Goal: Information Seeking & Learning: Learn about a topic

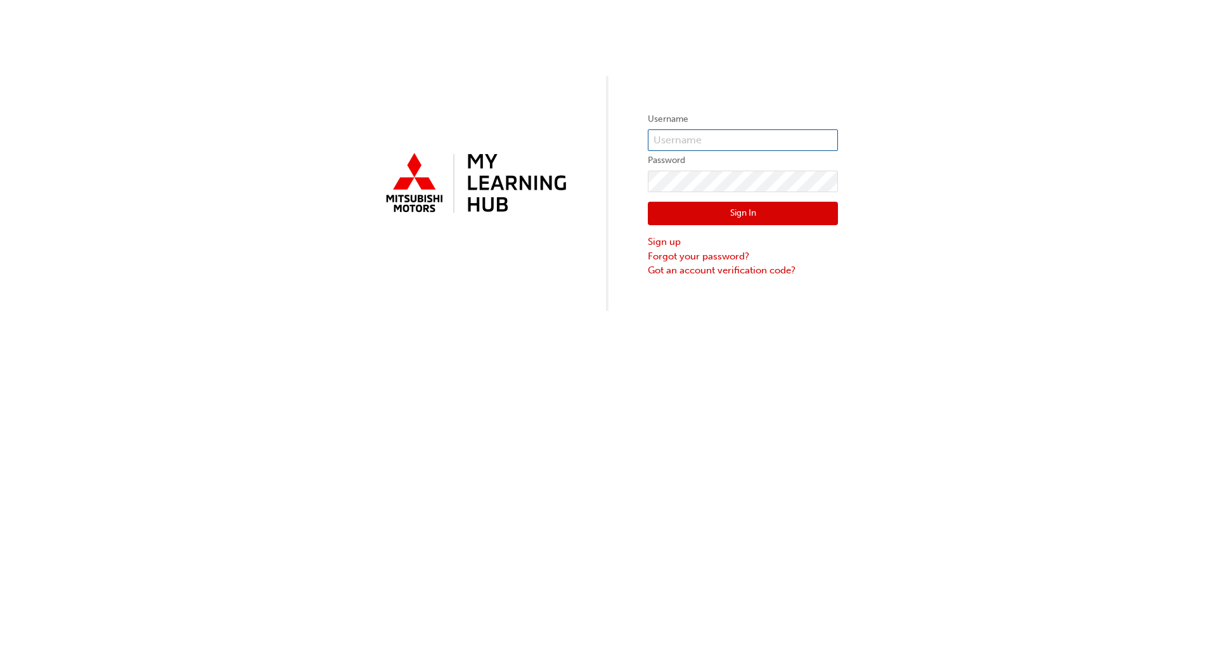
click at [671, 141] on input "text" at bounding box center [743, 140] width 190 height 22
type input "rhys.evans@calcityautos.com.au"
click button "Sign In" at bounding box center [743, 214] width 190 height 24
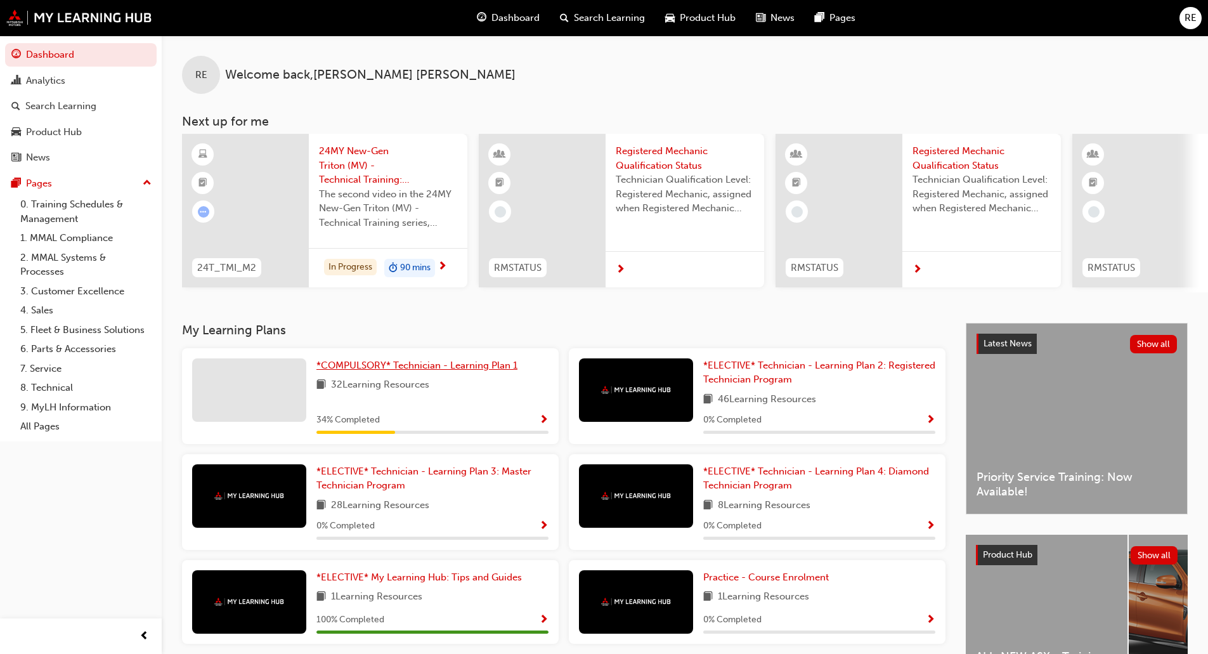
click at [391, 371] on span "*COMPULSORY* Technician - Learning Plan 1" at bounding box center [416, 364] width 201 height 11
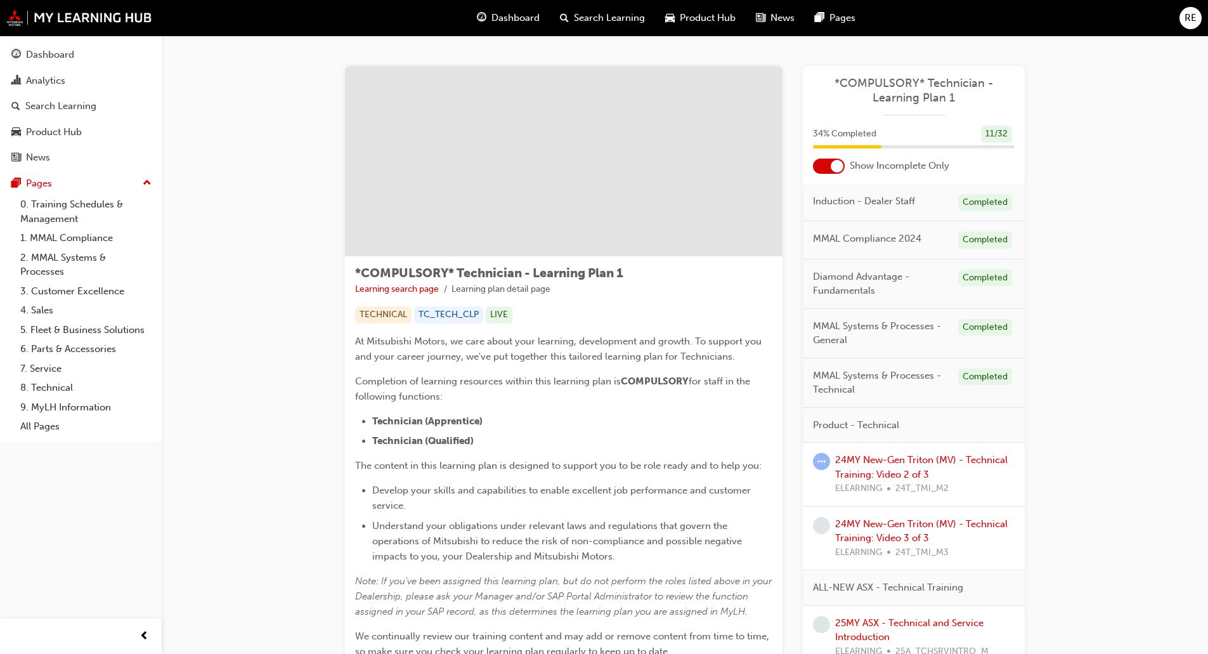
click at [714, 411] on div "At Mitsubishi Motors, we care about your learning, development and growth. To s…" at bounding box center [563, 508] width 417 height 350
click at [917, 461] on link "24MY New-Gen Triton (MV) - Technical Training: Video 2 of 3" at bounding box center [921, 467] width 172 height 26
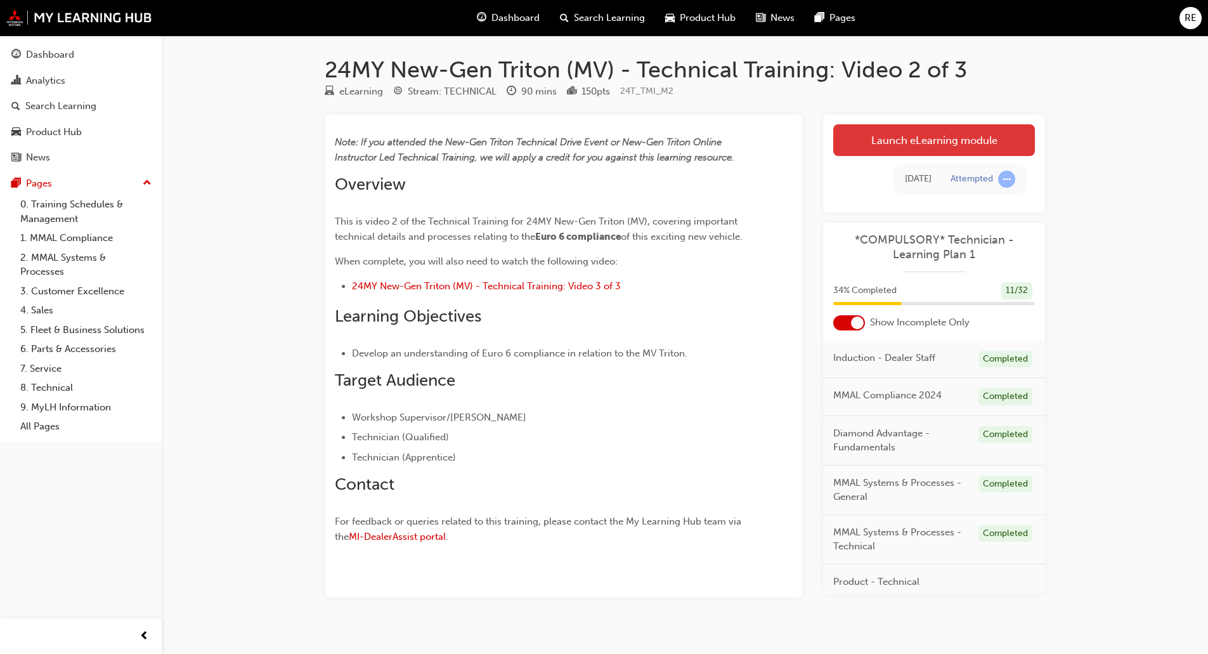
click at [929, 144] on link "Launch eLearning module" at bounding box center [934, 140] width 202 height 32
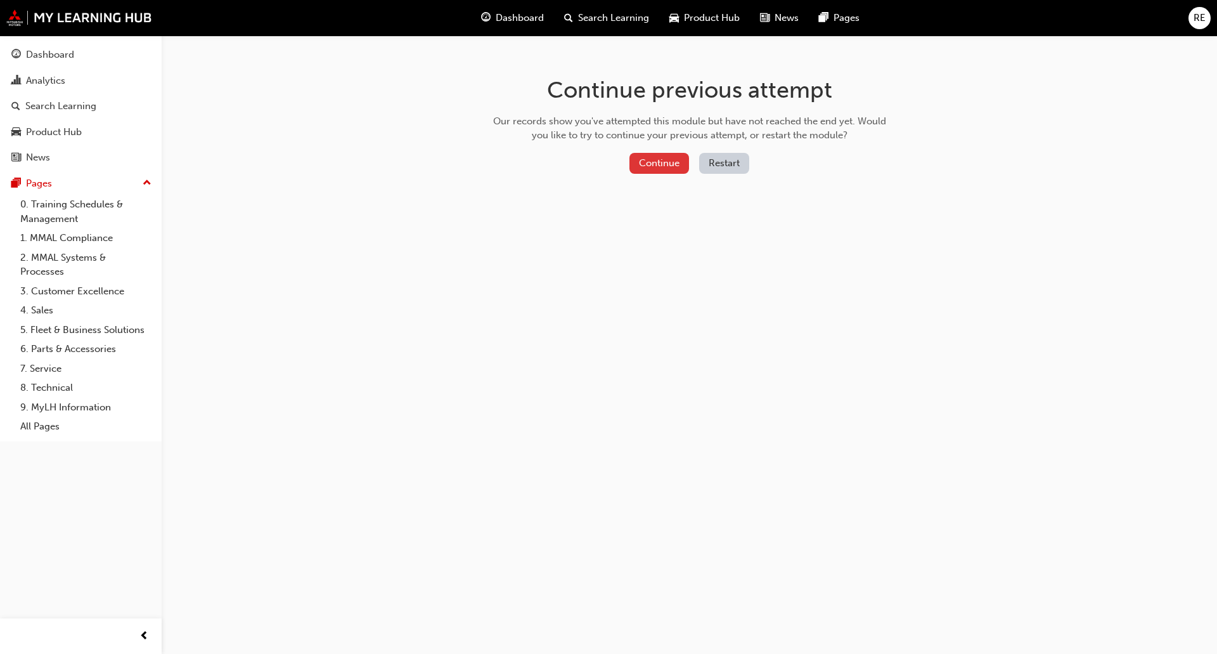
click at [678, 159] on button "Continue" at bounding box center [659, 163] width 60 height 21
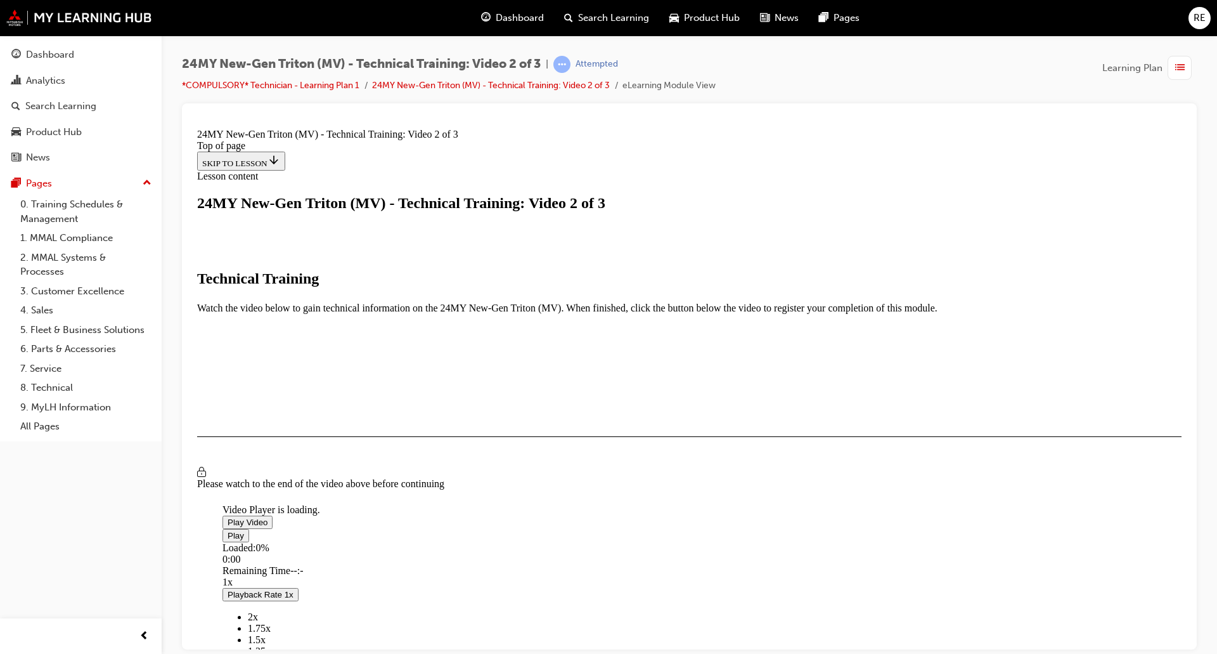
scroll to position [190, 0]
click at [228, 517] on span "Video player" at bounding box center [228, 522] width 0 height 10
click at [258, 610] on span "2x" at bounding box center [253, 615] width 10 height 11
click at [228, 530] on span "Video player" at bounding box center [228, 535] width 0 height 10
click at [228, 517] on span "Video player" at bounding box center [228, 522] width 0 height 10
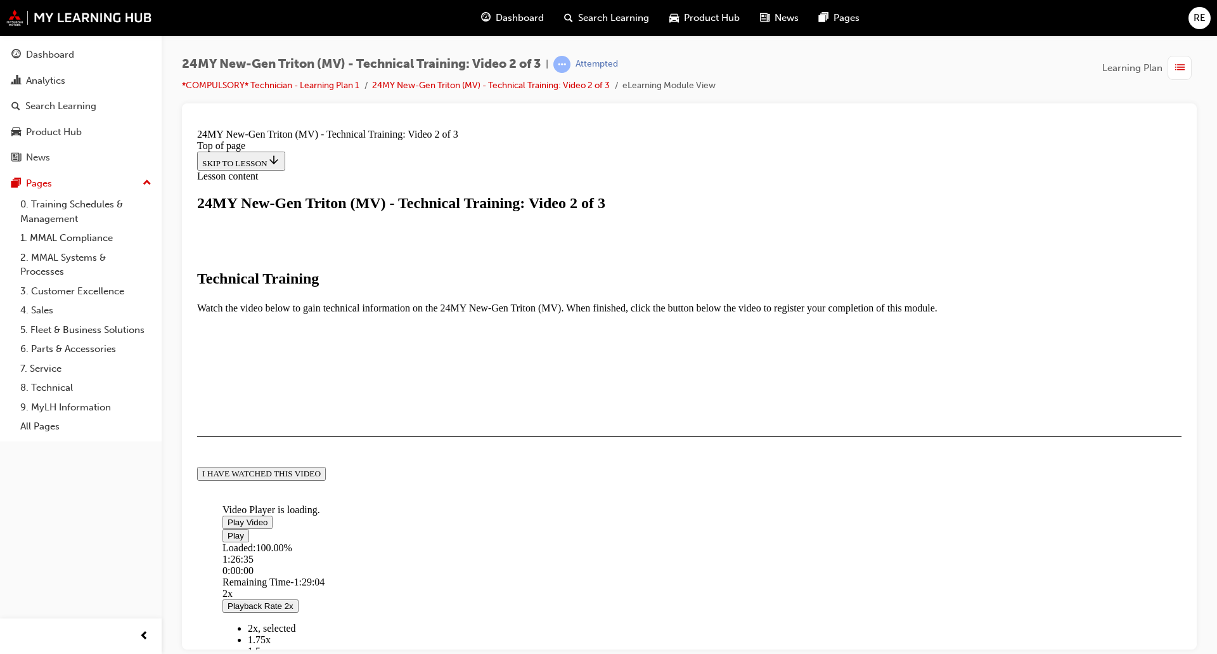
click at [321, 478] on div "I HAVE WATCHED THIS VIDEO" at bounding box center [261, 473] width 119 height 10
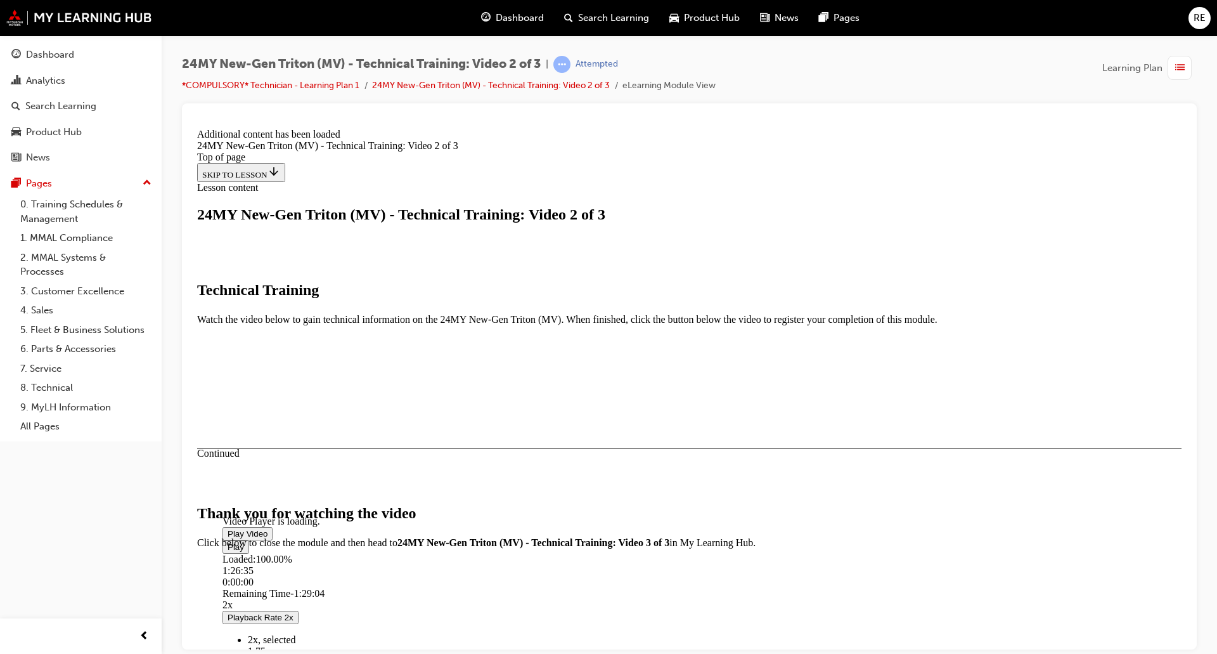
scroll to position [347, 0]
click at [274, 619] on button "CLOSE MODULE" at bounding box center [235, 625] width 77 height 13
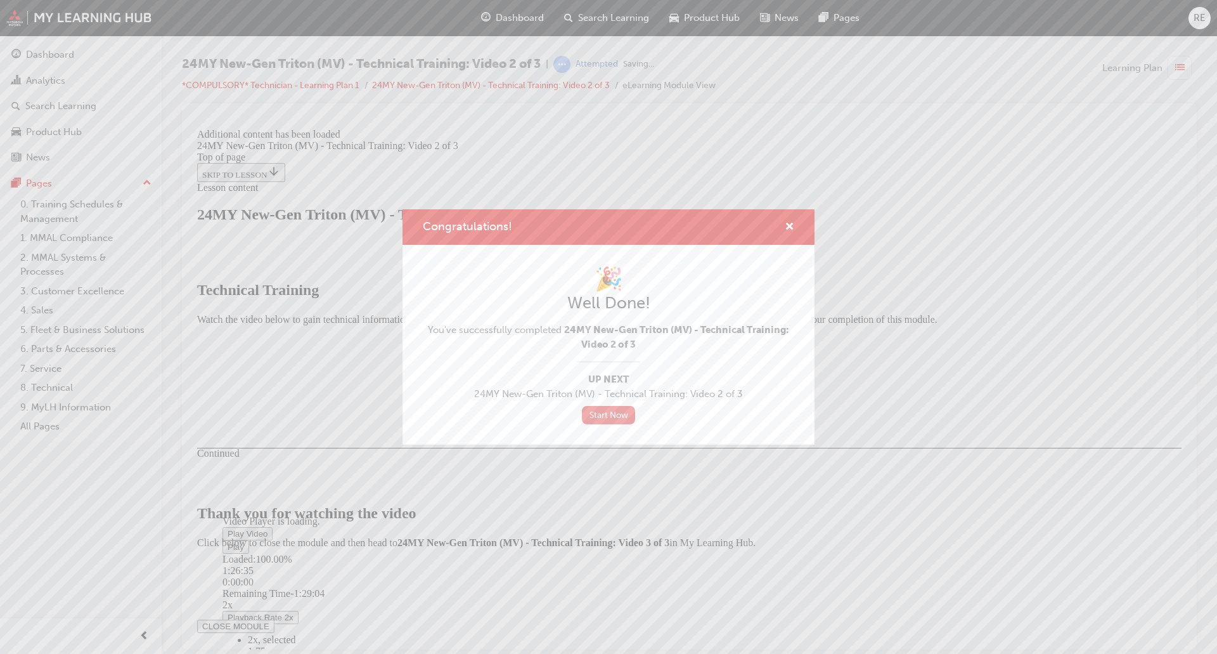
click at [624, 411] on link "Start Now" at bounding box center [608, 415] width 53 height 18
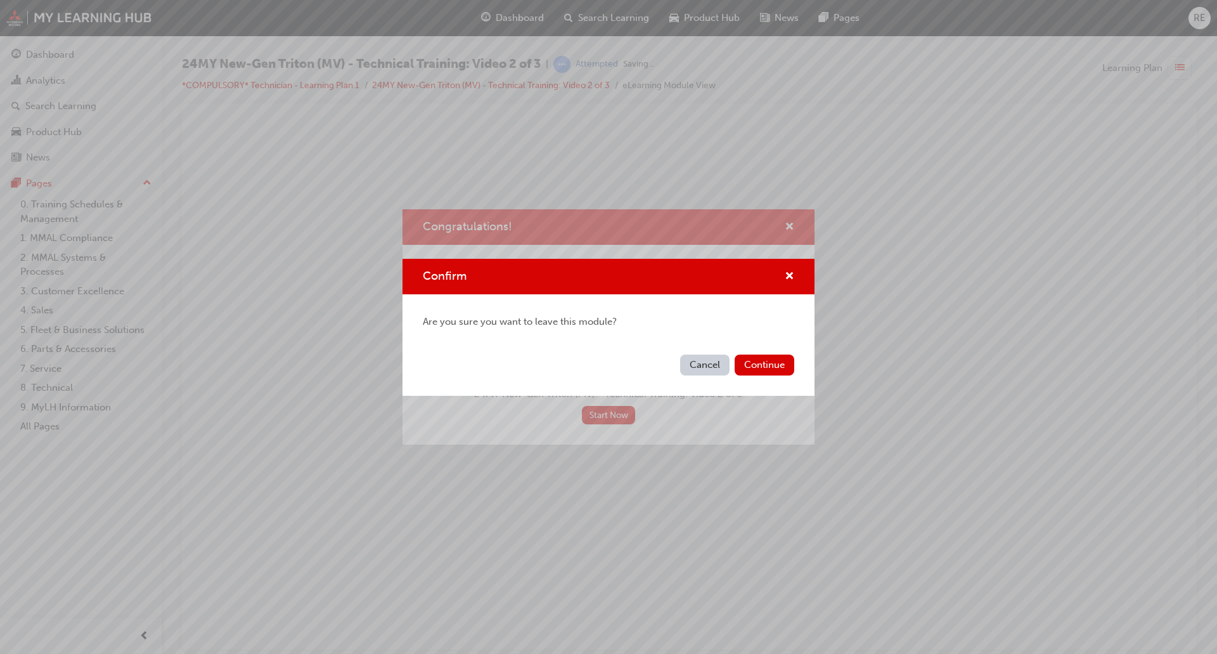
scroll to position [0, 0]
click at [768, 363] on button "Continue" at bounding box center [765, 364] width 60 height 21
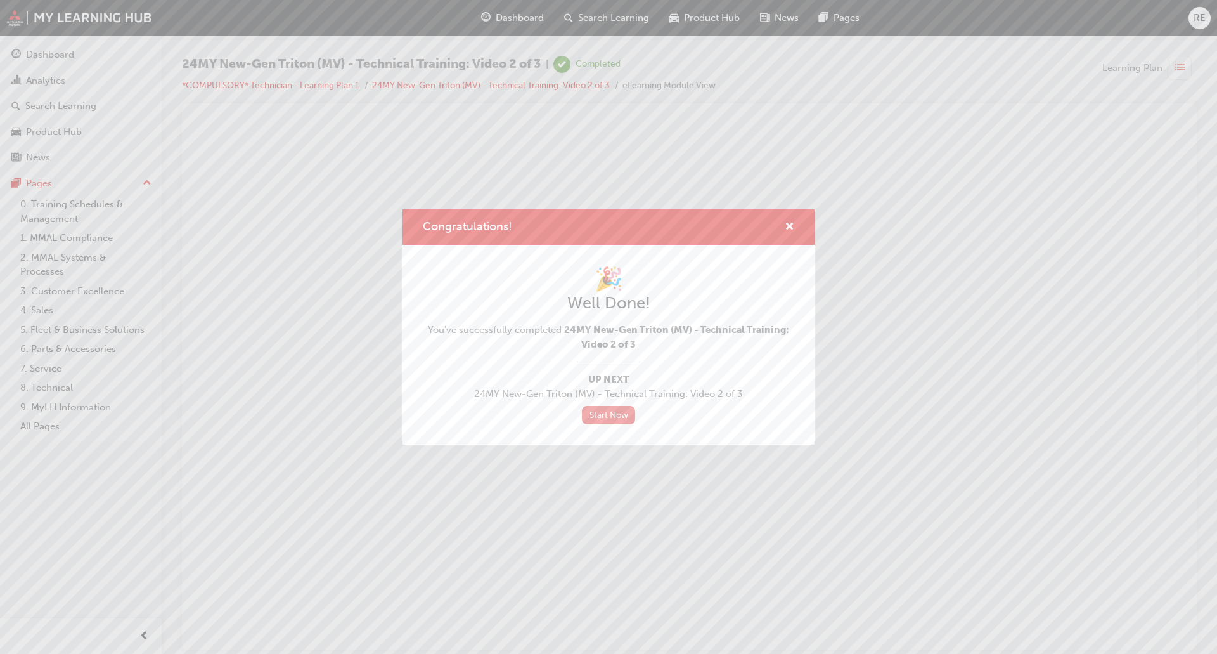
click at [620, 417] on link "Start Now" at bounding box center [608, 415] width 53 height 18
click at [794, 224] on span "cross-icon" at bounding box center [790, 227] width 10 height 11
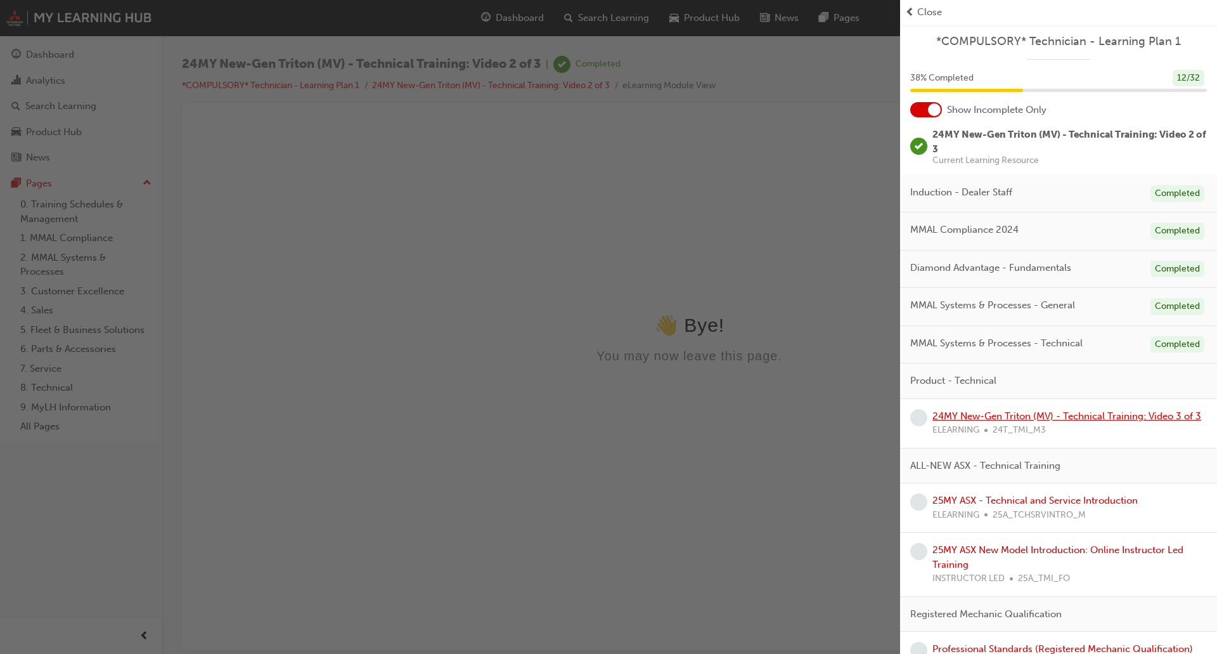
click at [1055, 418] on link "24MY New-Gen Triton (MV) - Technical Training: Video 3 of 3" at bounding box center [1066, 415] width 269 height 11
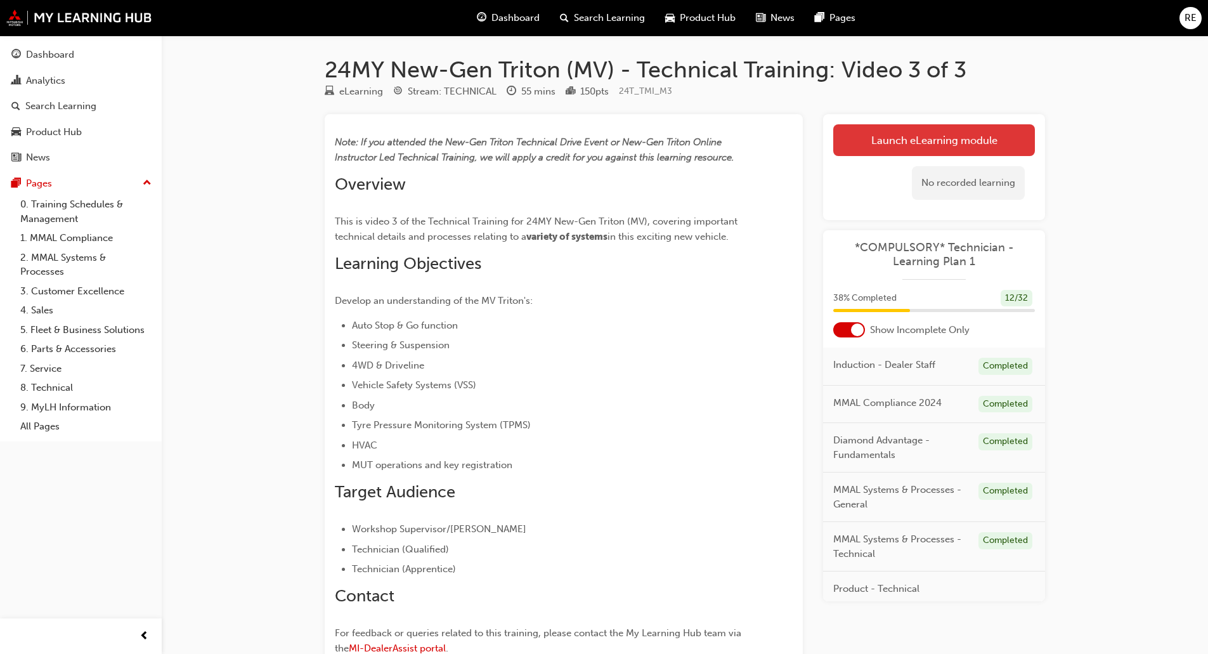
click at [934, 146] on link "Launch eLearning module" at bounding box center [934, 140] width 202 height 32
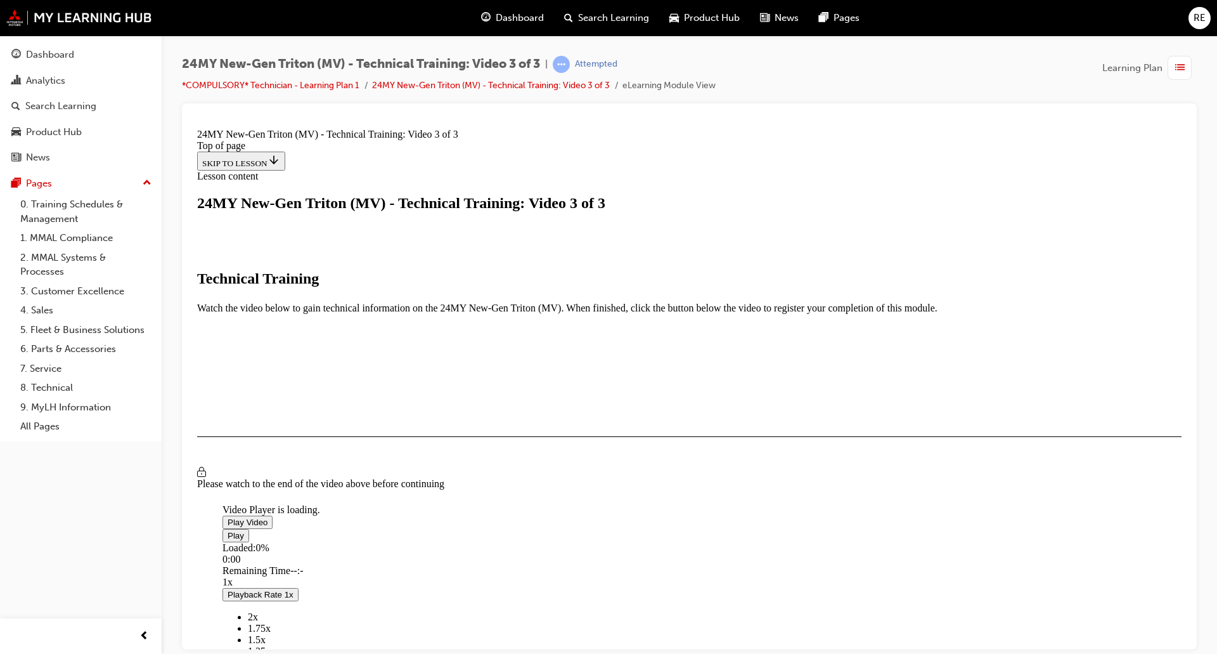
click at [228, 526] on span "Video player" at bounding box center [228, 522] width 0 height 10
click at [258, 610] on span "2x" at bounding box center [253, 615] width 10 height 11
click at [326, 480] on button "I HAVE WATCHED THIS VIDEO" at bounding box center [261, 473] width 129 height 14
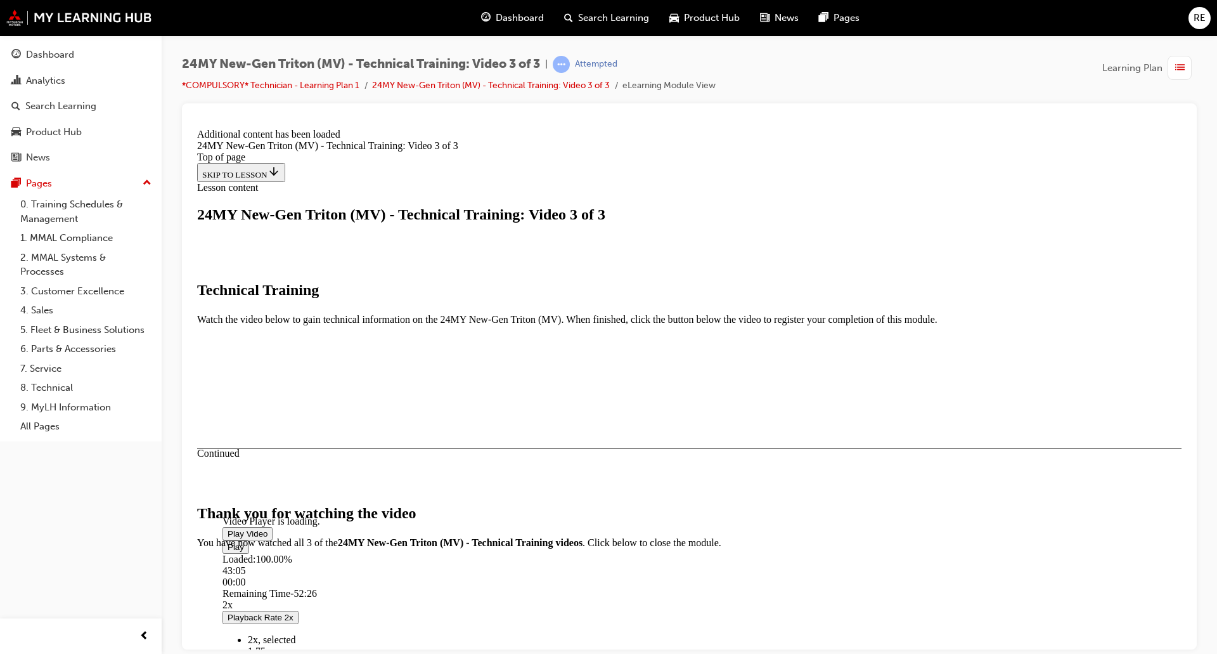
scroll to position [347, 0]
click at [274, 619] on button "CLOSE MODULE" at bounding box center [235, 625] width 77 height 13
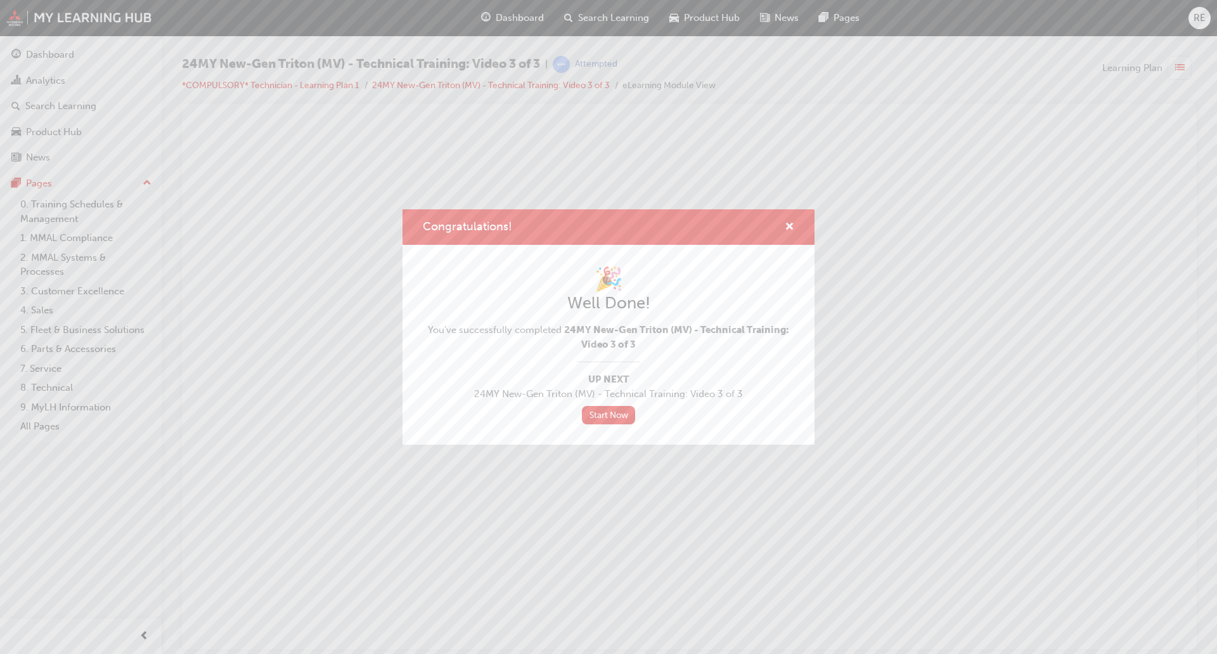
scroll to position [0, 0]
click at [790, 223] on span "cross-icon" at bounding box center [790, 227] width 10 height 11
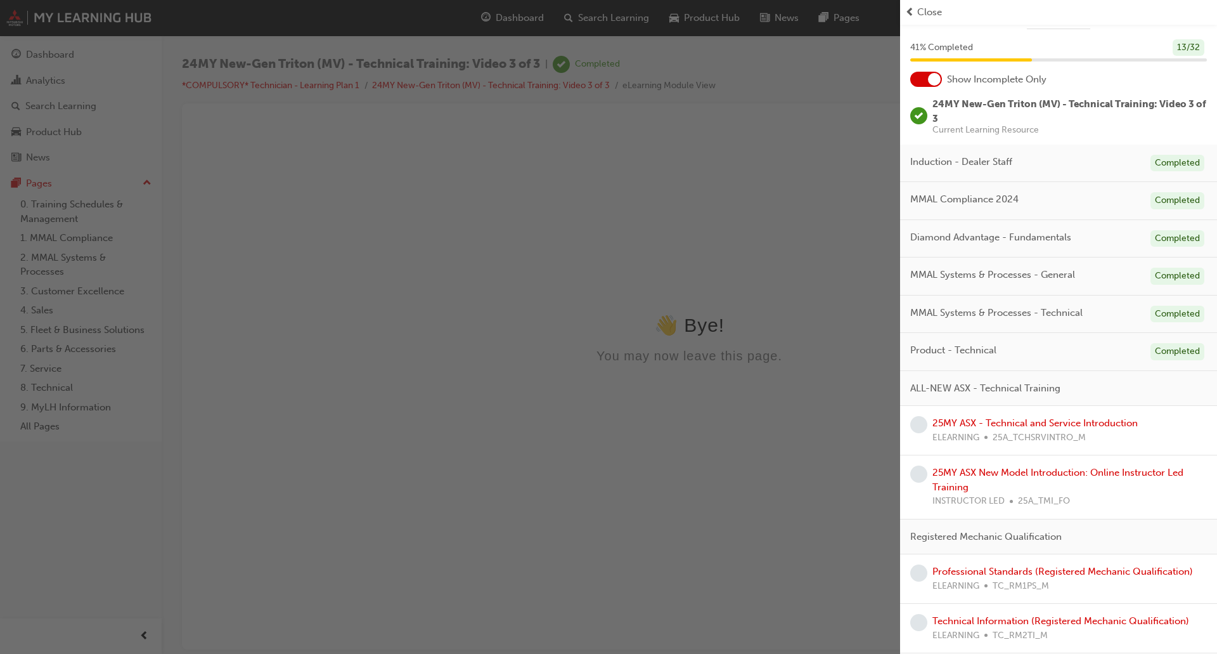
scroll to position [63, 0]
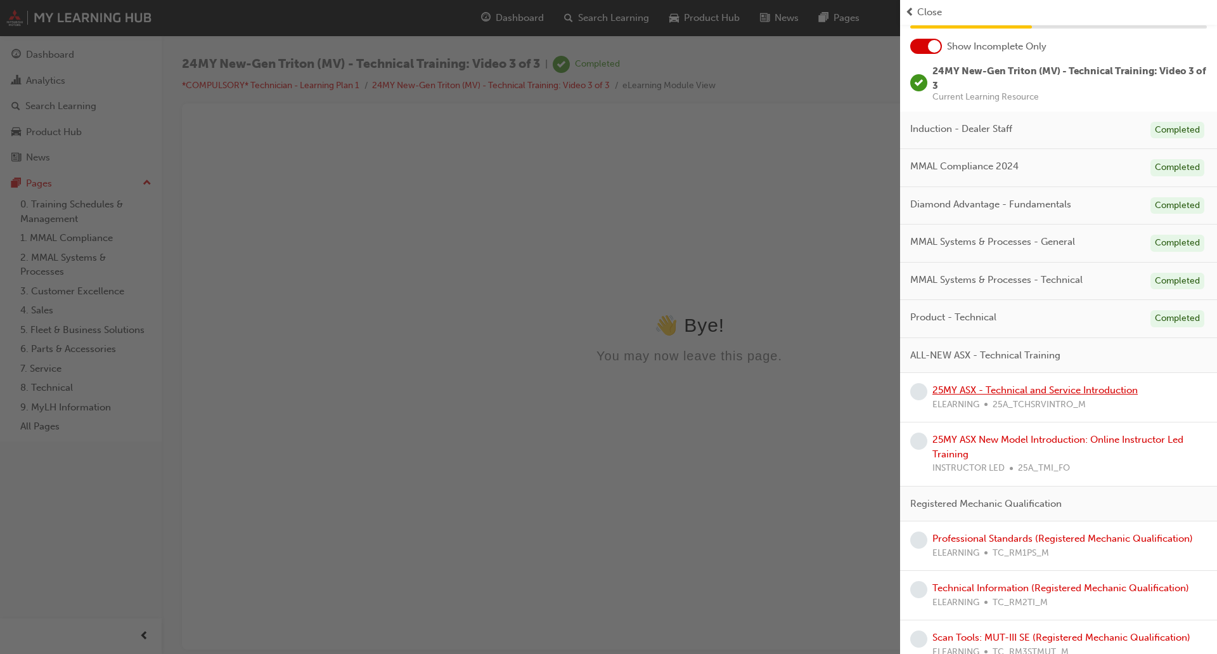
click at [1083, 390] on link "25MY ASX - Technical and Service Introduction" at bounding box center [1034, 389] width 205 height 11
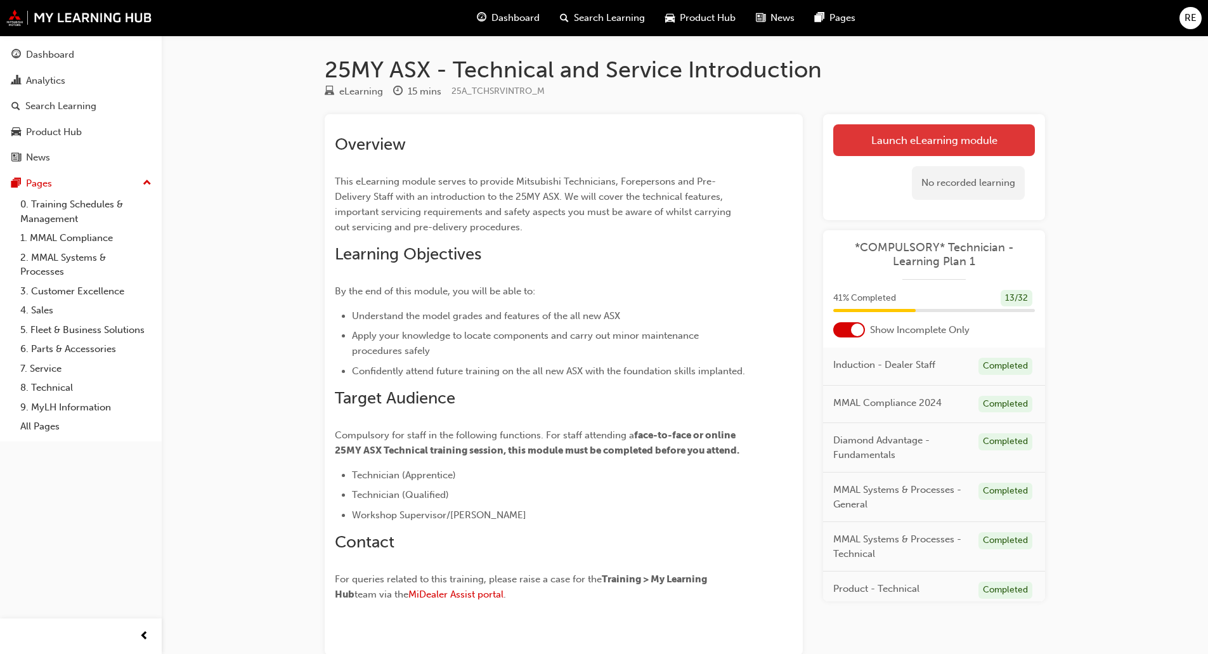
click at [961, 143] on link "Launch eLearning module" at bounding box center [934, 140] width 202 height 32
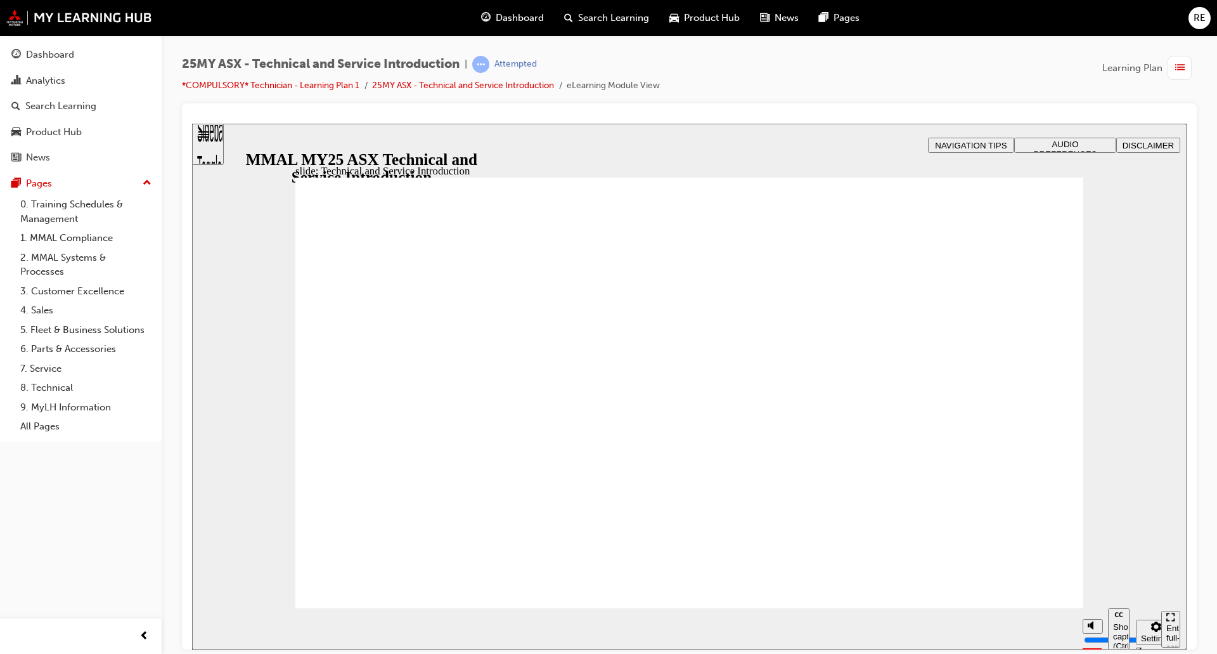
drag, startPoint x: 334, startPoint y: 305, endPoint x: 371, endPoint y: 312, distance: 37.4
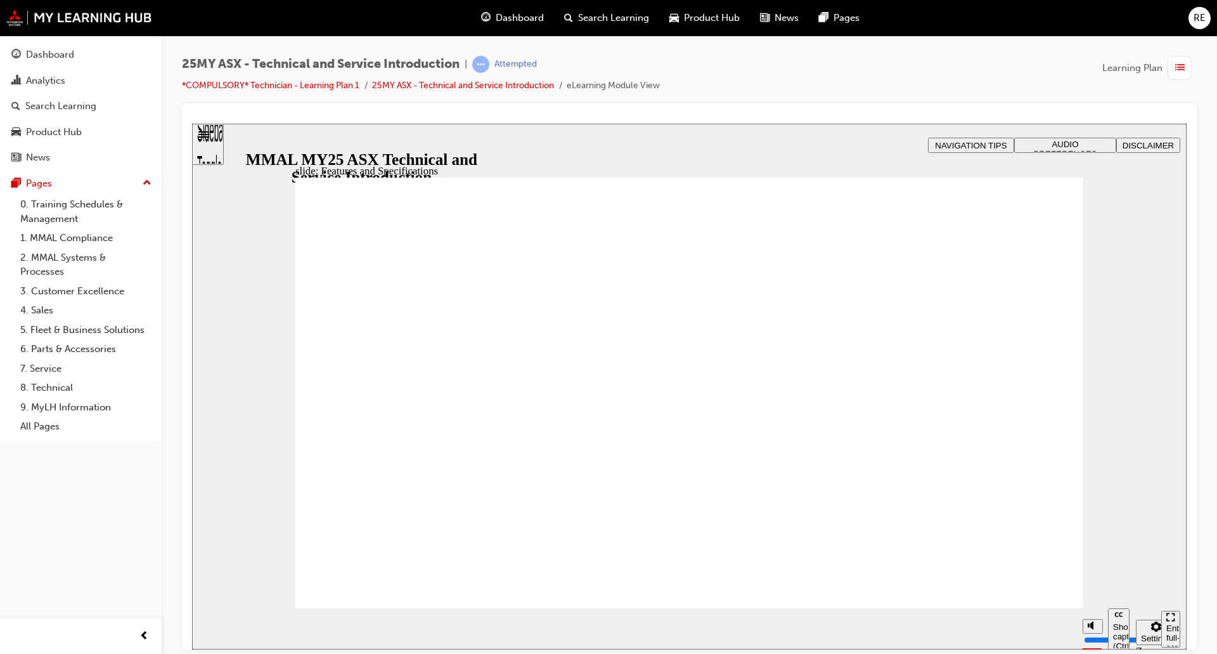
drag, startPoint x: 1091, startPoint y: 581, endPoint x: 1091, endPoint y: 536, distance: 45.0
type input "10"
click at [1091, 586] on input "volume" at bounding box center [1125, 591] width 82 height 10
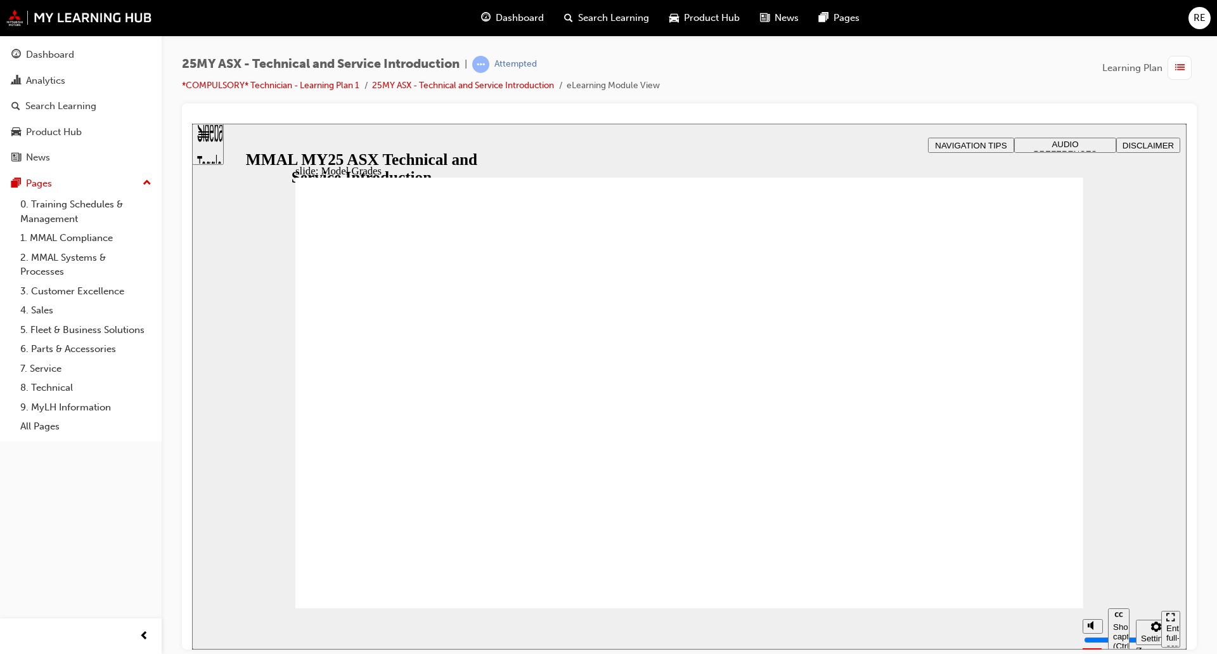
drag, startPoint x: 1031, startPoint y: 609, endPoint x: 1029, endPoint y: 597, distance: 11.5
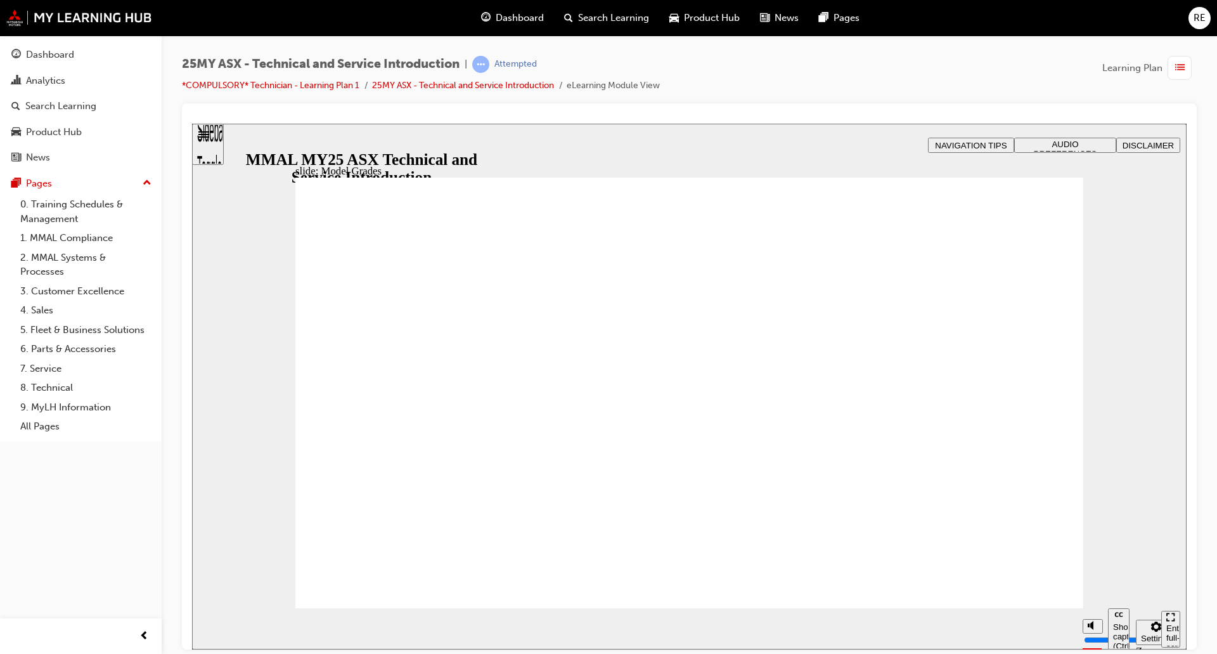
click at [1030, 601] on div "slide: Model Grades Rectangle 1 Vector.svg EXCEED Key Specification* (In additi…" at bounding box center [689, 385] width 995 height 525
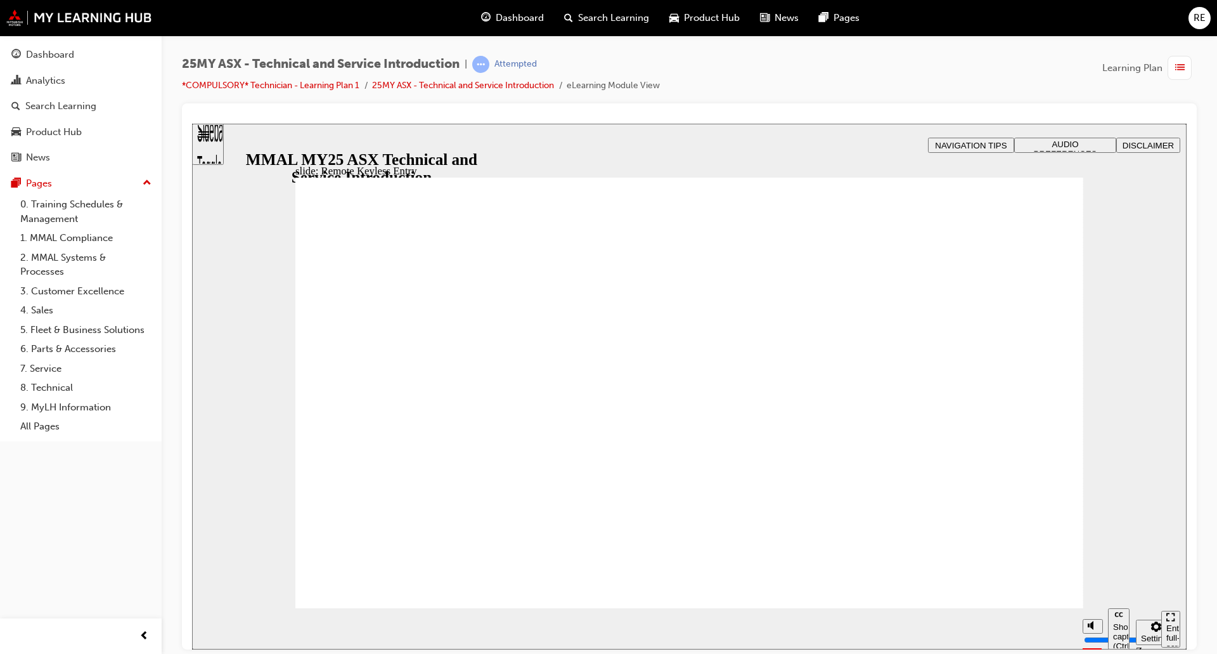
type input "21"
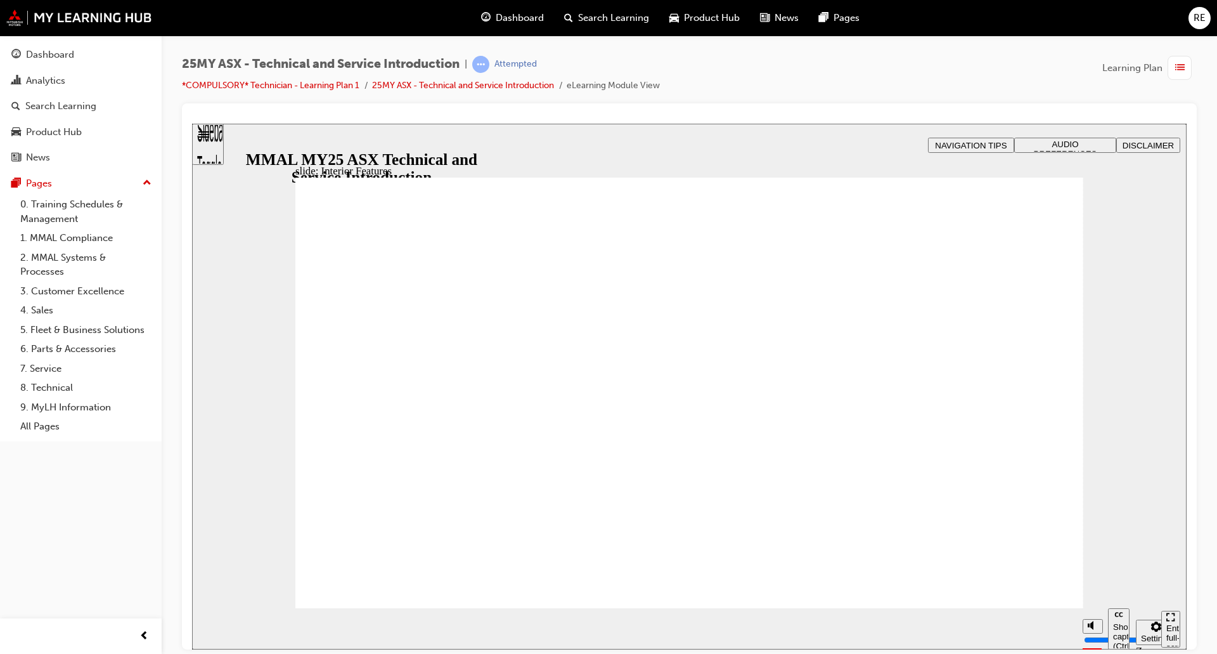
drag, startPoint x: 1033, startPoint y: 174, endPoint x: 1056, endPoint y: 177, distance: 23.1
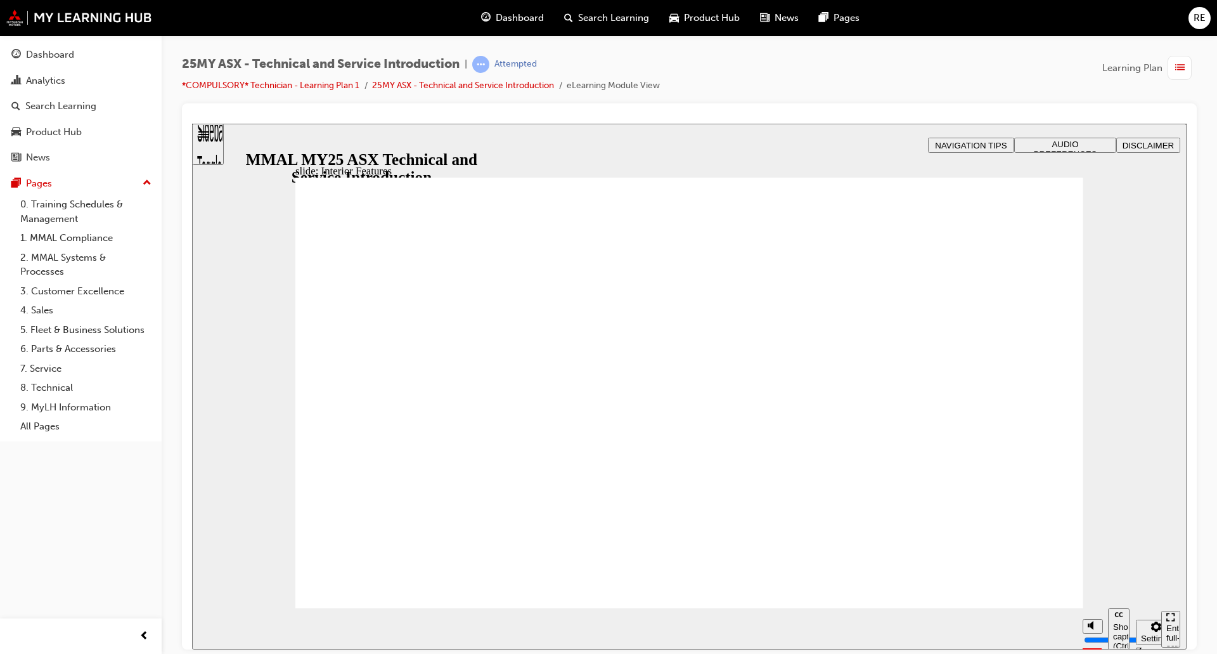
type input "17"
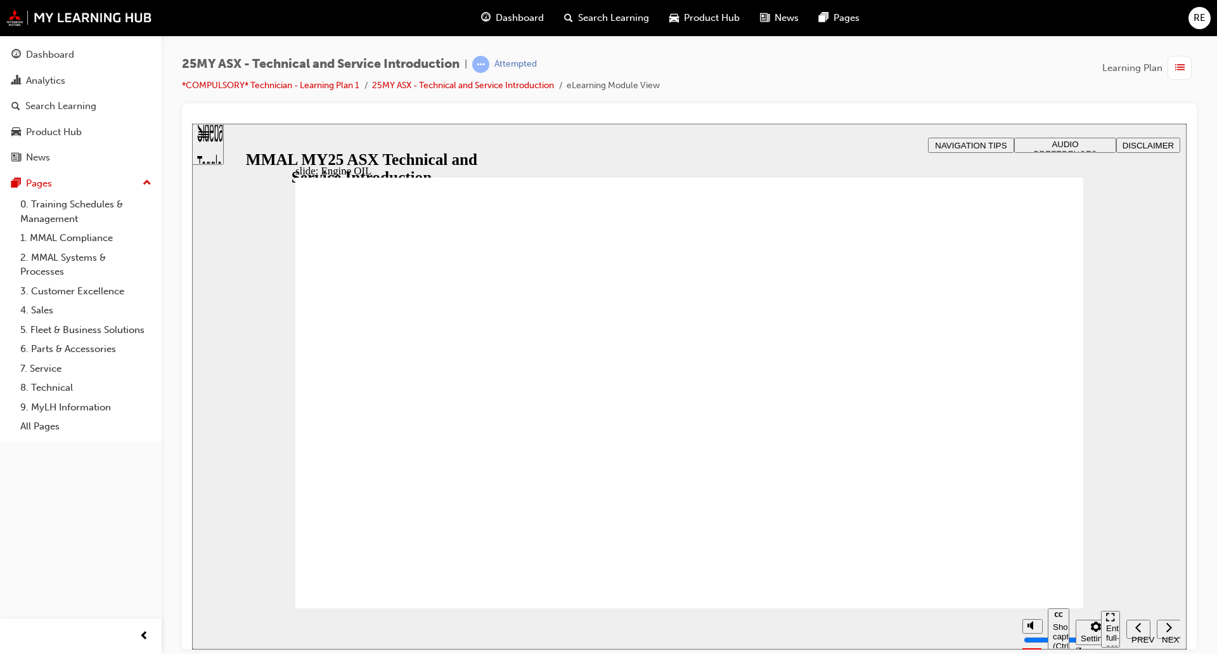
click at [307, 134] on div "Show captions (Ctrl+Alt+C)" at bounding box center [249, 128] width 115 height 11
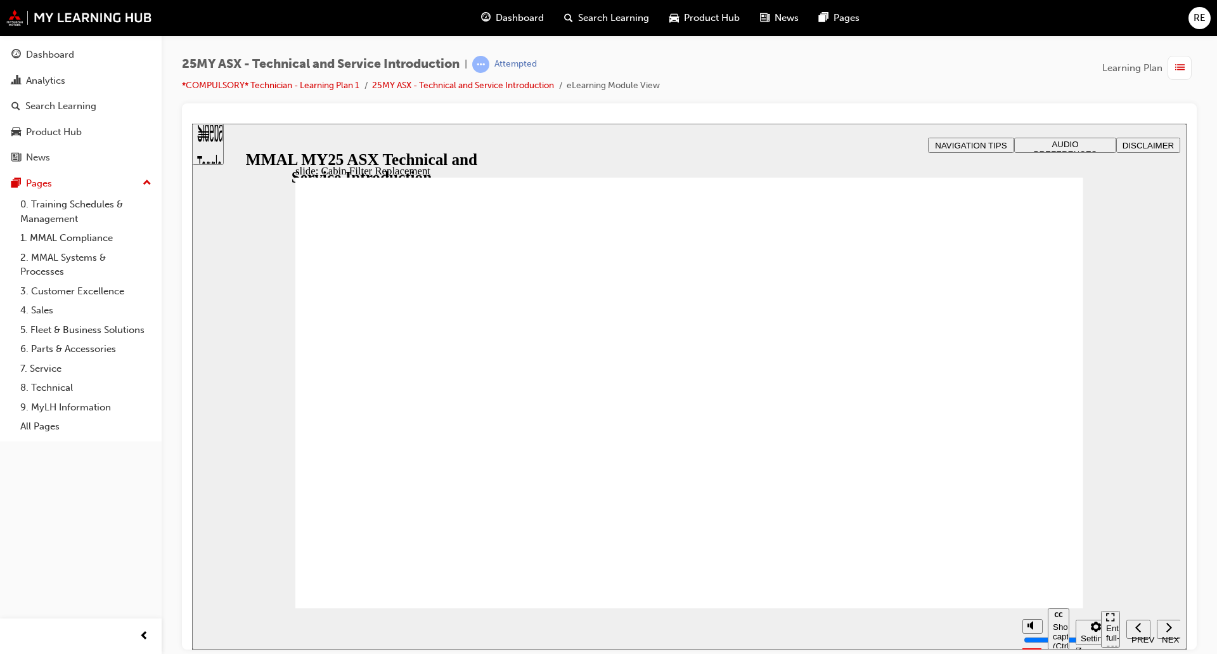
click at [1036, 591] on input "volume" at bounding box center [1065, 591] width 82 height 10
drag, startPoint x: 1036, startPoint y: 588, endPoint x: 1029, endPoint y: 520, distance: 68.2
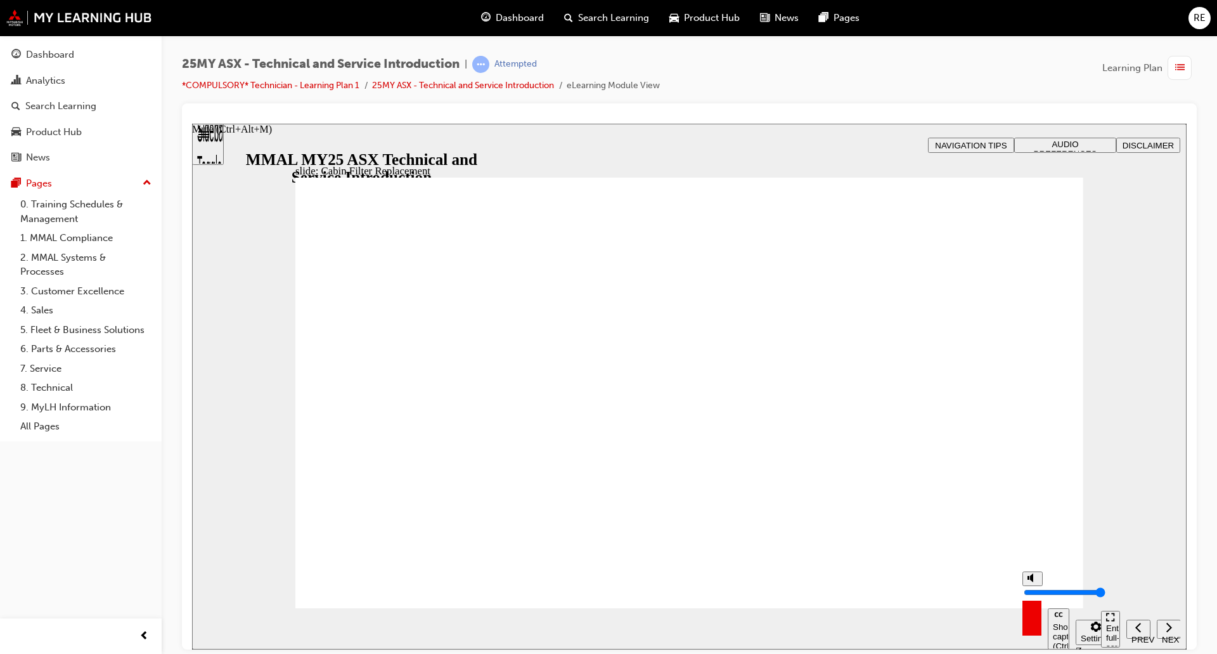
type input "10"
click at [1029, 586] on input "volume" at bounding box center [1065, 591] width 82 height 10
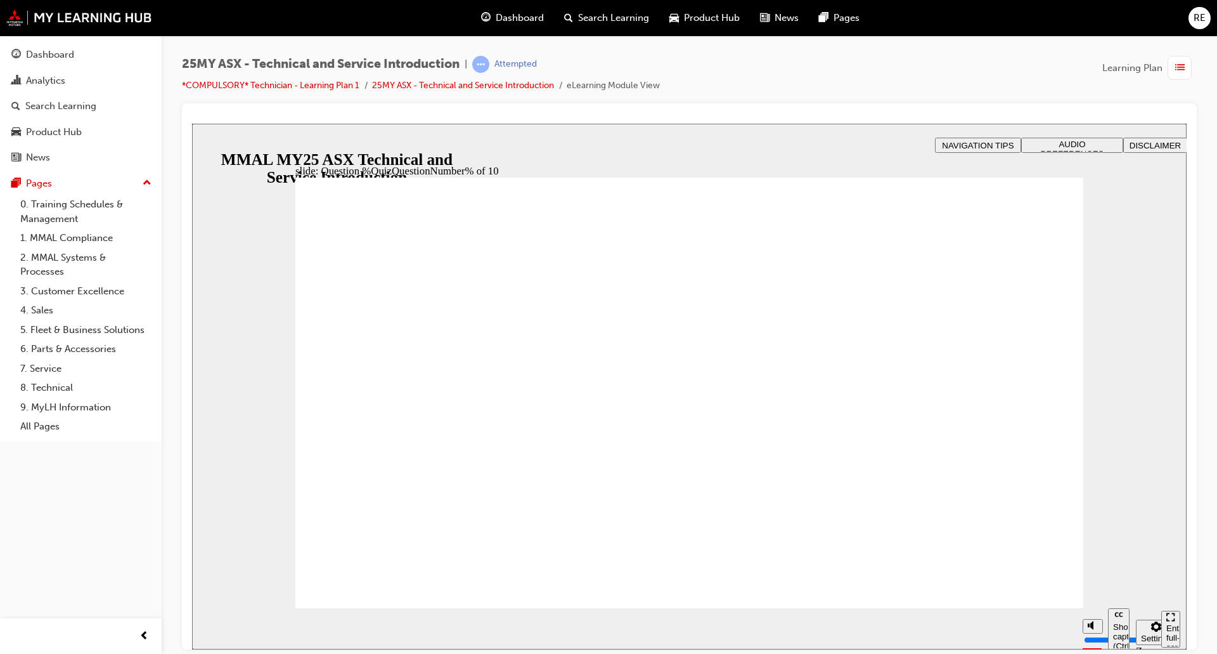
radio input "true"
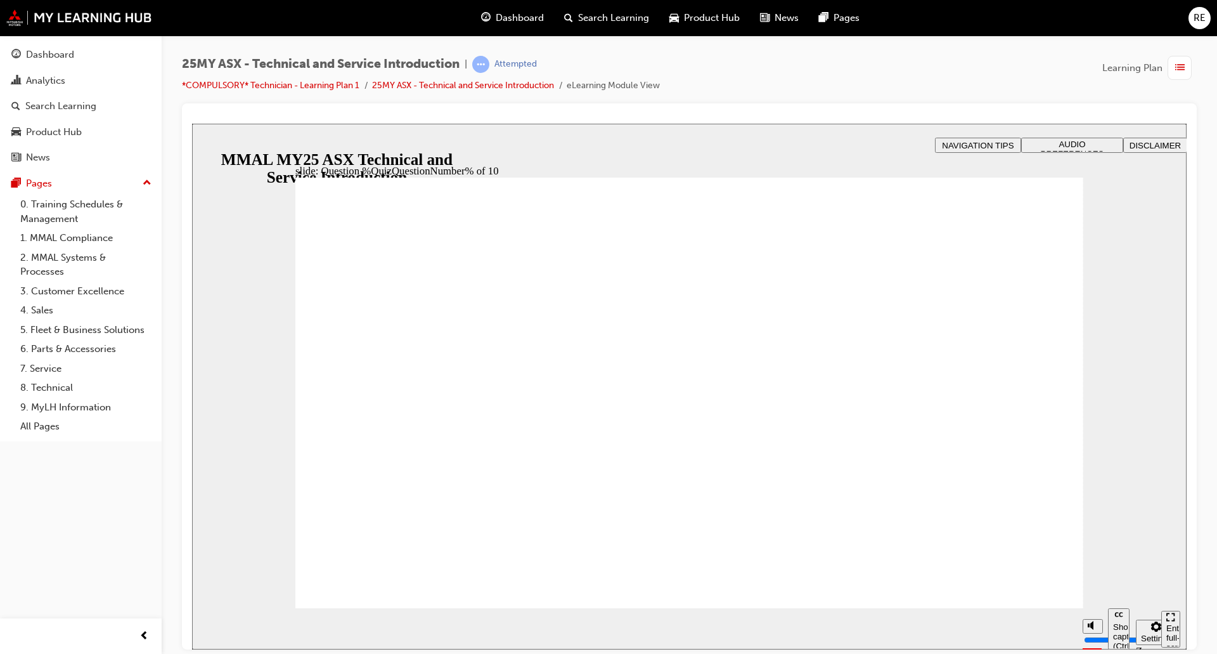
radio input "true"
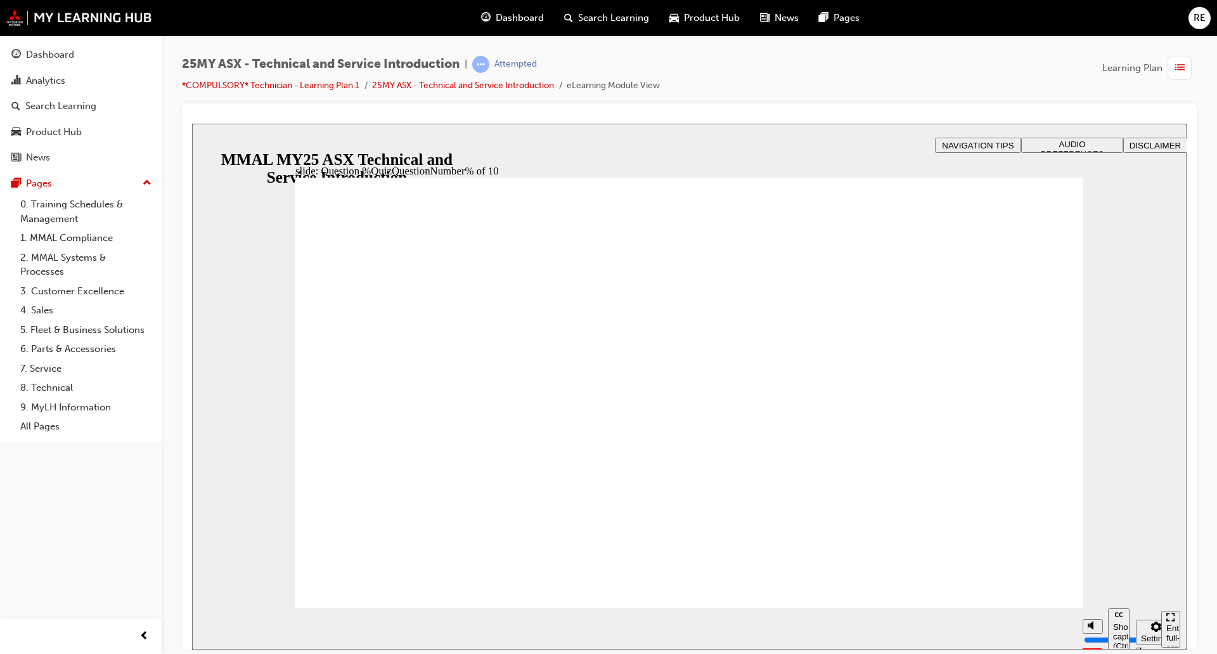
radio input "true"
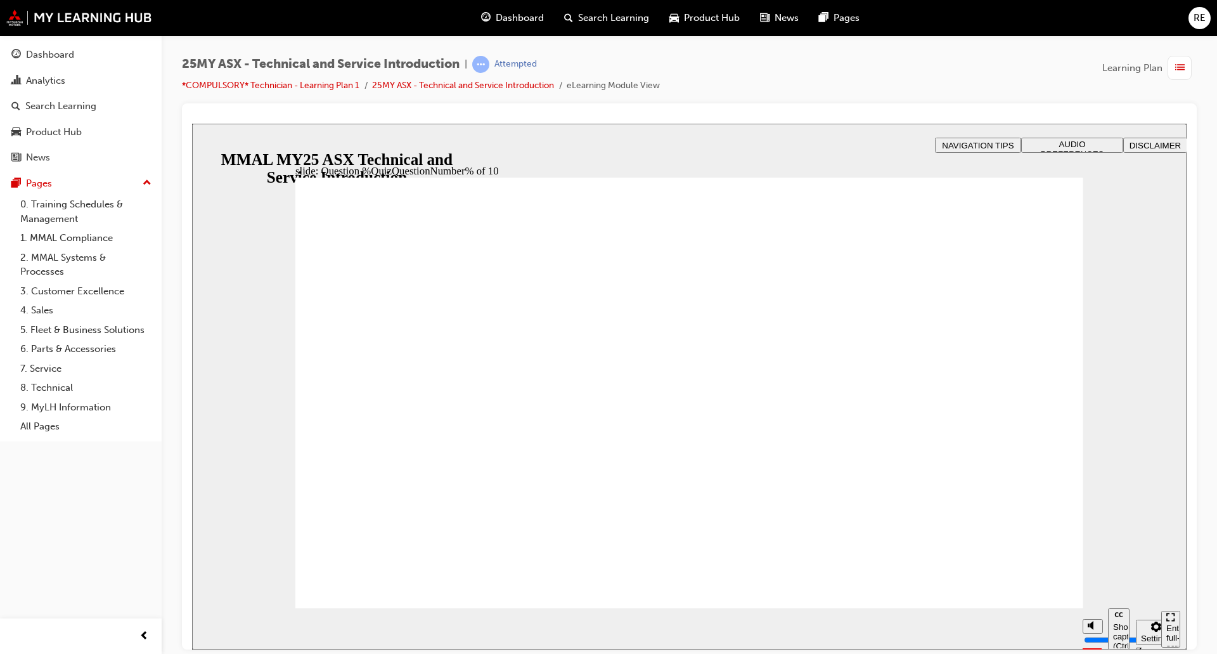
radio input "true"
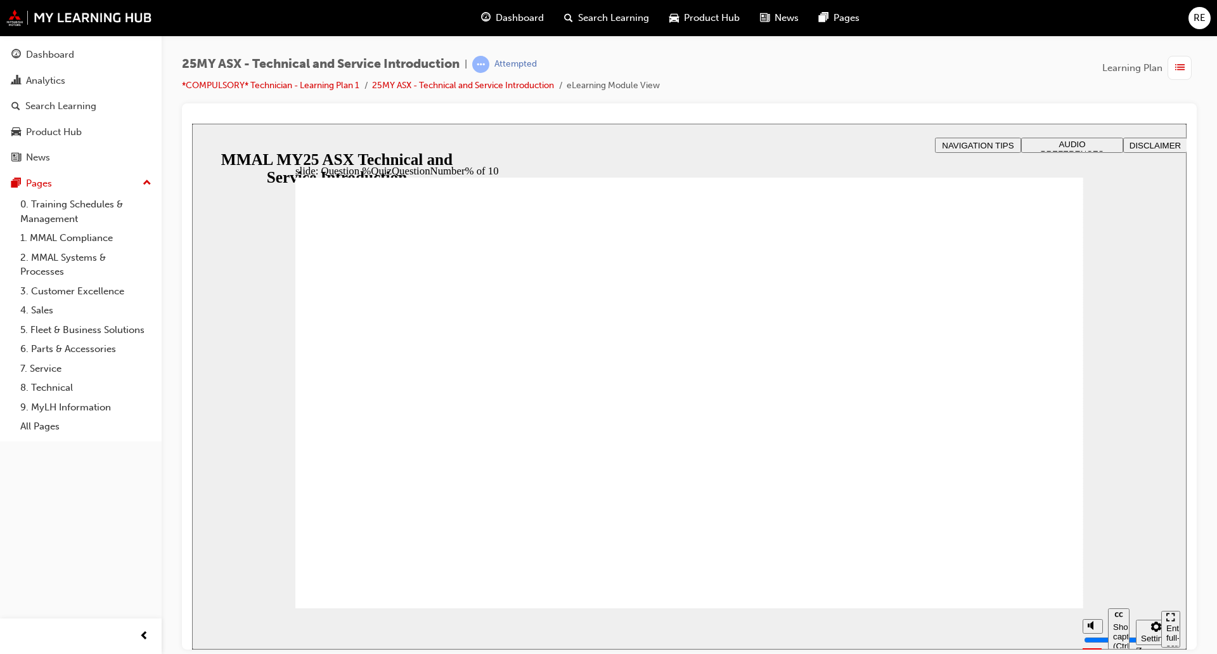
radio input "true"
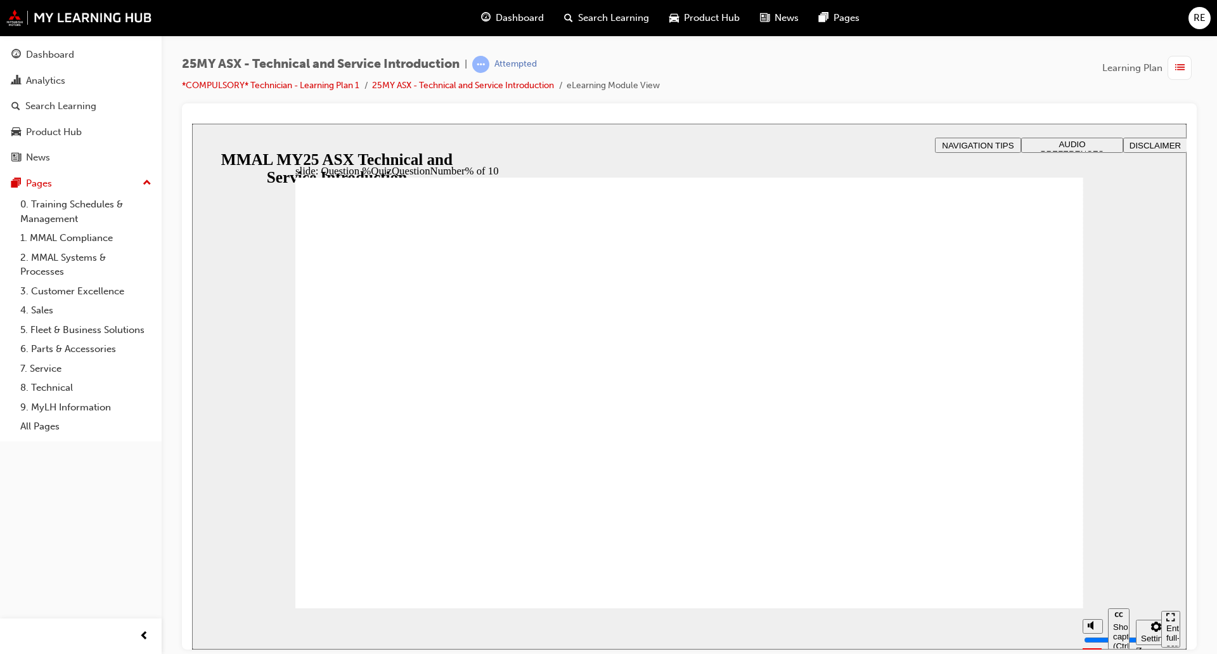
radio input "true"
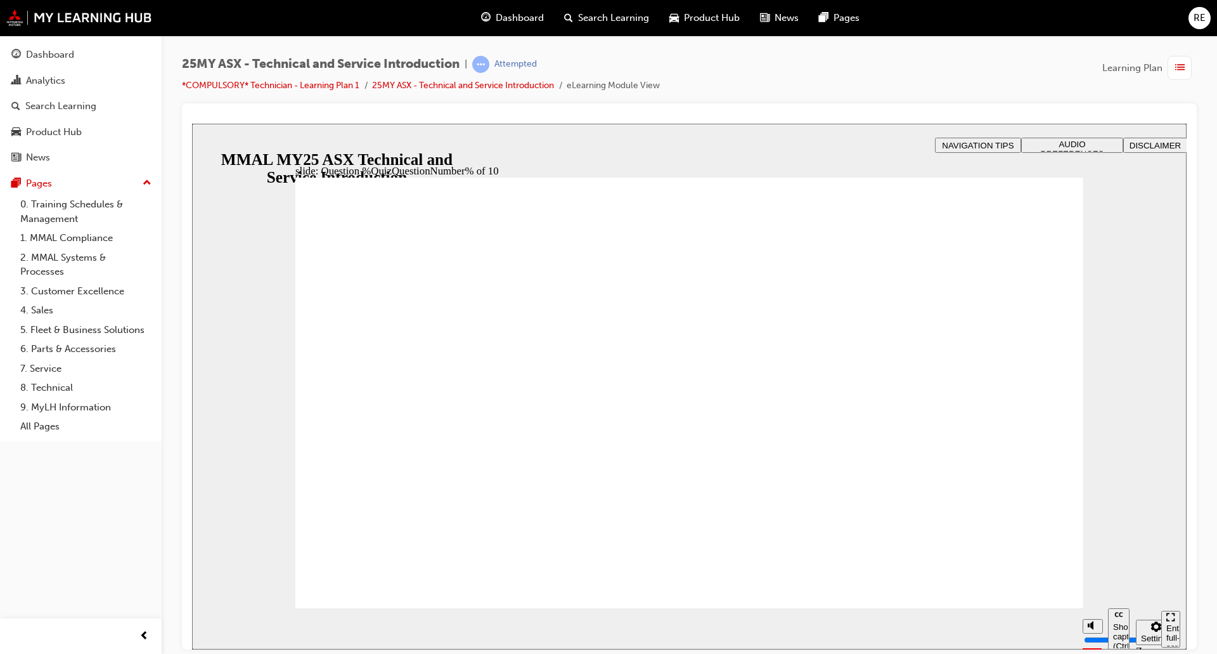
radio input "true"
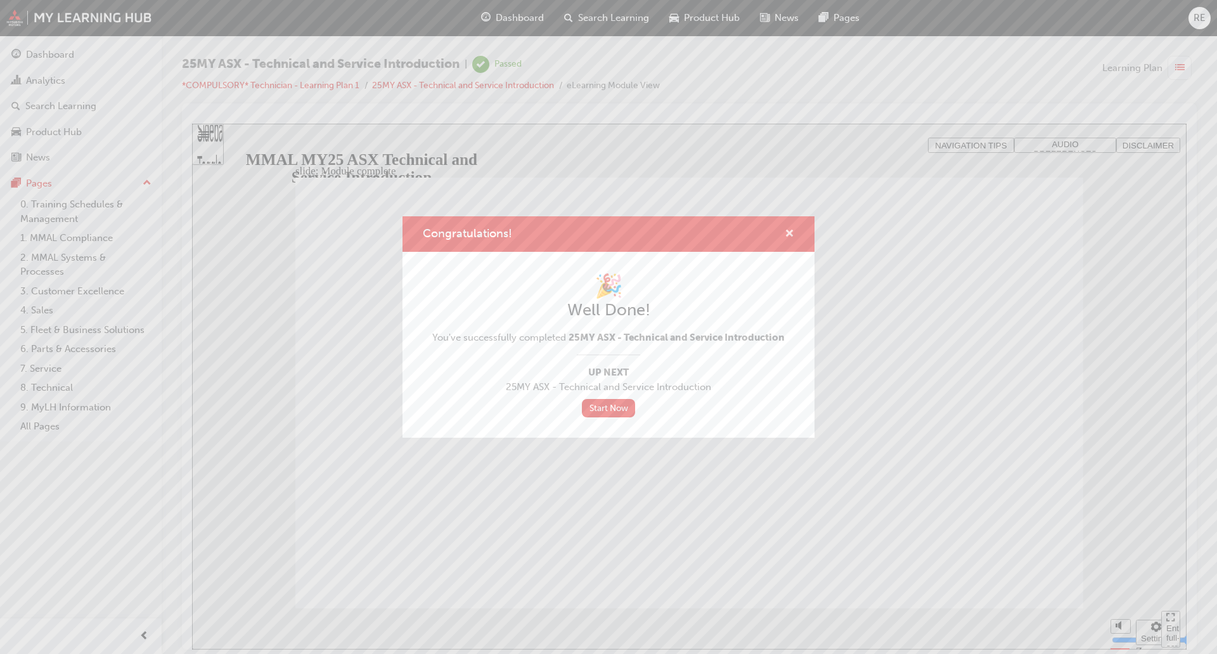
click at [790, 230] on span "cross-icon" at bounding box center [790, 234] width 10 height 11
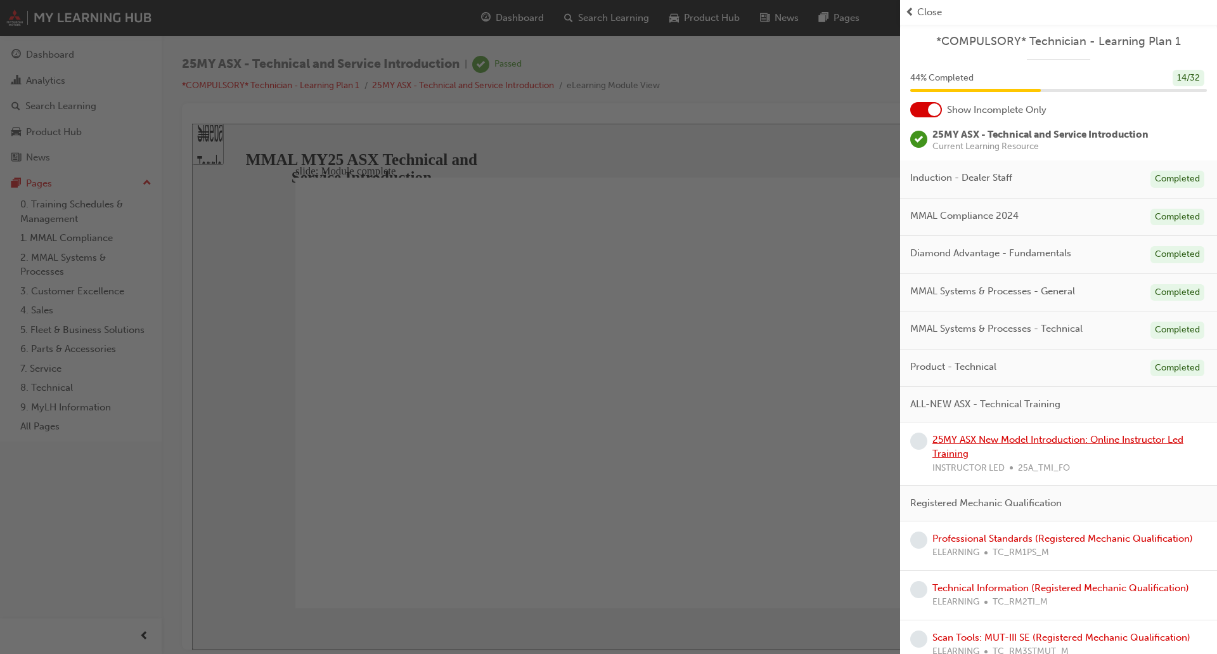
click at [1007, 441] on link "25MY ASX New Model Introduction: Online Instructor Led Training" at bounding box center [1057, 447] width 251 height 26
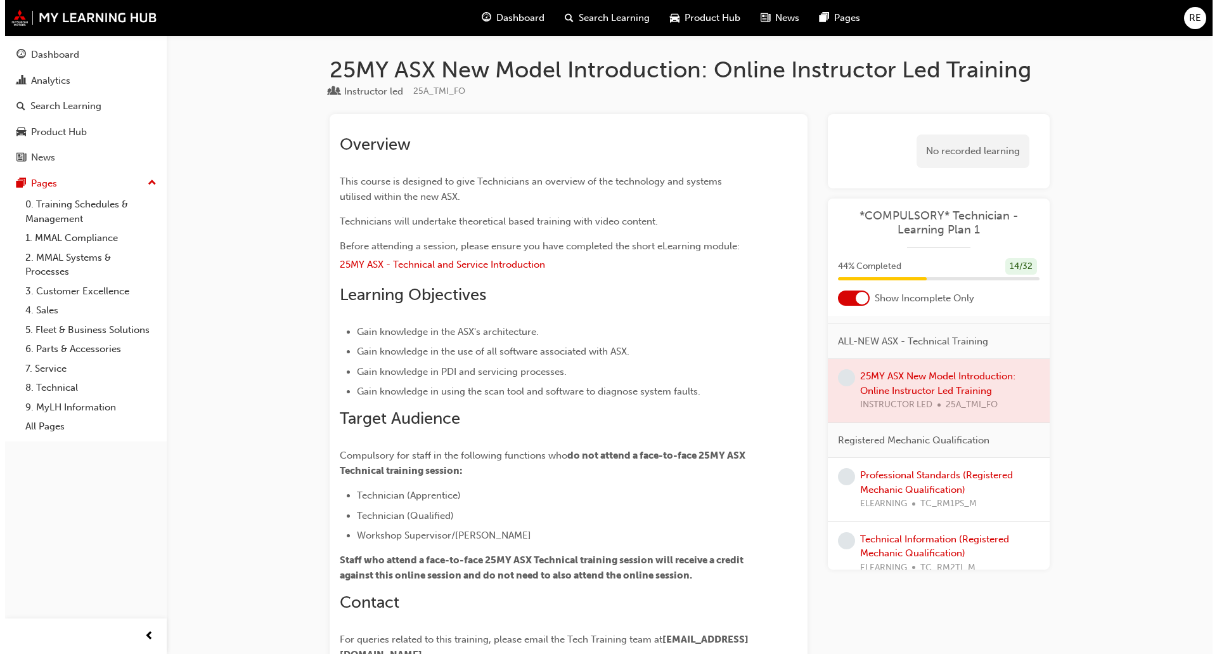
scroll to position [380, 0]
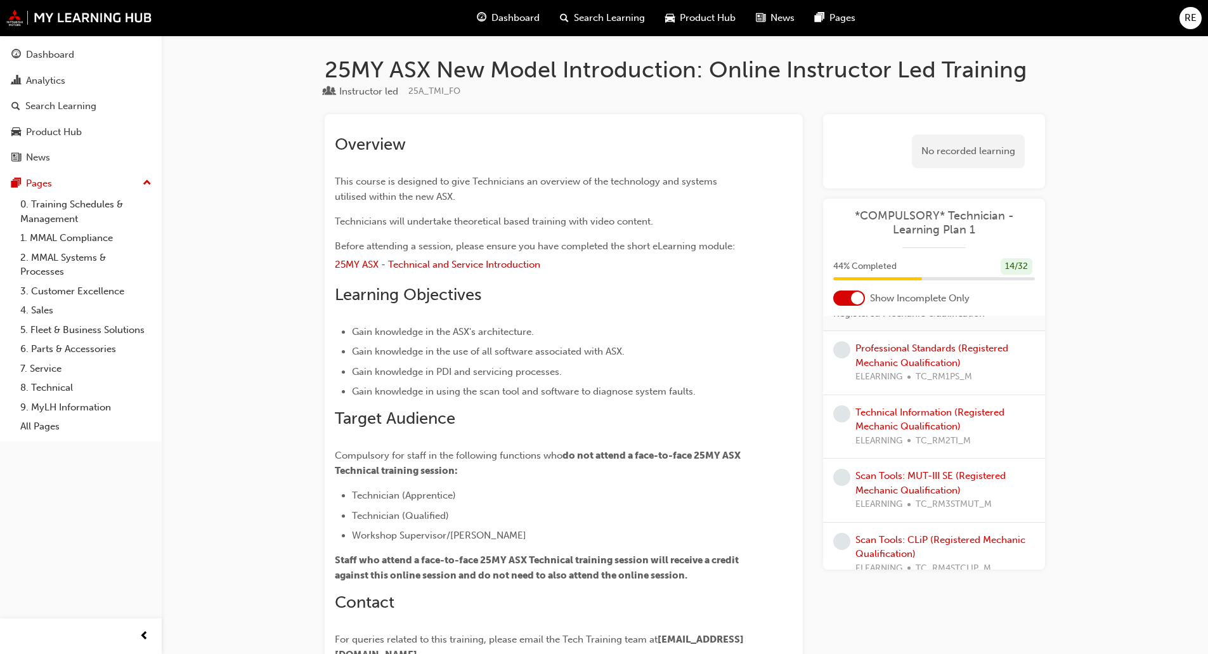
click at [911, 354] on div "Professional Standards (Registered Mechanic Qualification) ELEARNING TC_RM1PS_M" at bounding box center [944, 362] width 179 height 43
click at [913, 366] on link "Professional Standards (Registered Mechanic Qualification)" at bounding box center [931, 355] width 153 height 26
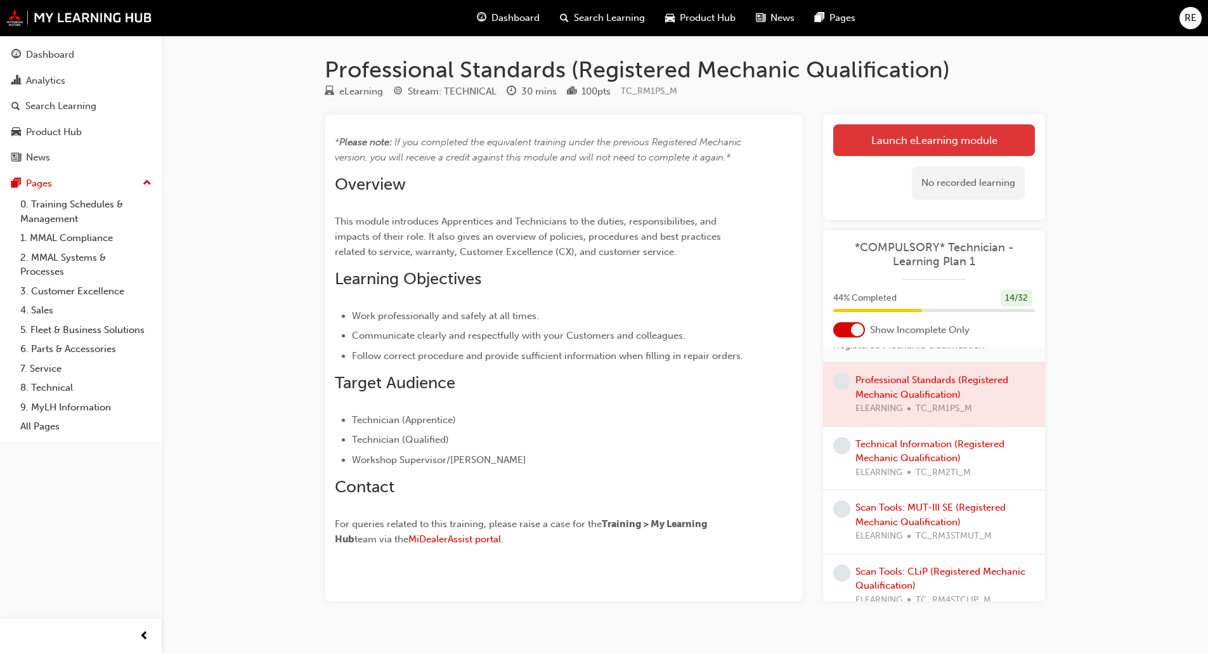
click at [936, 147] on link "Launch eLearning module" at bounding box center [934, 140] width 202 height 32
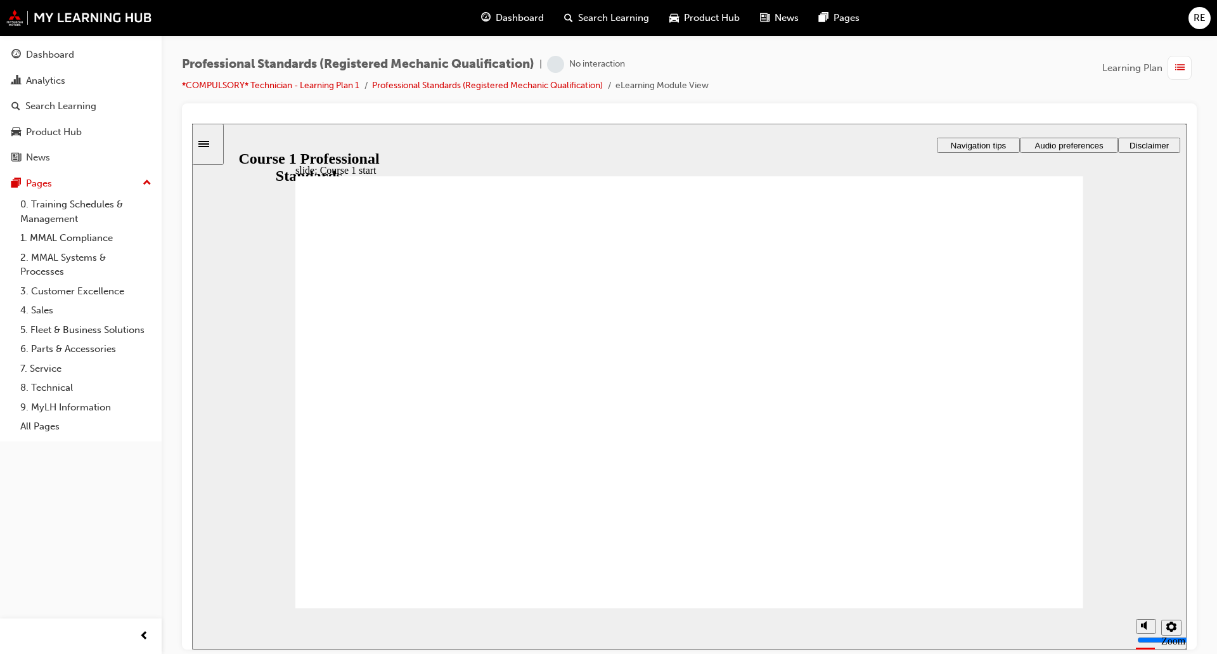
drag, startPoint x: 1143, startPoint y: 577, endPoint x: 1134, endPoint y: 527, distance: 51.0
type input "10"
click at [1137, 586] on input "volume" at bounding box center [1178, 591] width 82 height 10
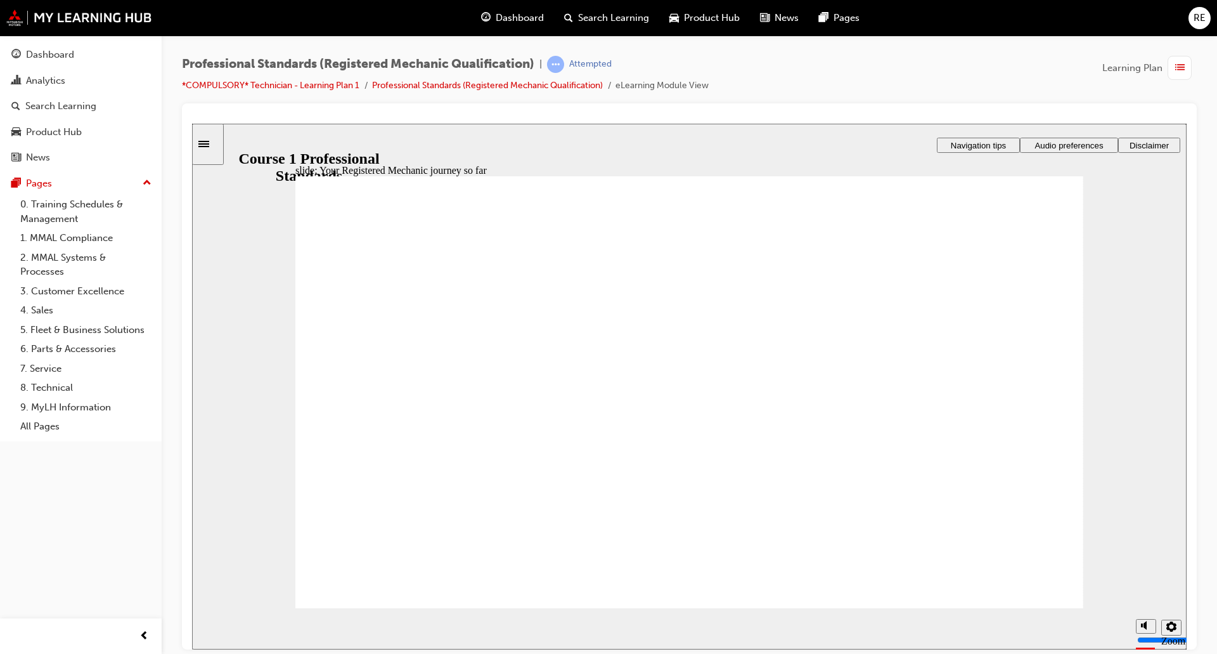
drag, startPoint x: 451, startPoint y: 452, endPoint x: 442, endPoint y: 459, distance: 10.8
drag, startPoint x: 406, startPoint y: 578, endPoint x: 833, endPoint y: 447, distance: 446.3
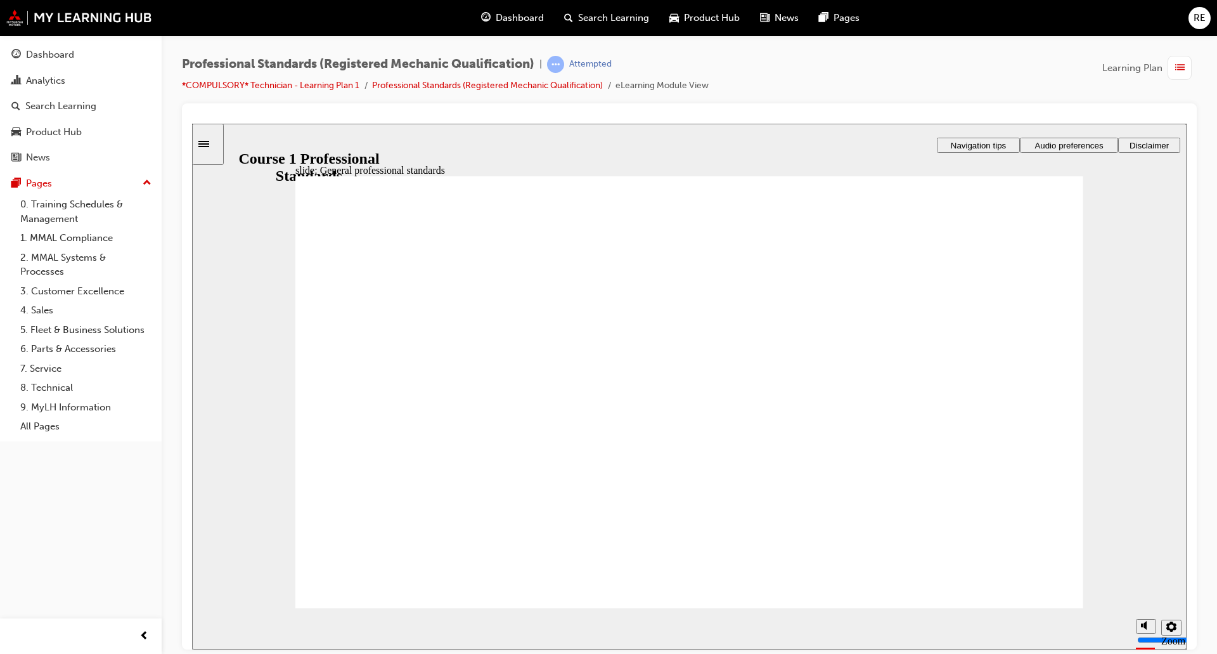
radio input "true"
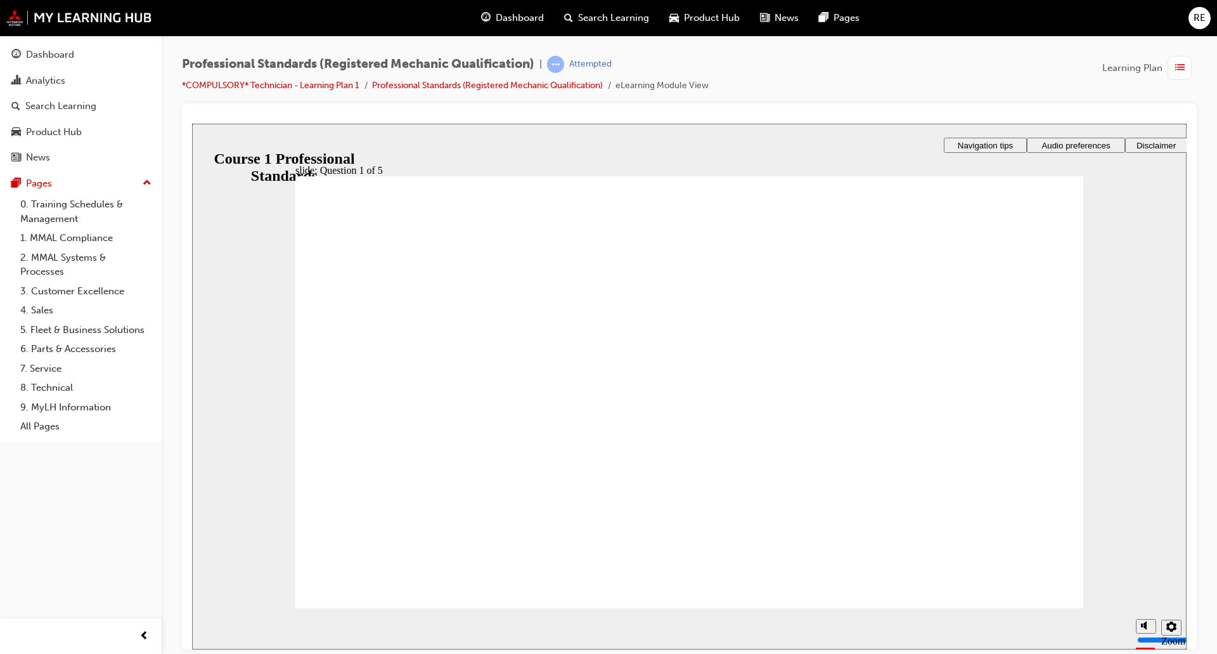
radio input "true"
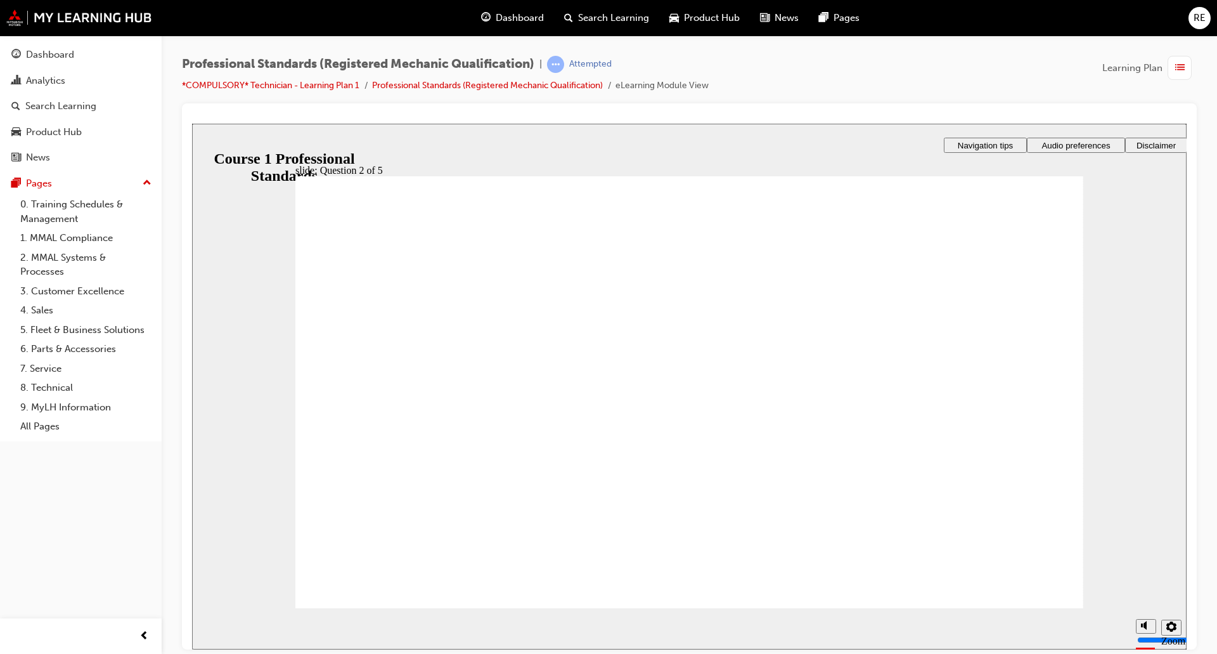
radio input "true"
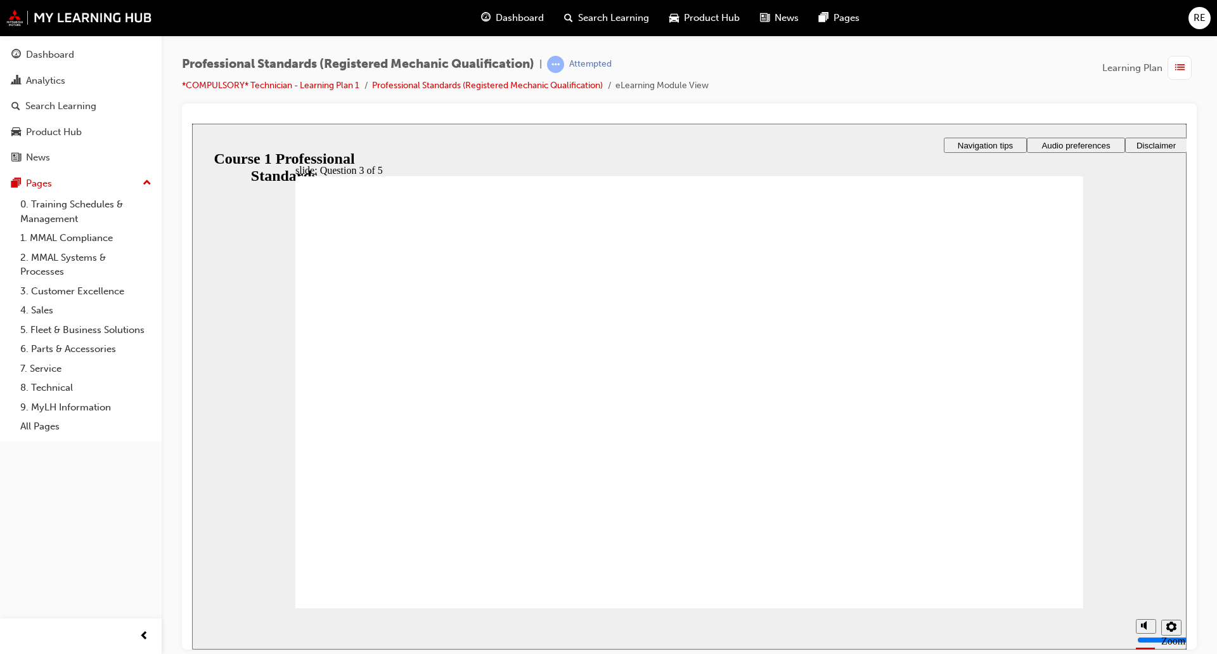
radio input "true"
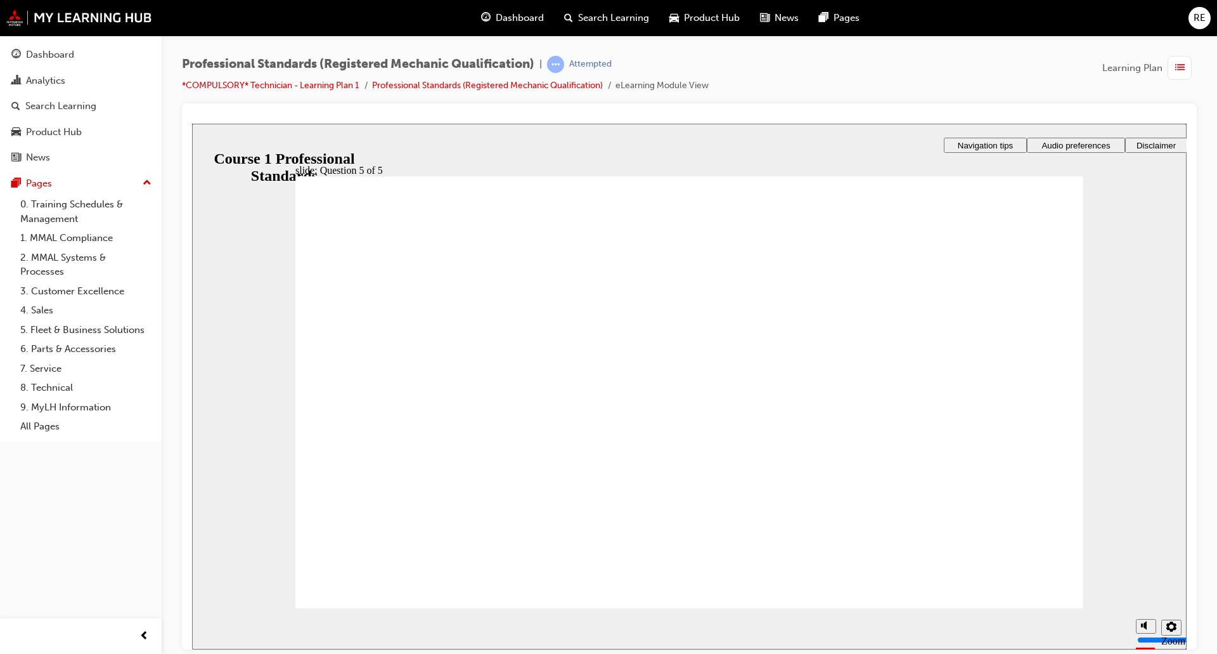
checkbox input "true"
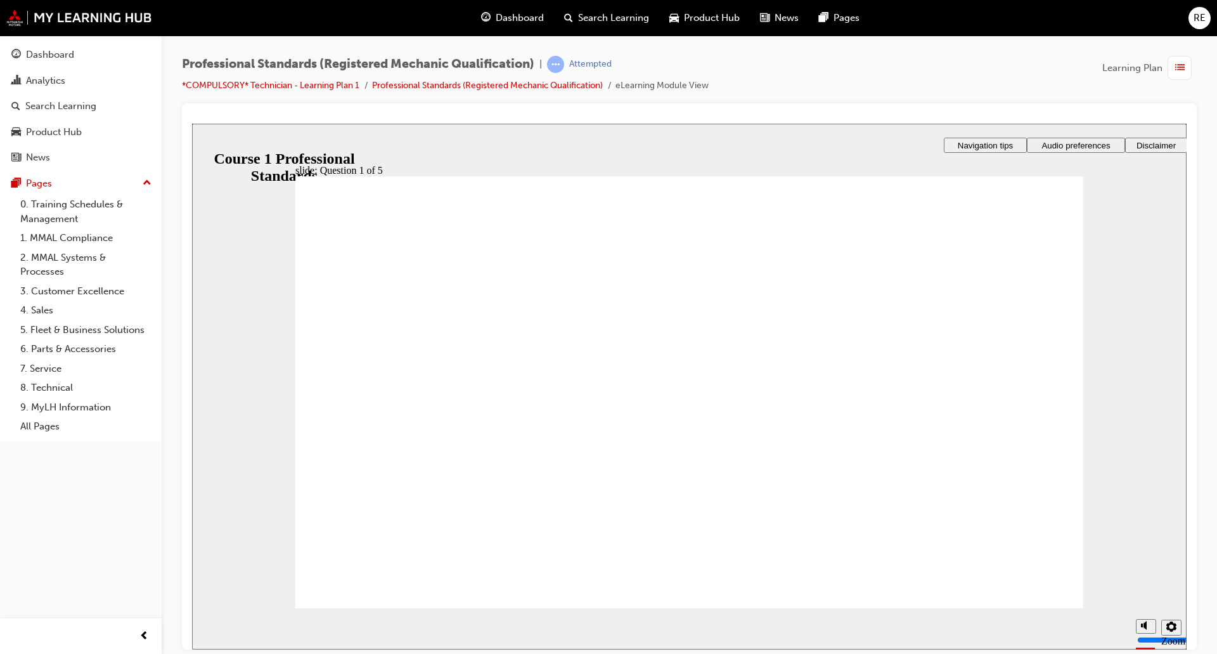
radio input "true"
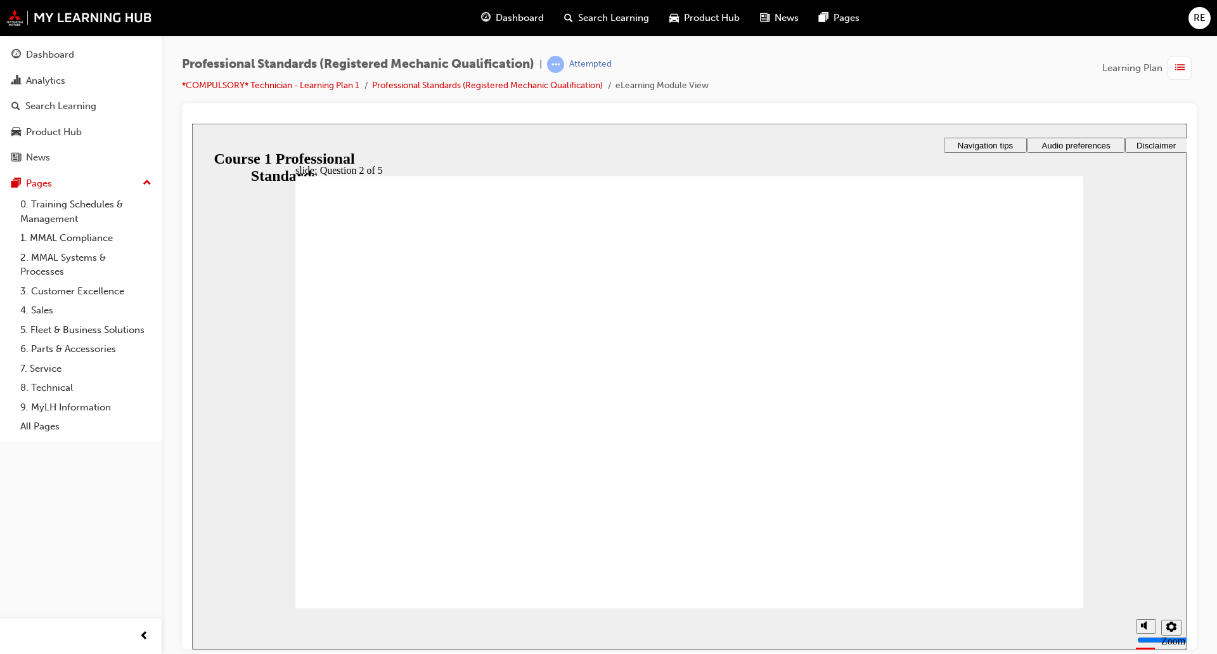
checkbox input "true"
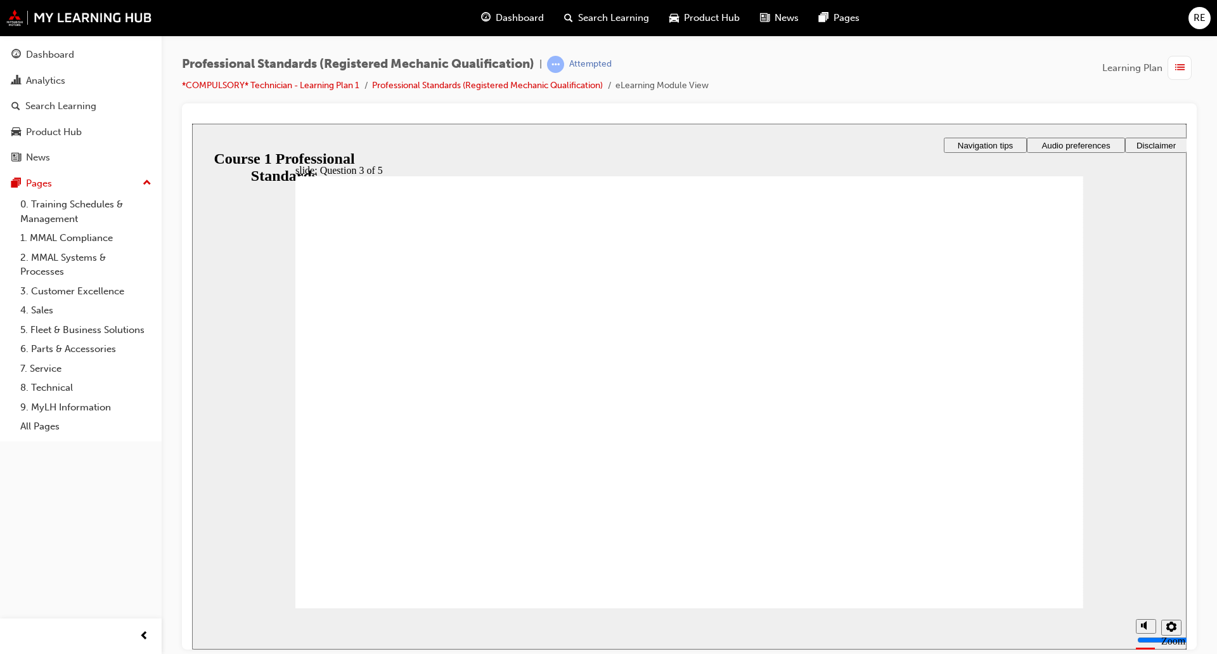
checkbox input "true"
radio input "true"
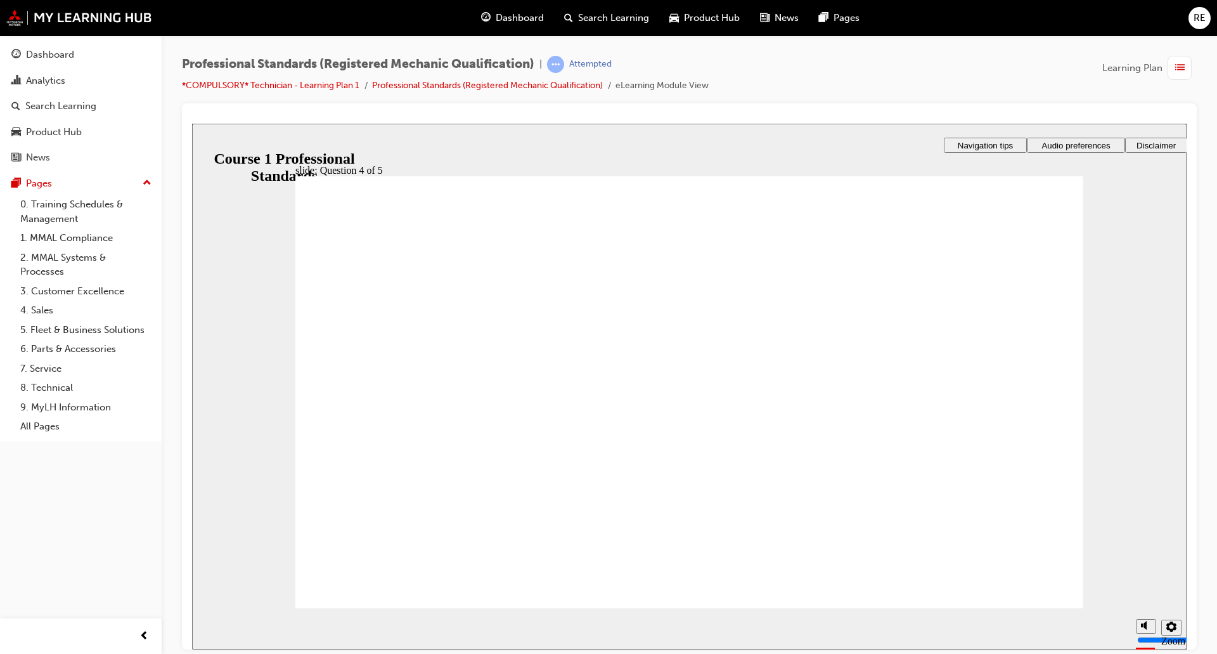
radio input "true"
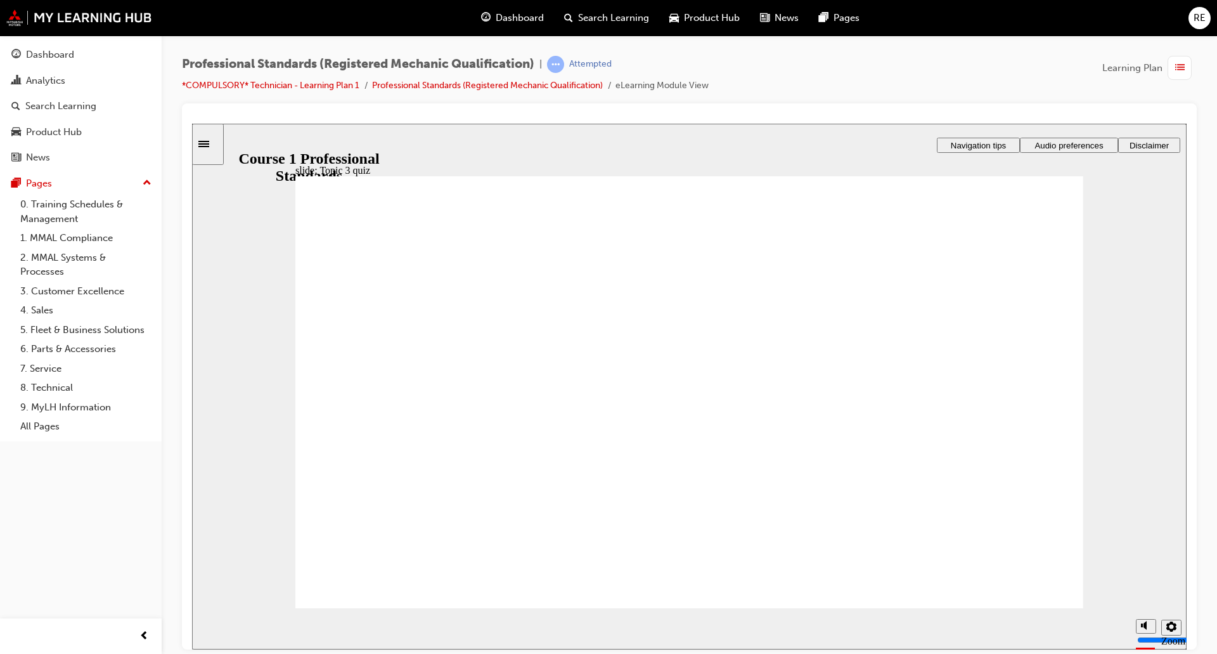
checkbox input "true"
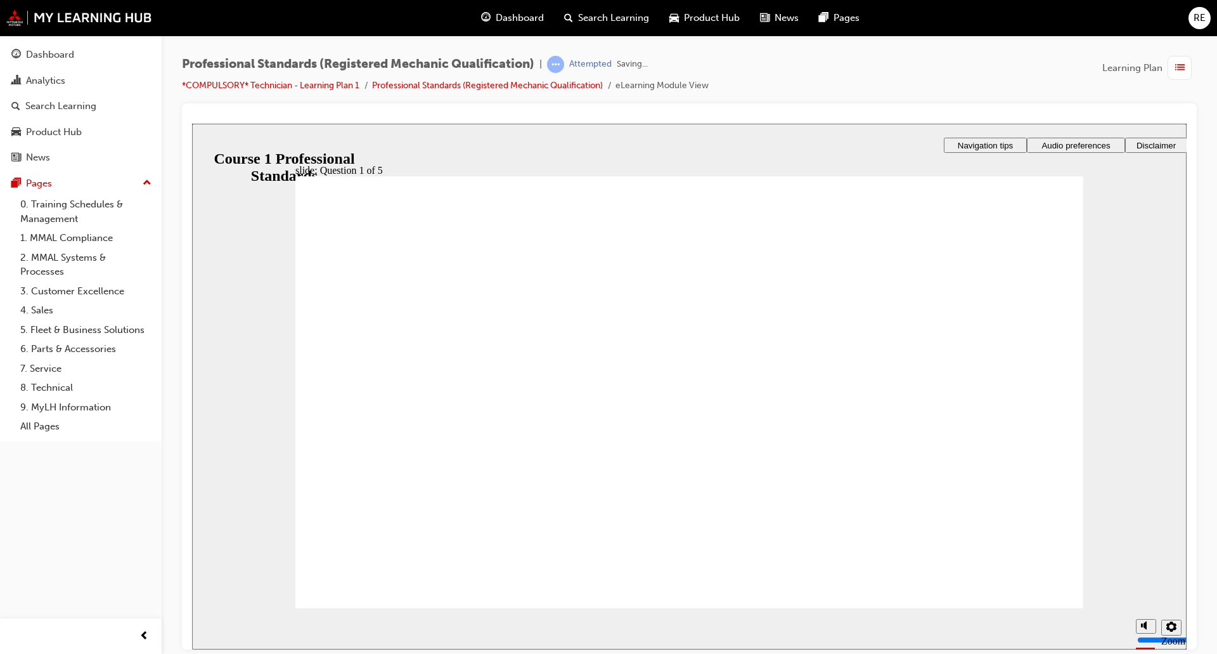
radio input "true"
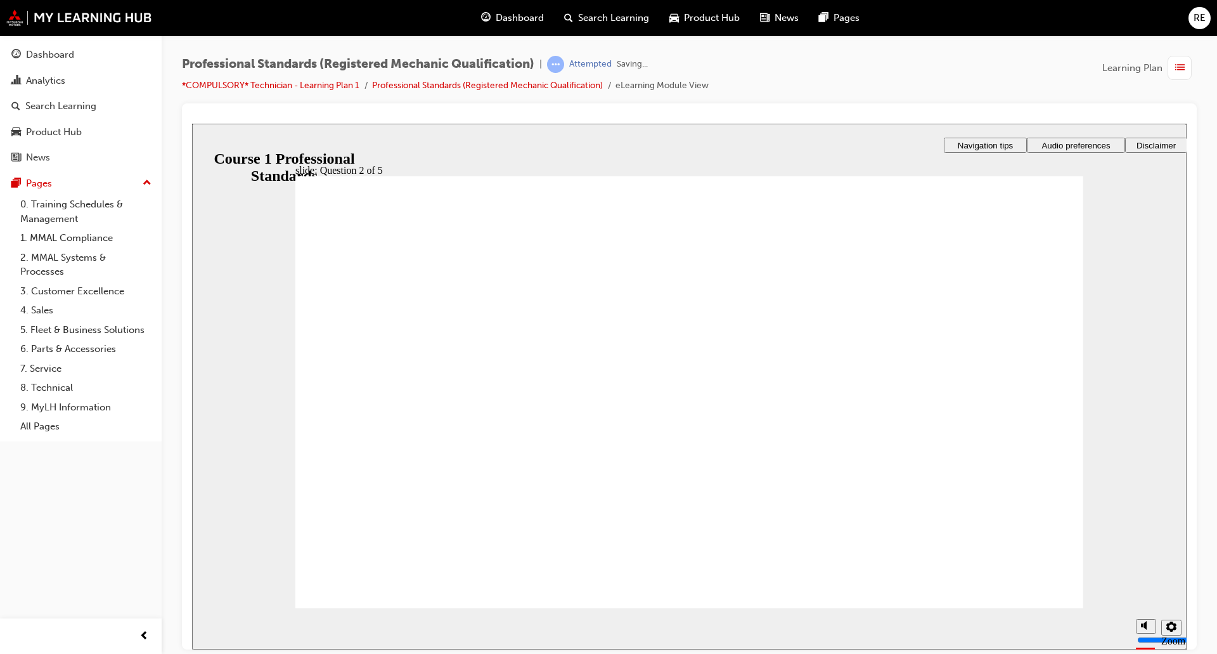
drag, startPoint x: 711, startPoint y: 503, endPoint x: 750, endPoint y: 513, distance: 41.0
radio input "true"
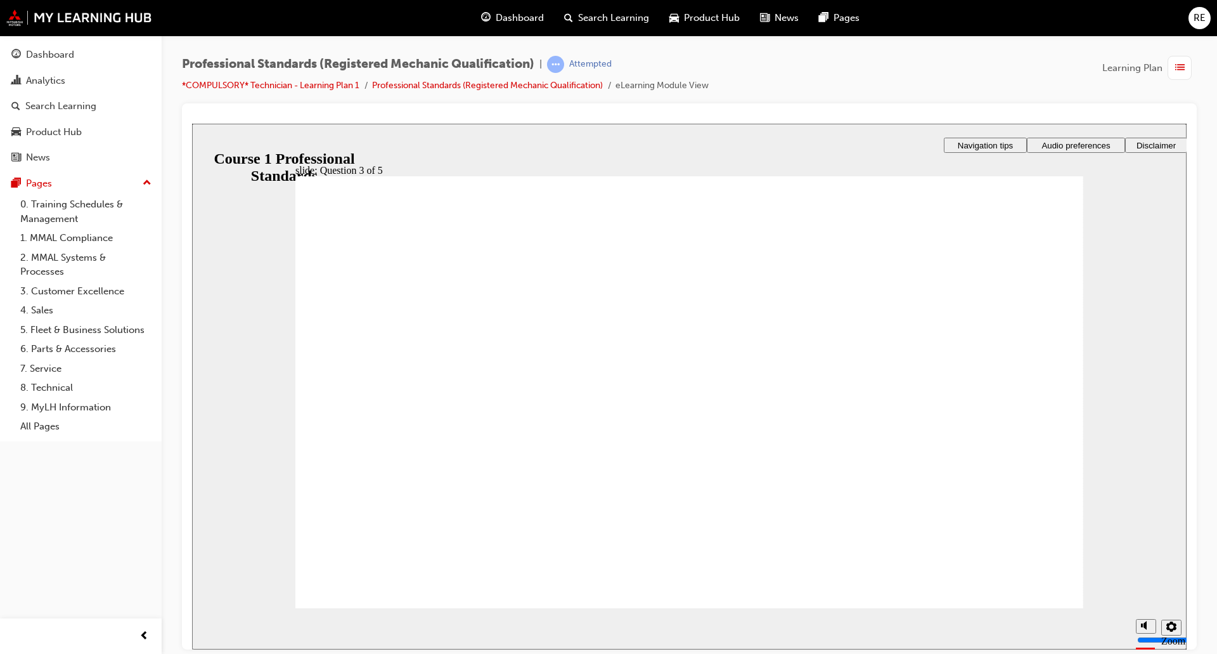
radio input "true"
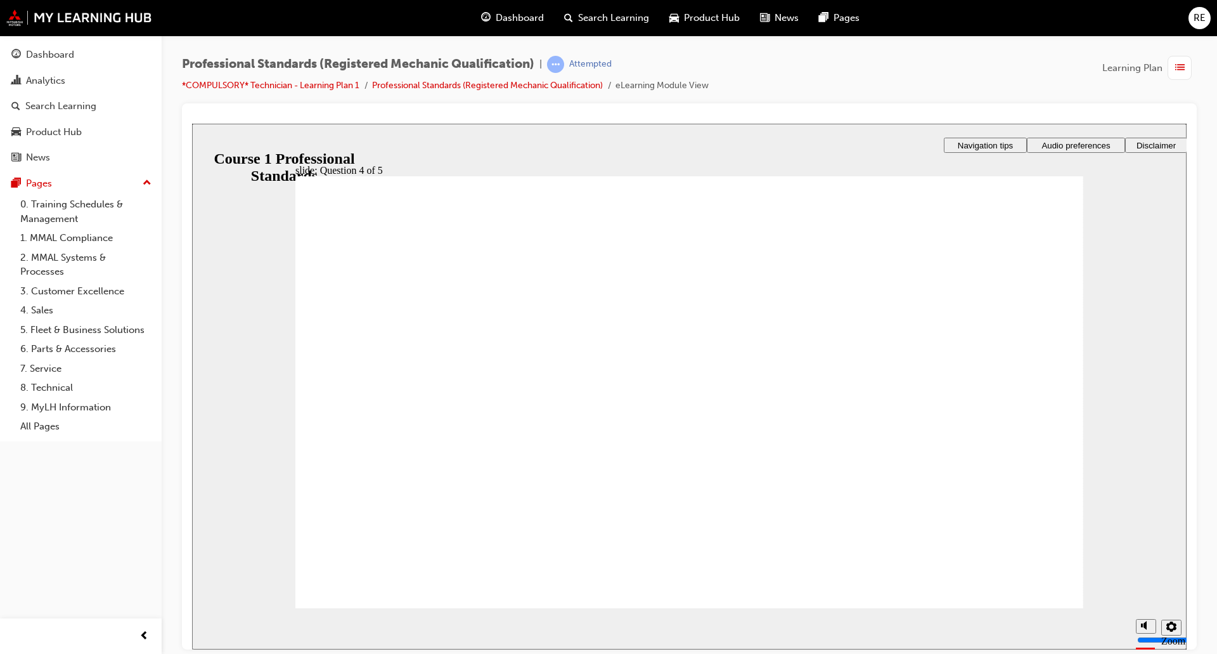
checkbox input "true"
drag, startPoint x: 446, startPoint y: 338, endPoint x: 450, endPoint y: 357, distance: 19.4
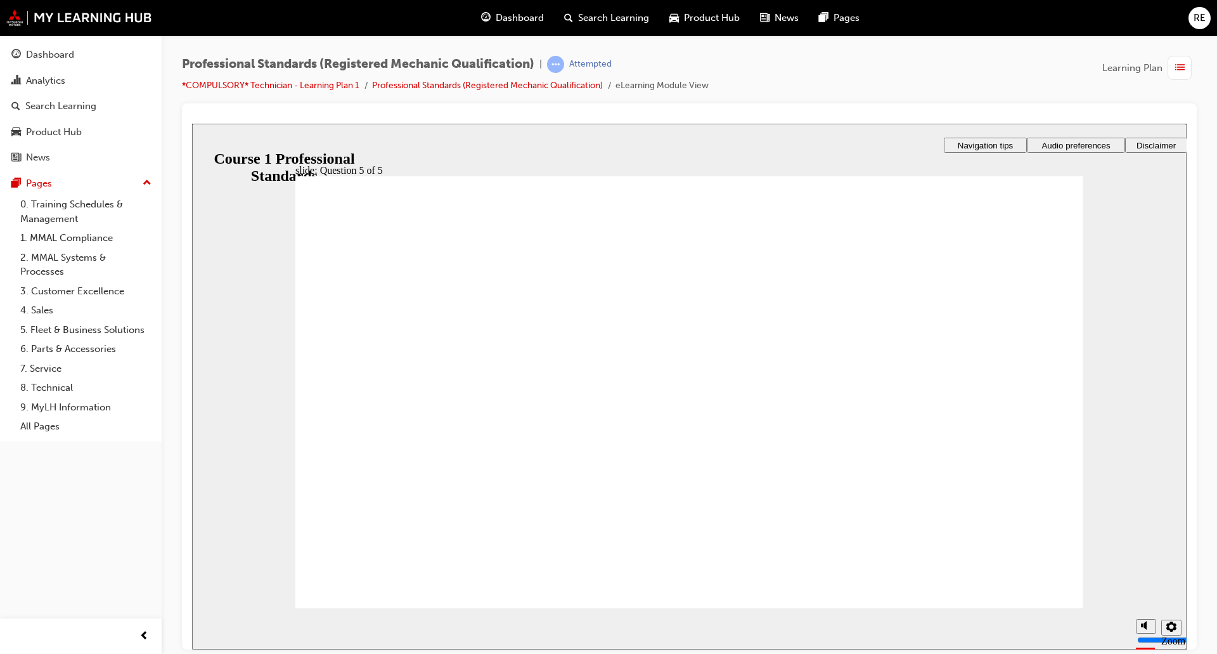
checkbox input "true"
checkbox input "false"
checkbox input "true"
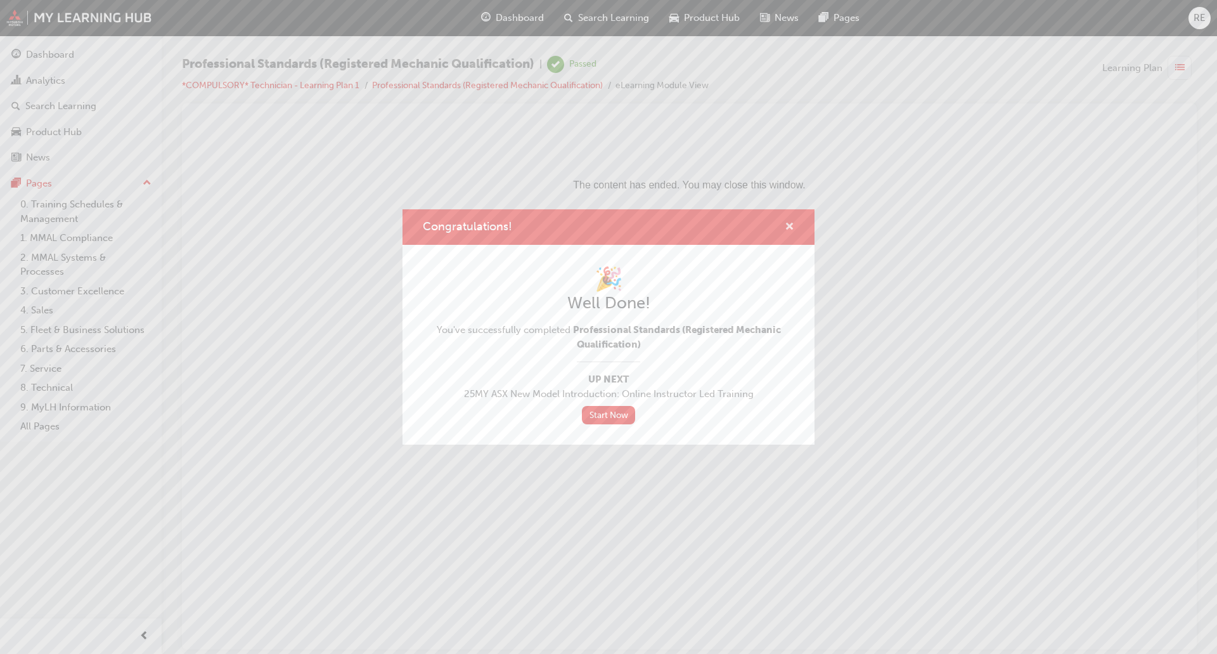
click at [790, 227] on span "cross-icon" at bounding box center [790, 227] width 10 height 11
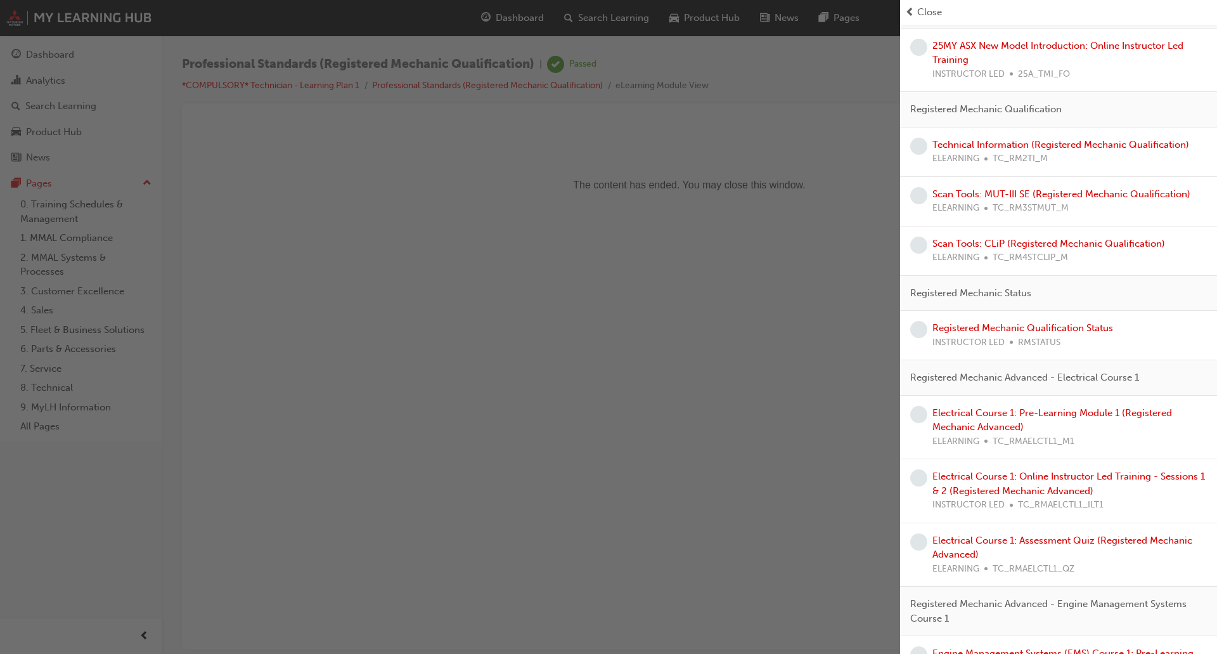
scroll to position [34, 0]
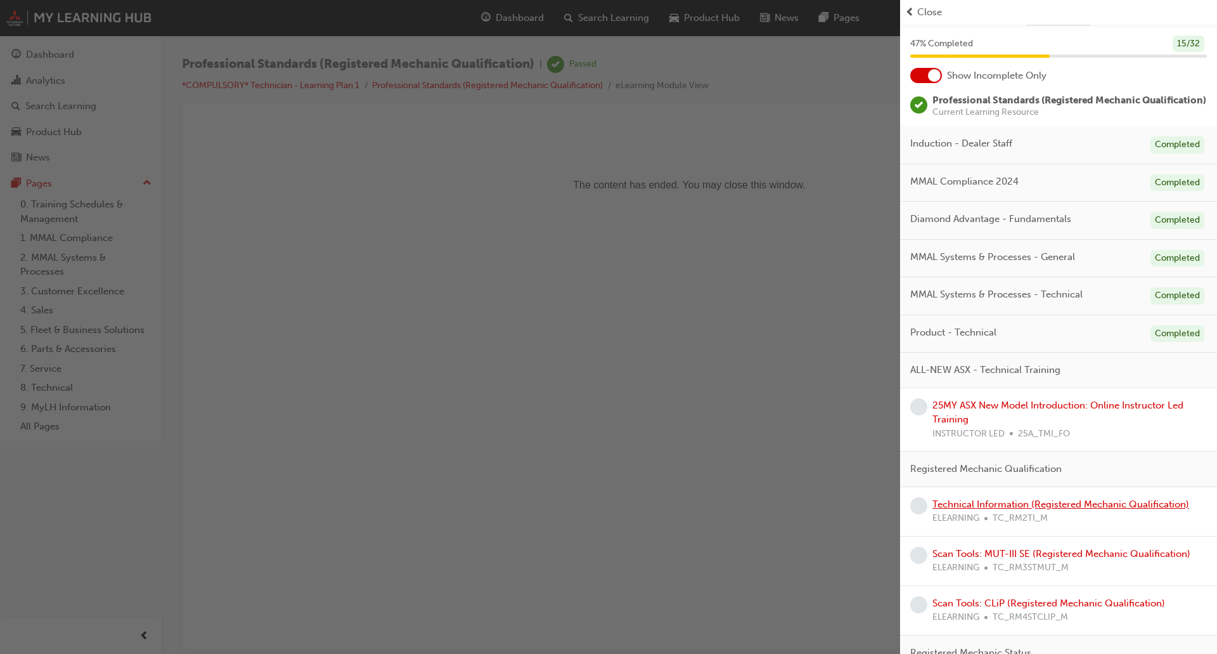
click at [1010, 510] on link "Technical Information (Registered Mechanic Qualification)" at bounding box center [1060, 503] width 257 height 11
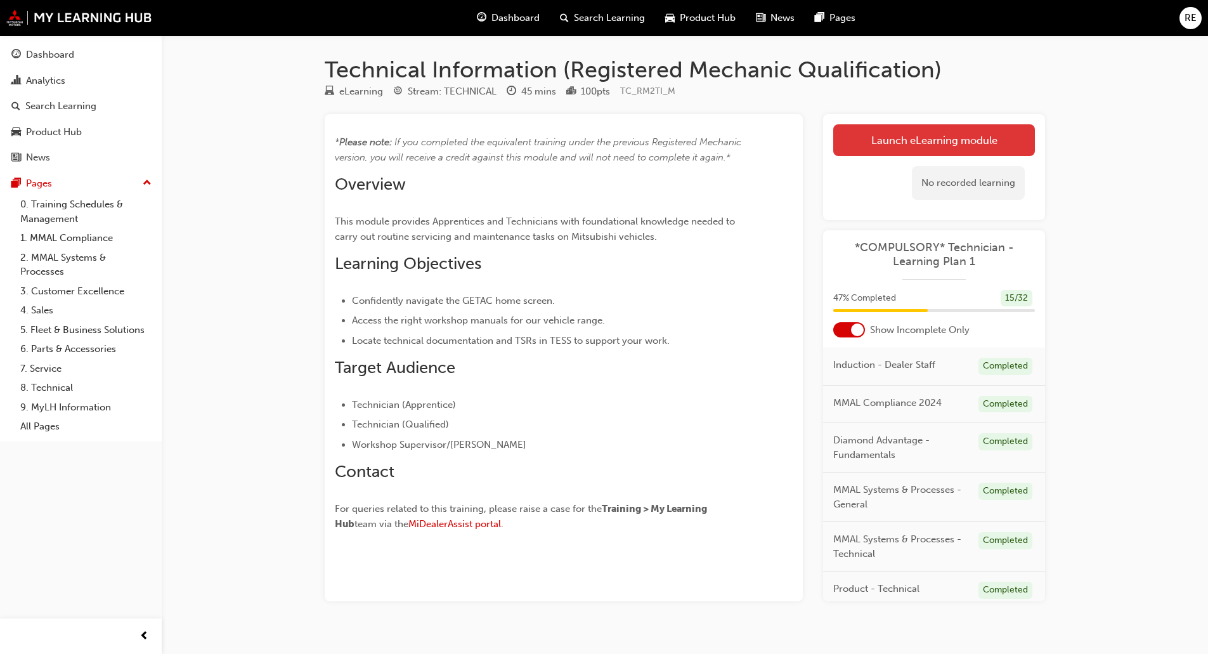
click at [946, 145] on link "Launch eLearning module" at bounding box center [934, 140] width 202 height 32
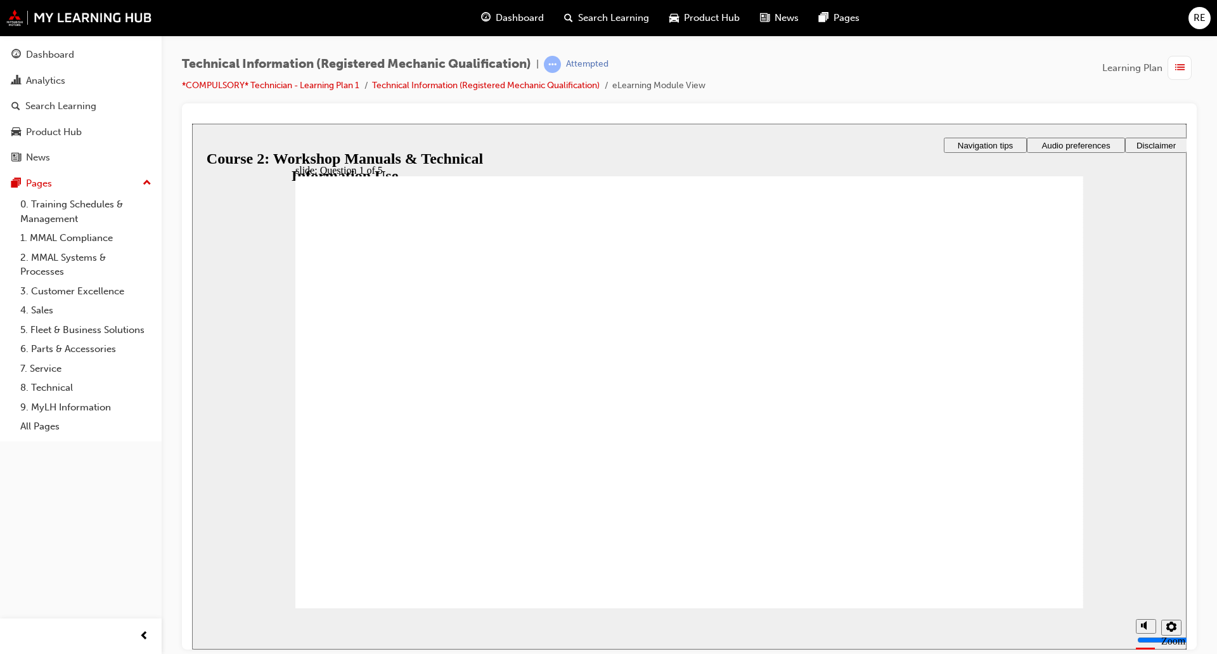
drag, startPoint x: 575, startPoint y: 523, endPoint x: 558, endPoint y: 533, distance: 19.9
drag, startPoint x: 651, startPoint y: 514, endPoint x: 664, endPoint y: 350, distance: 164.7
drag, startPoint x: 646, startPoint y: 341, endPoint x: 643, endPoint y: 423, distance: 82.5
drag, startPoint x: 664, startPoint y: 404, endPoint x: 657, endPoint y: 499, distance: 94.7
drag, startPoint x: 799, startPoint y: 521, endPoint x: 923, endPoint y: 349, distance: 212.5
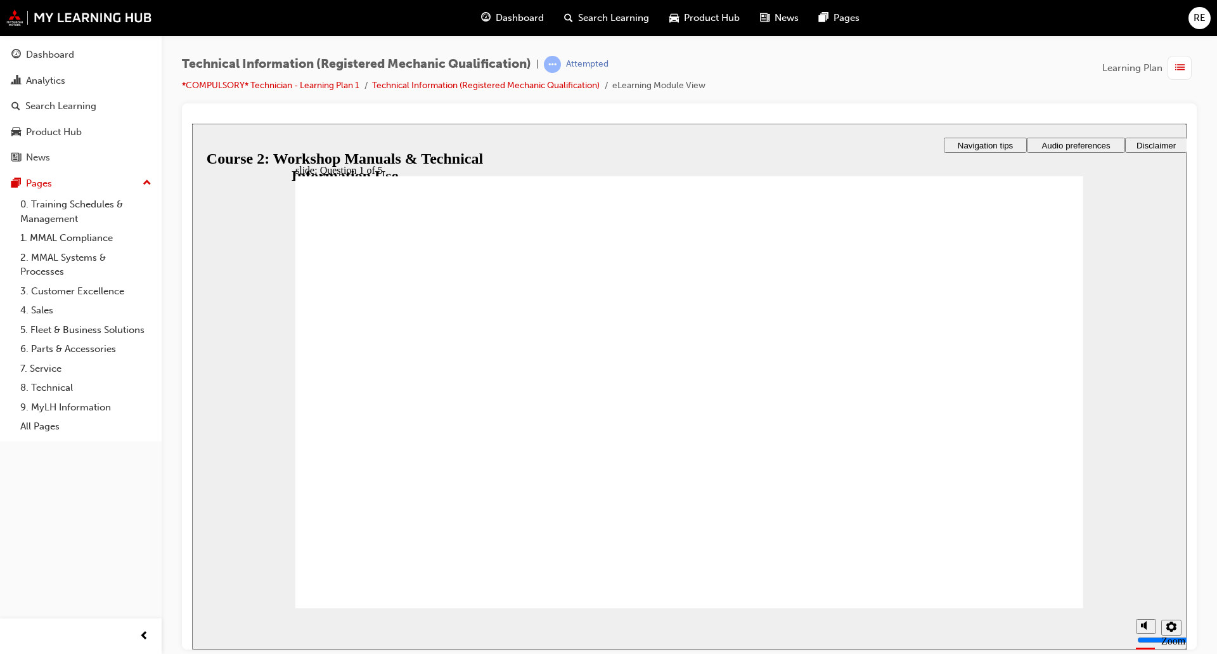
drag, startPoint x: 713, startPoint y: 508, endPoint x: 887, endPoint y: 423, distance: 194.2
drag, startPoint x: 641, startPoint y: 516, endPoint x: 669, endPoint y: 420, distance: 100.1
drag, startPoint x: 557, startPoint y: 500, endPoint x: 624, endPoint y: 357, distance: 158.5
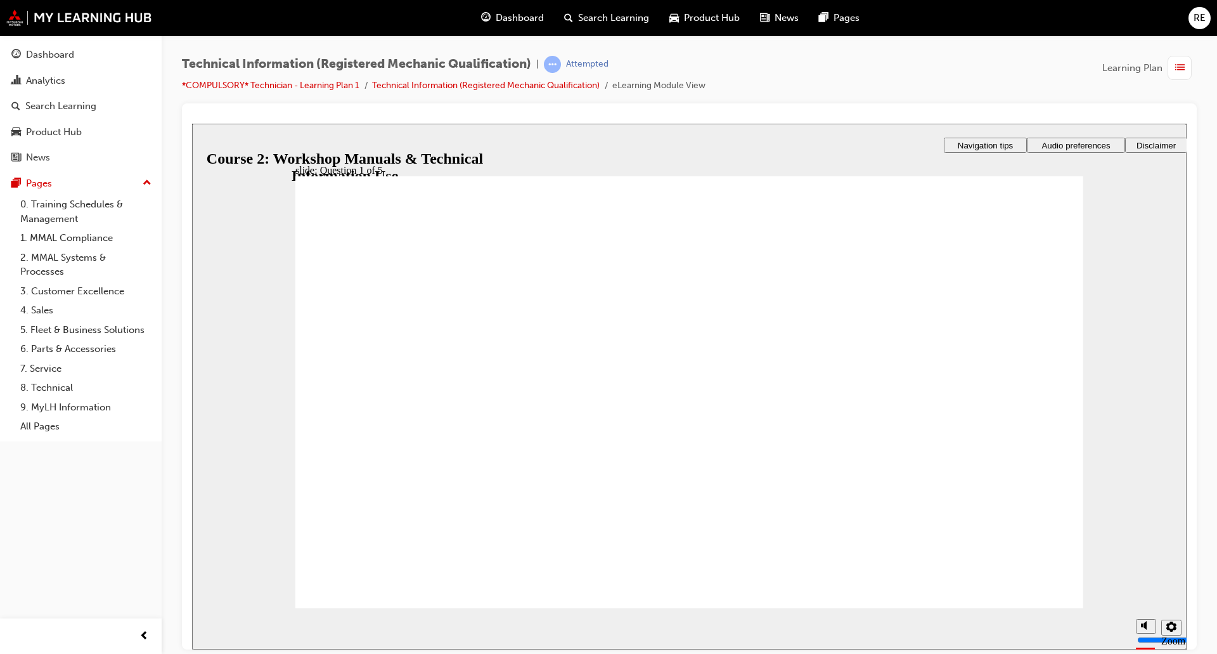
radio input "true"
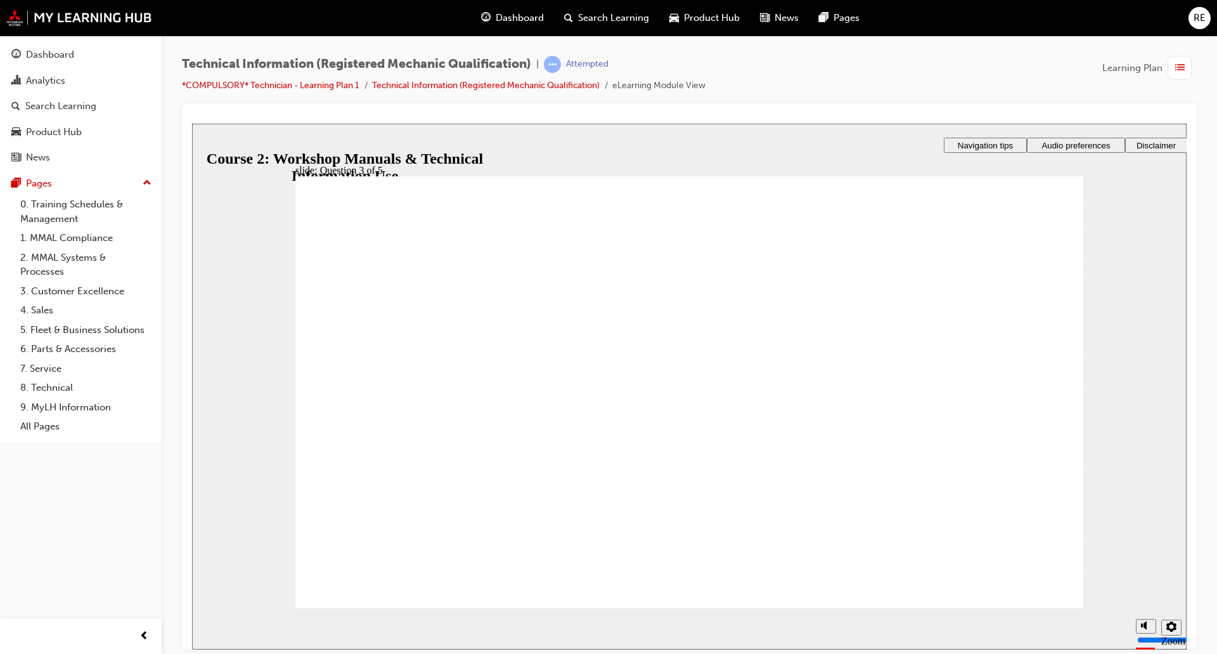
radio input "true"
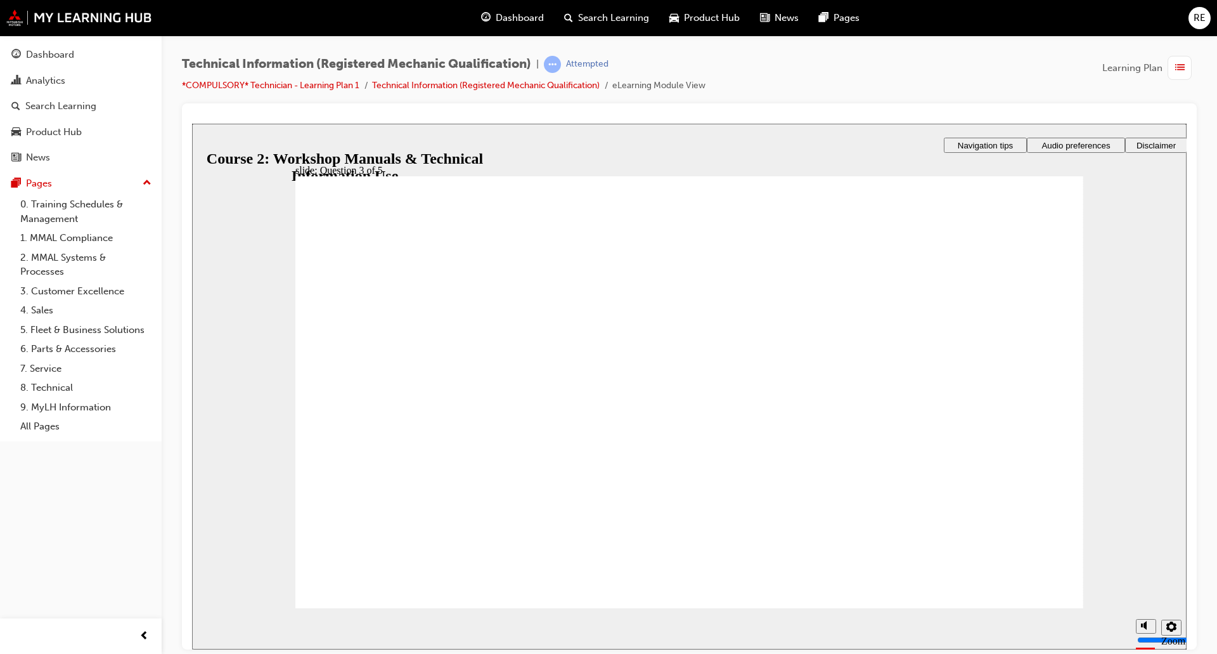
radio input "true"
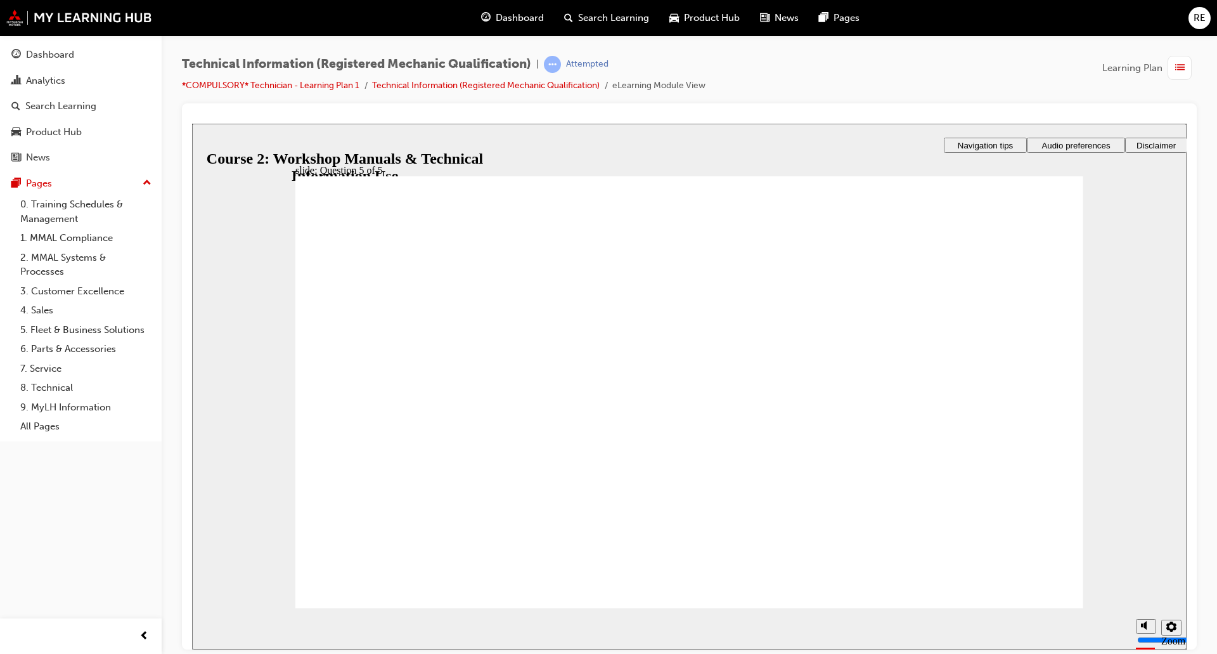
radio input "true"
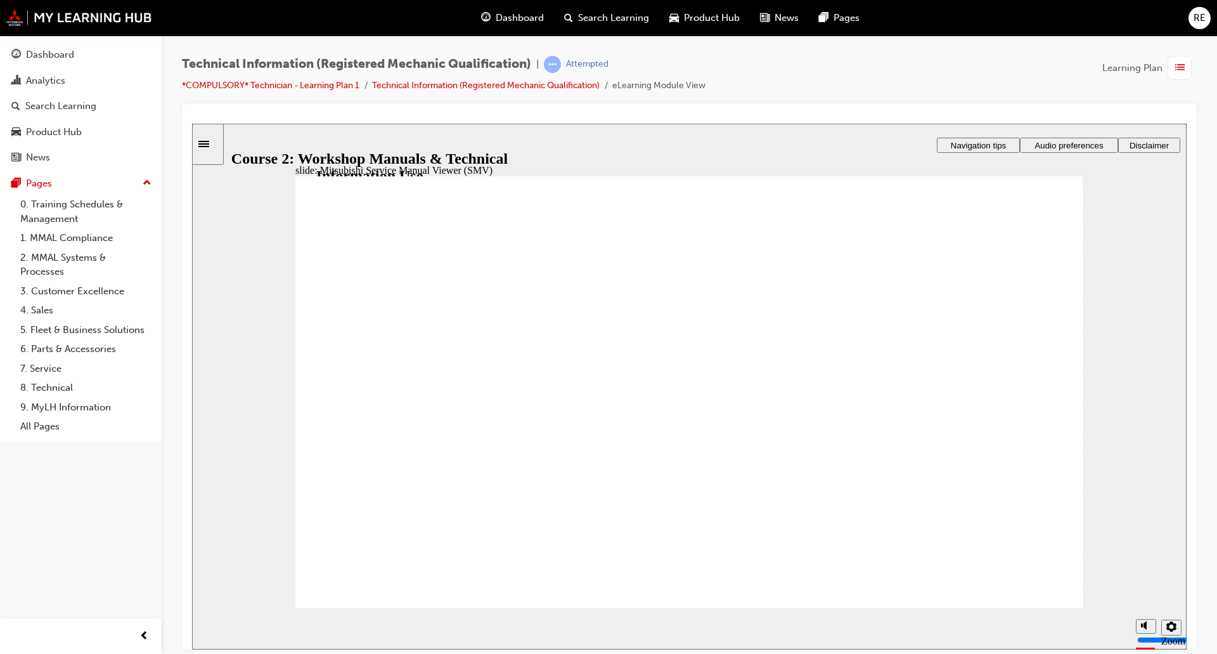
checkbox input "true"
drag, startPoint x: 396, startPoint y: 408, endPoint x: 383, endPoint y: 378, distance: 32.4
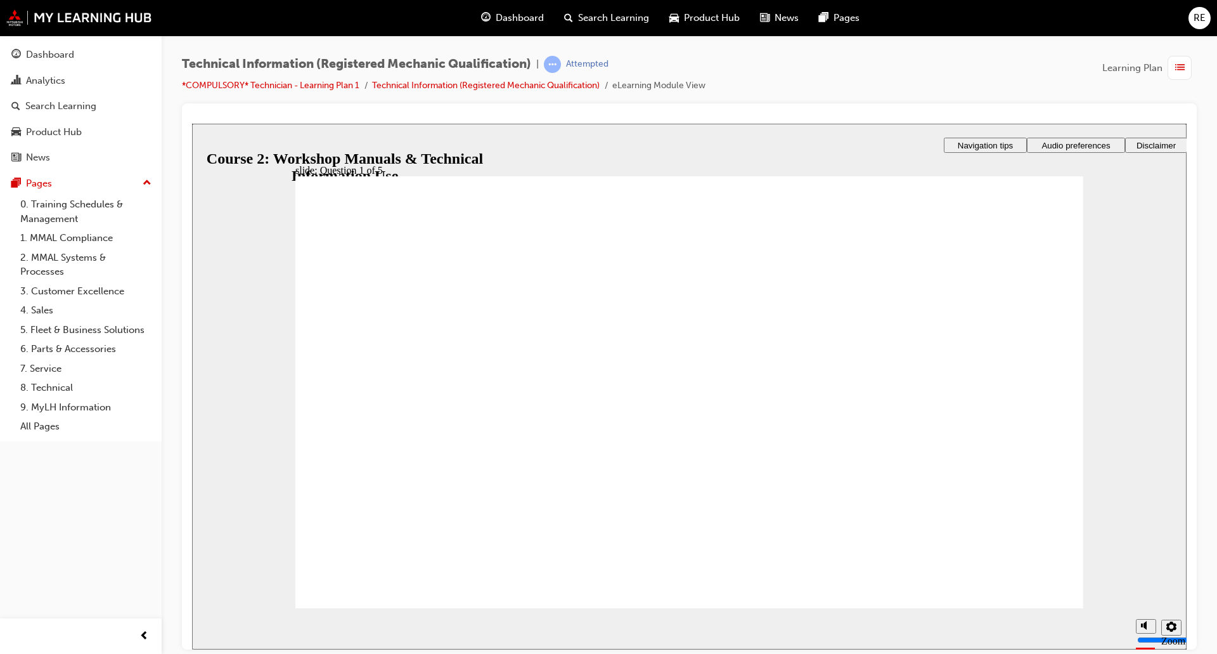
checkbox input "true"
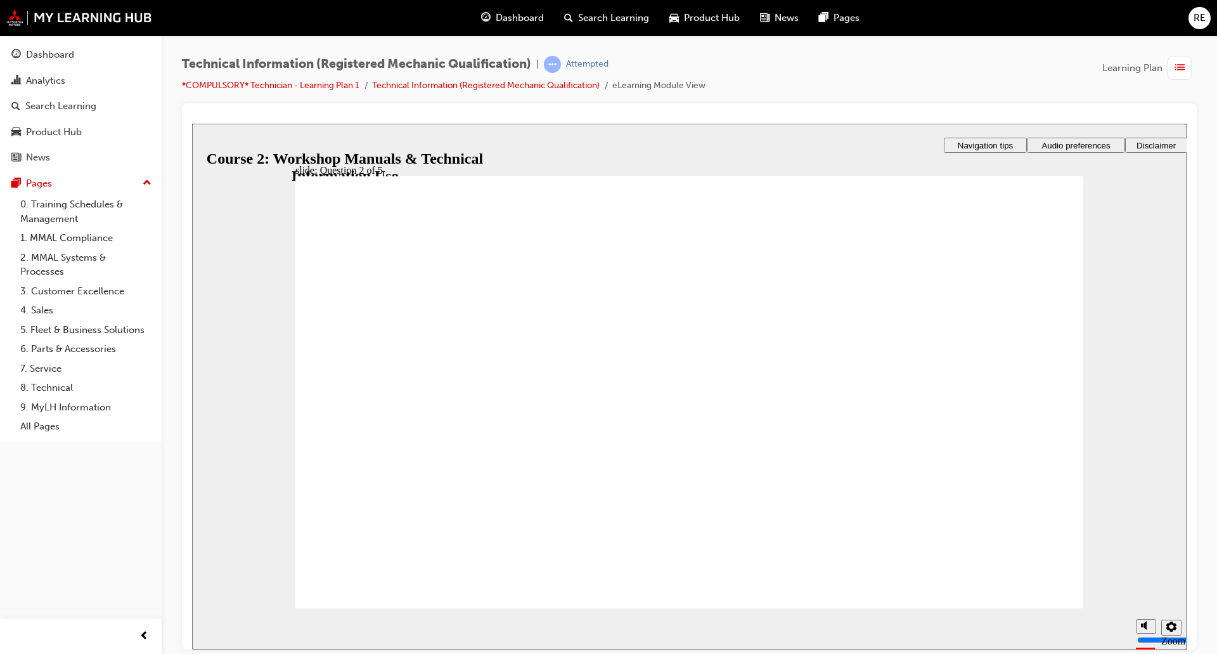
checkbox input "true"
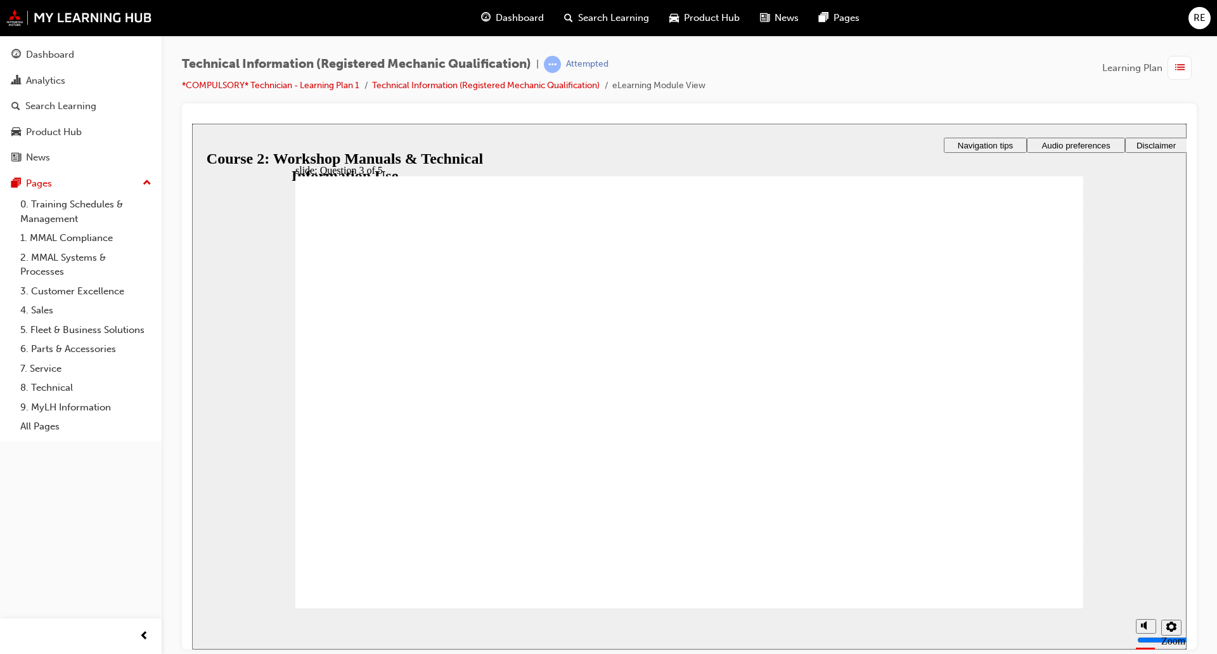
radio input "true"
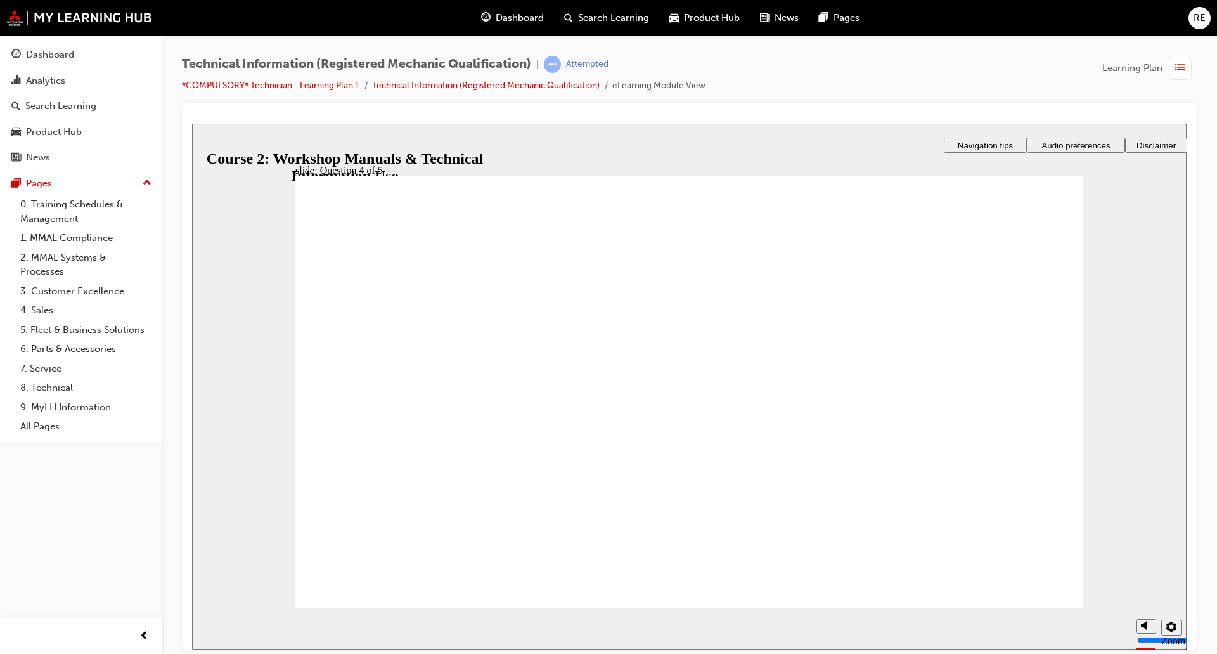
drag, startPoint x: 712, startPoint y: 506, endPoint x: 748, endPoint y: 505, distance: 35.5
drag, startPoint x: 1047, startPoint y: 602, endPoint x: 1023, endPoint y: 594, distance: 24.7
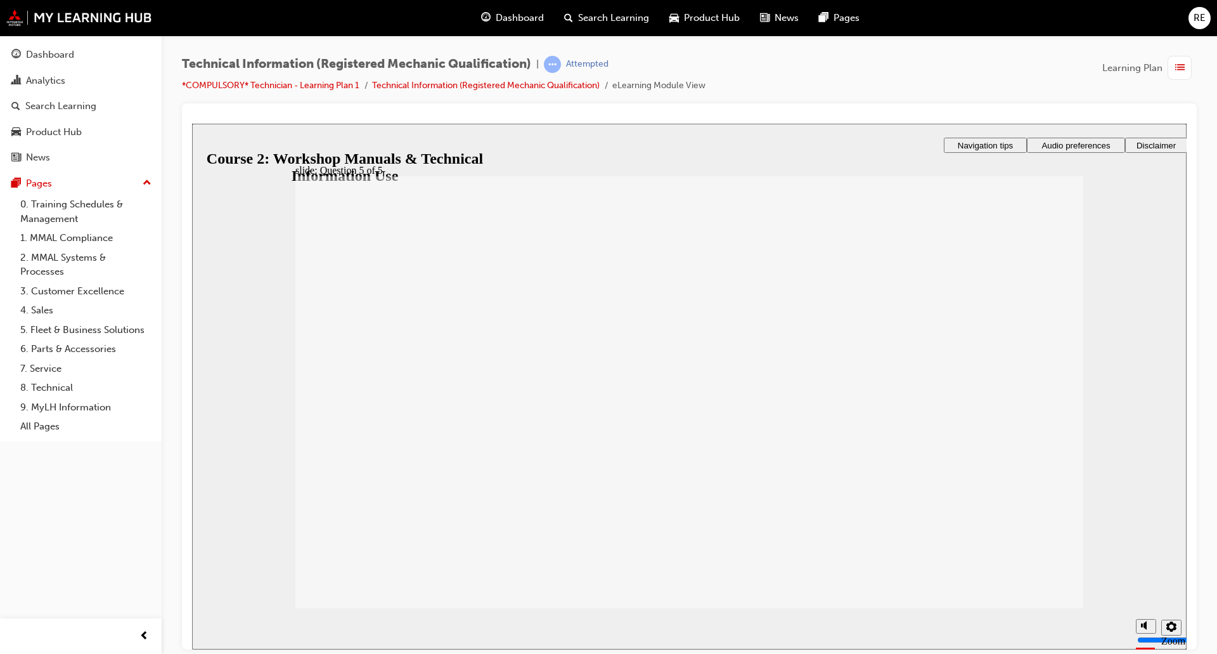
drag, startPoint x: 451, startPoint y: 338, endPoint x: 471, endPoint y: 377, distance: 43.4
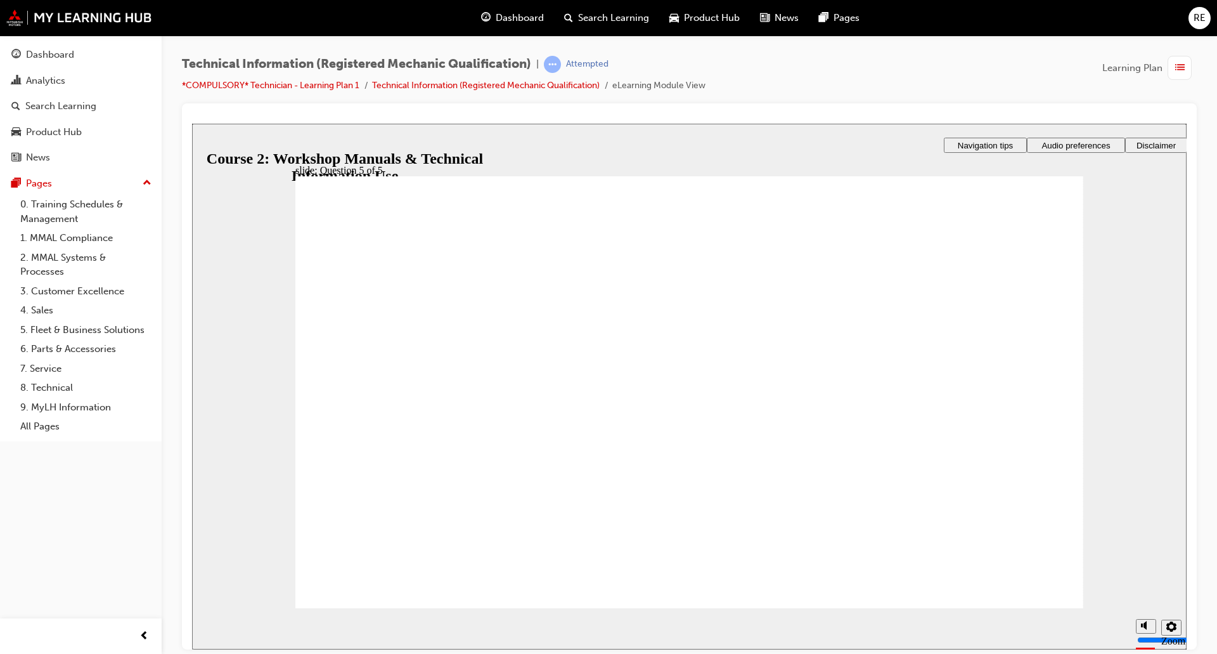
click at [1176, 74] on span "list-icon" at bounding box center [1180, 68] width 10 height 16
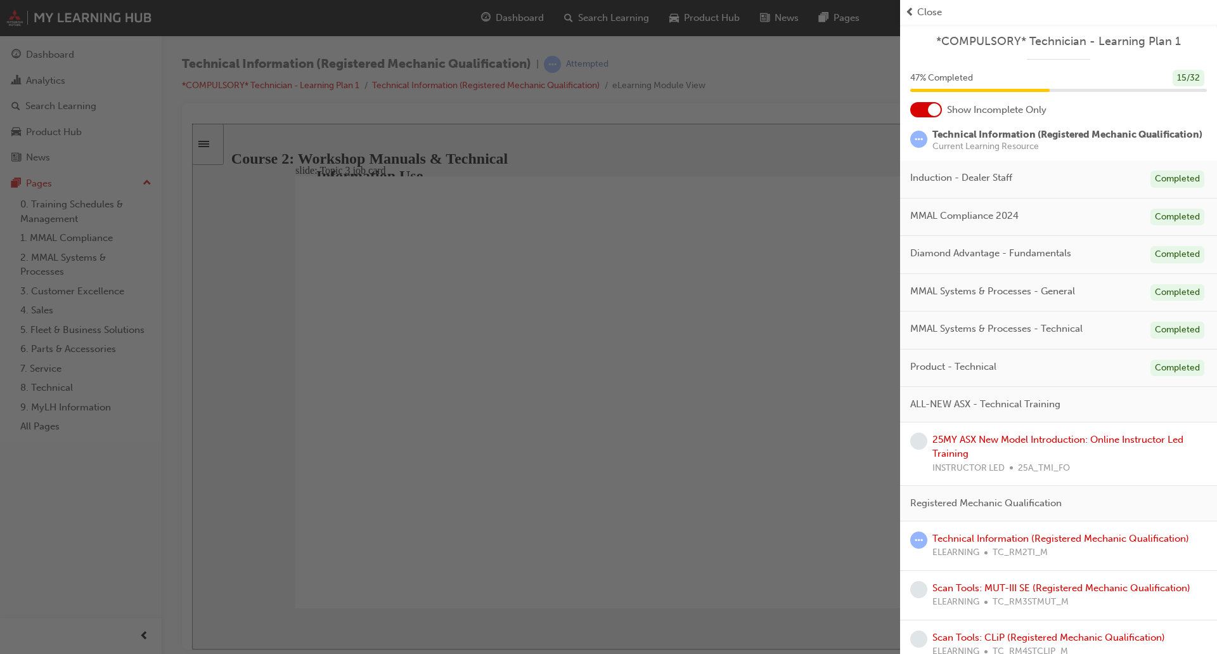
click at [933, 11] on span "Close" at bounding box center [929, 12] width 25 height 15
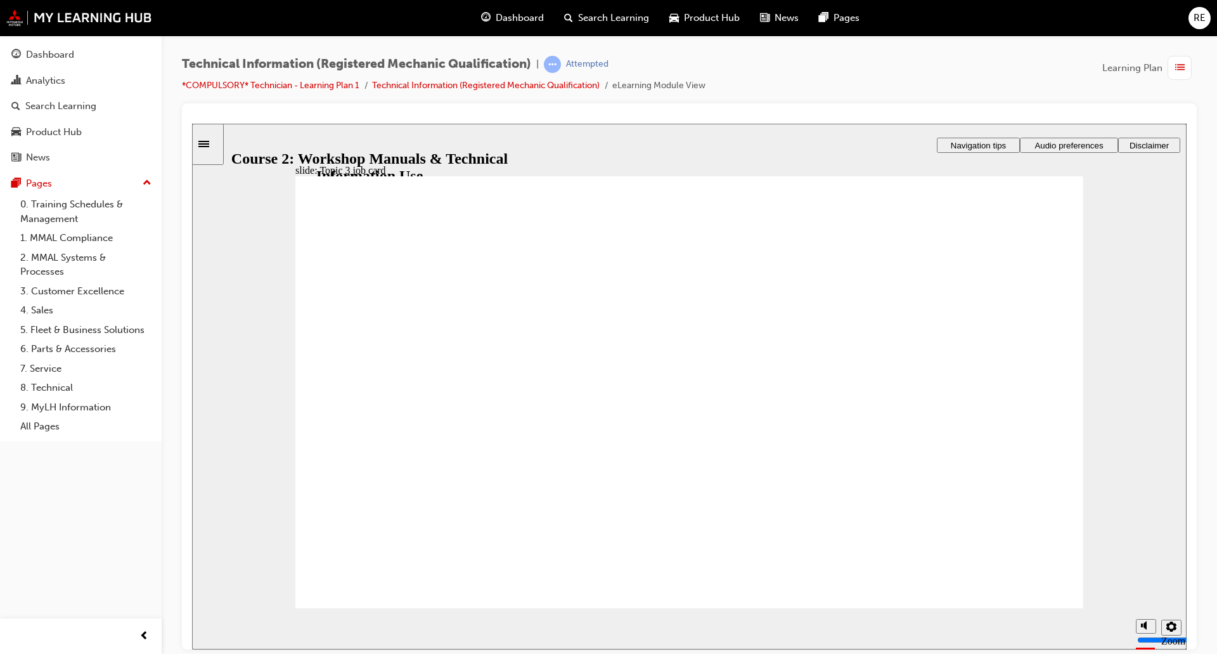
click at [512, 19] on span "Dashboard" at bounding box center [520, 18] width 48 height 15
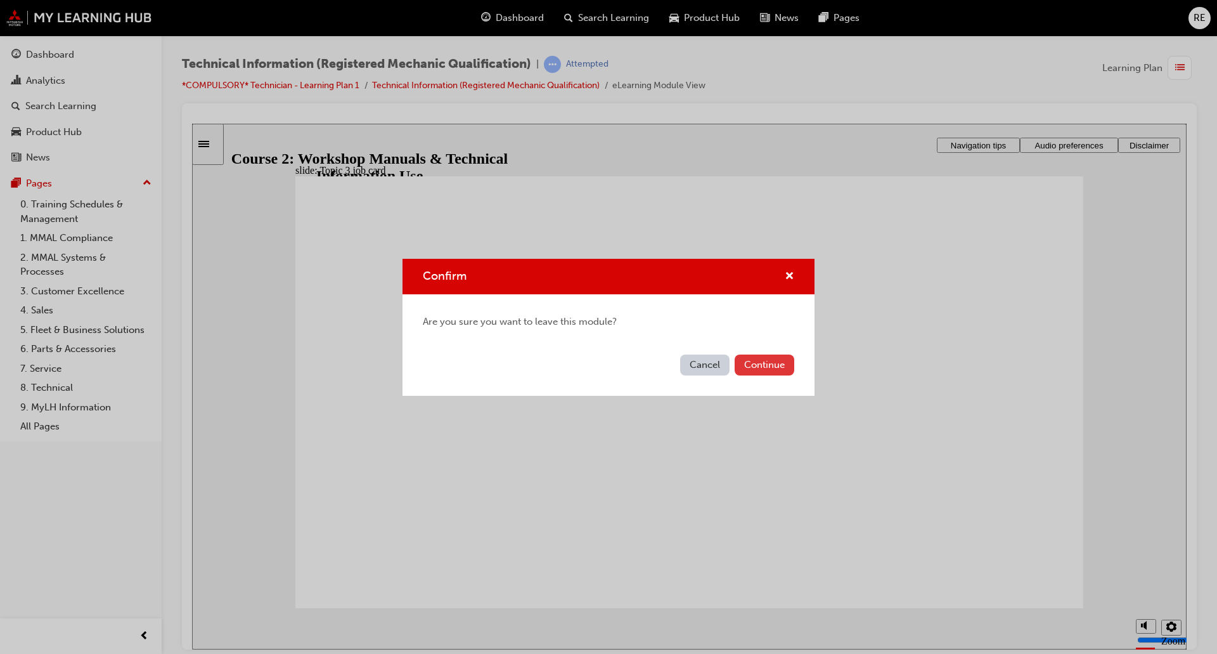
click at [772, 361] on button "Continue" at bounding box center [765, 364] width 60 height 21
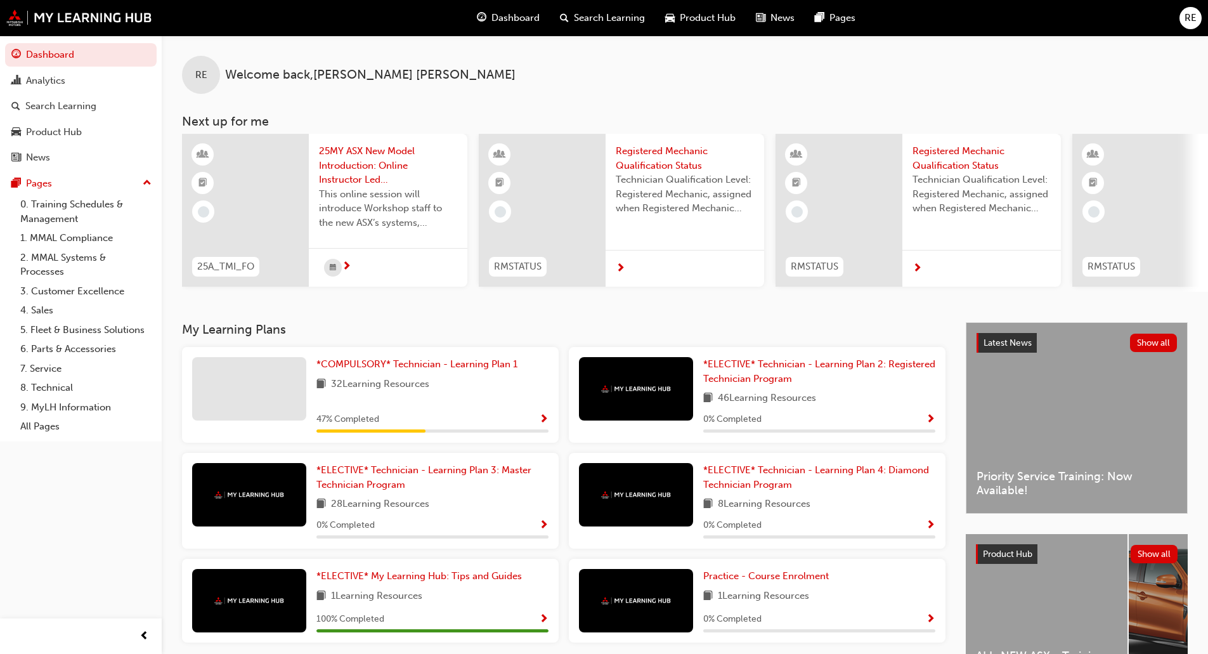
click at [1187, 24] on span "RE" at bounding box center [1190, 18] width 12 height 15
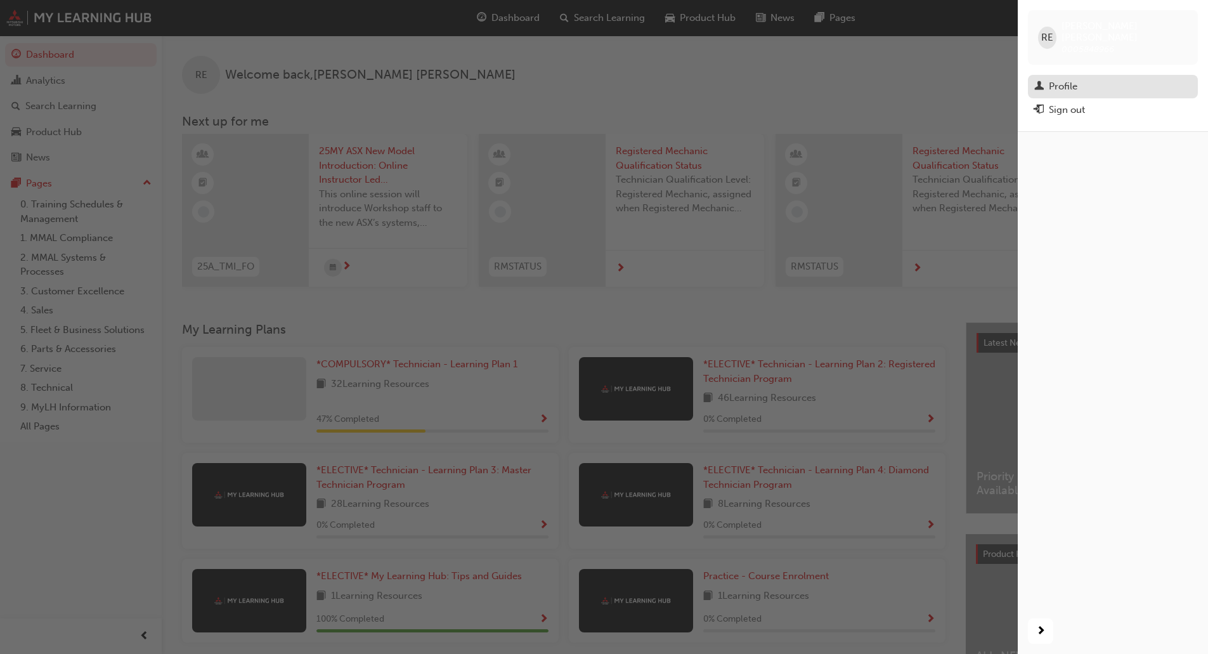
click at [1080, 79] on div "Profile" at bounding box center [1112, 87] width 157 height 16
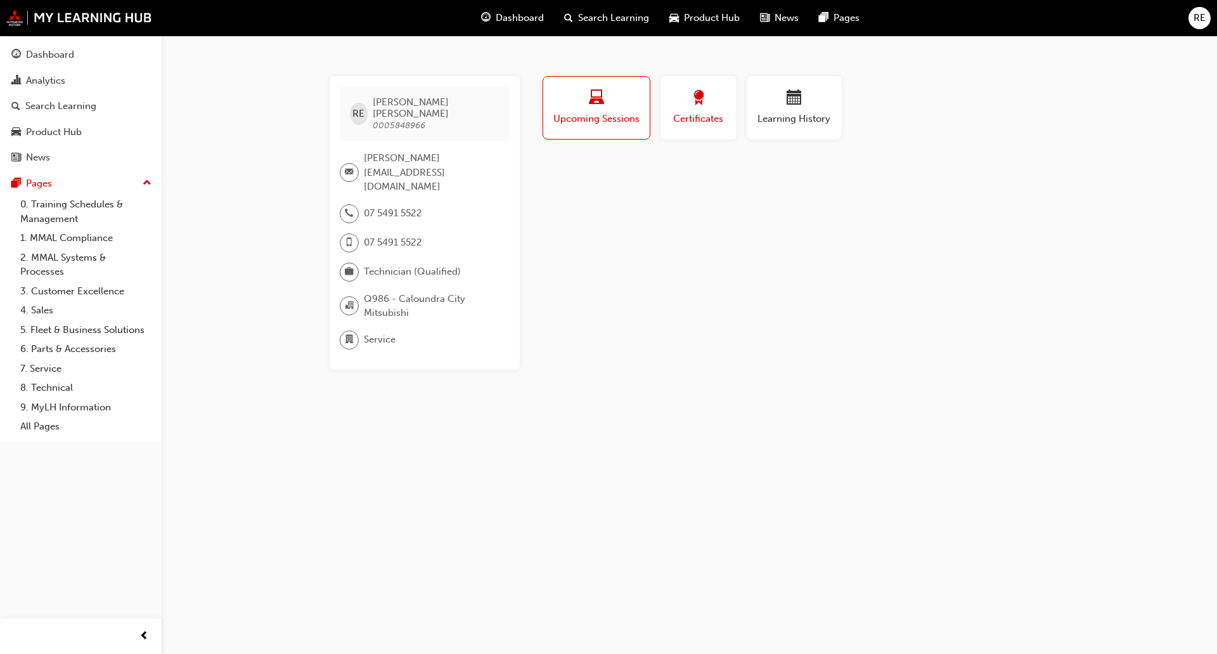
drag, startPoint x: 715, startPoint y: 124, endPoint x: 754, endPoint y: 124, distance: 38.7
click at [714, 124] on span "Certificates" at bounding box center [698, 119] width 57 height 15
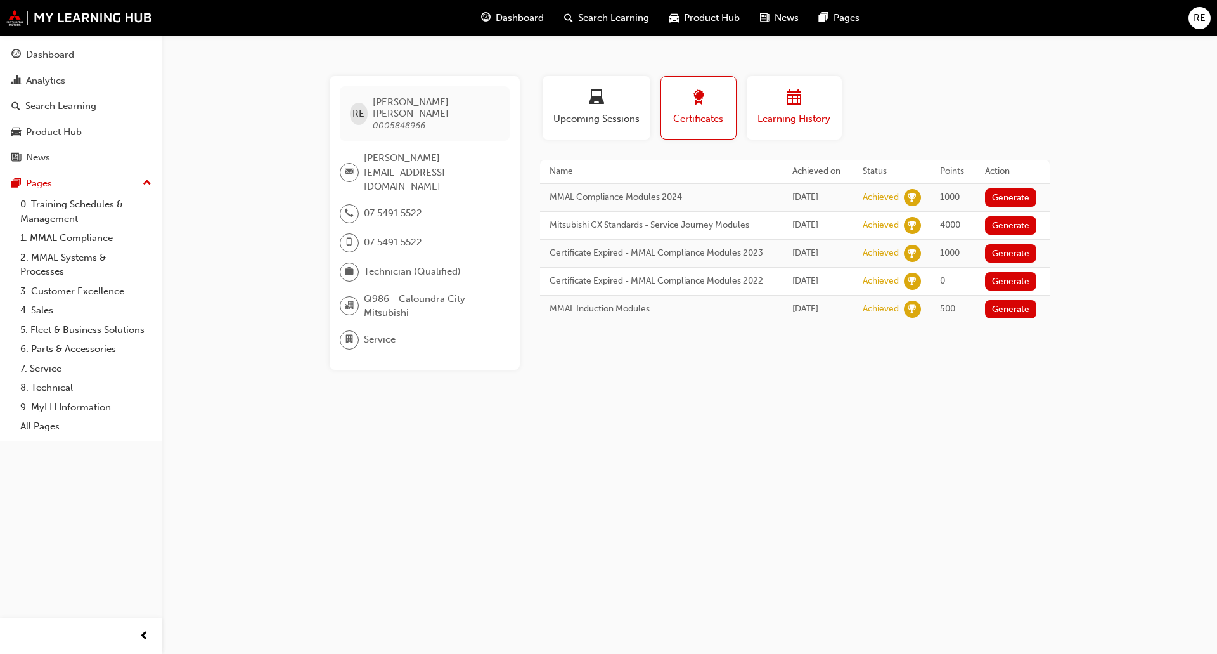
click at [808, 116] on span "Learning History" at bounding box center [794, 119] width 76 height 15
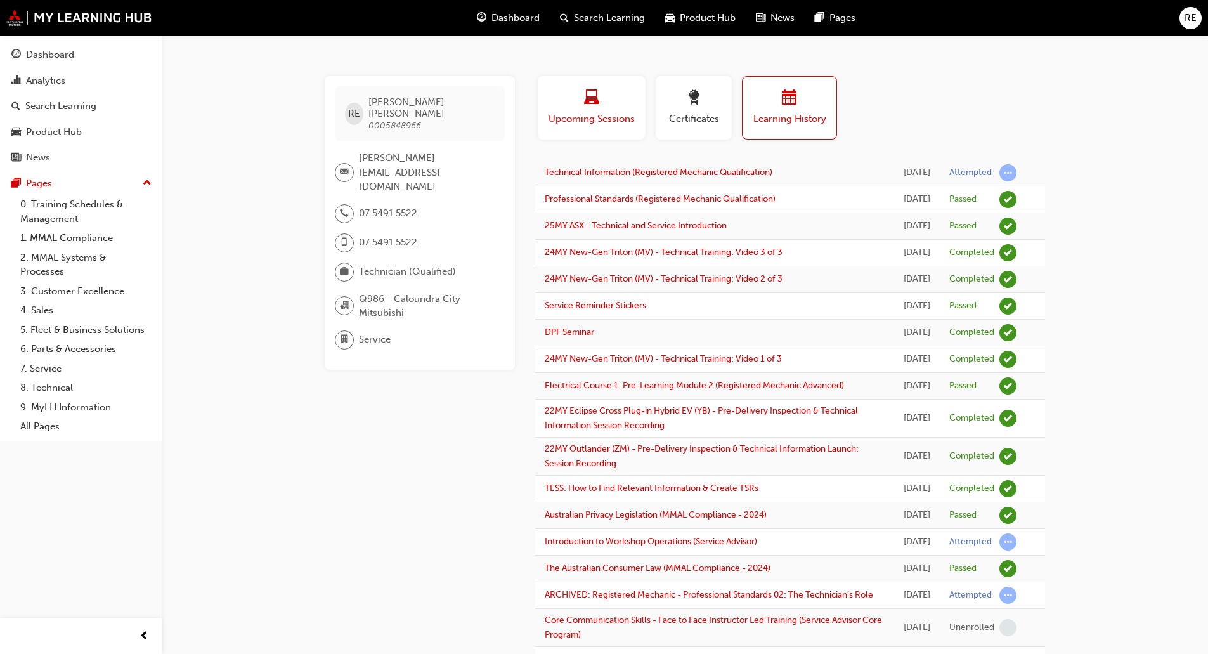
click at [590, 122] on span "Upcoming Sessions" at bounding box center [591, 119] width 89 height 15
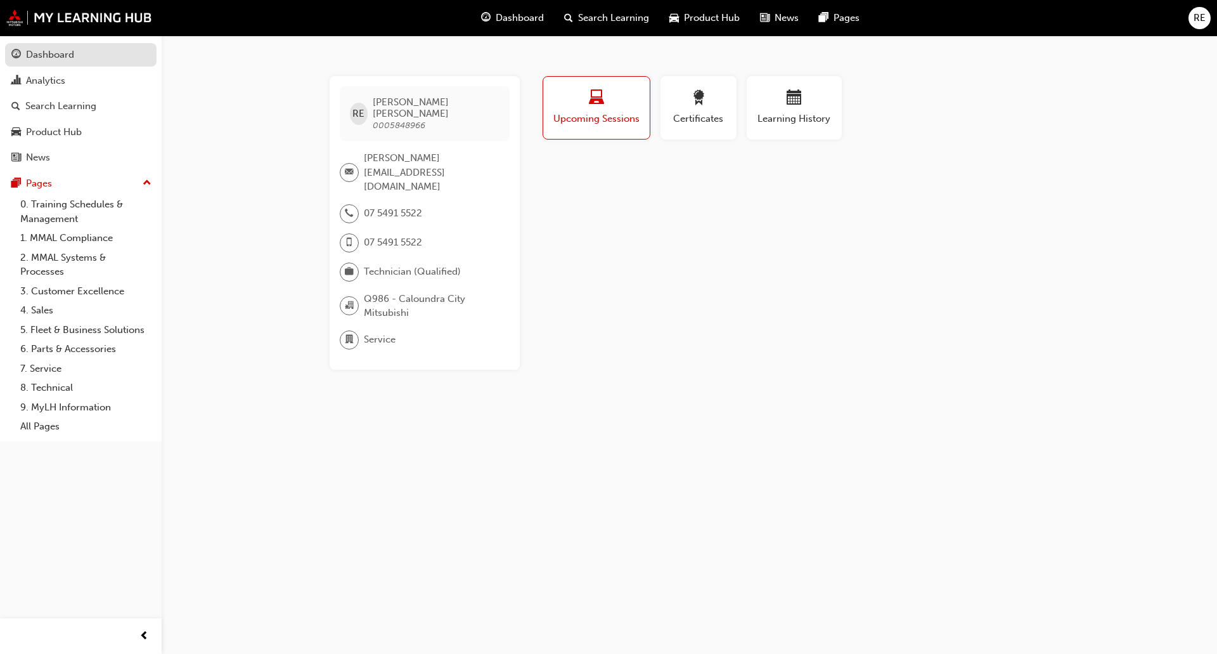
click at [99, 57] on div "Dashboard" at bounding box center [80, 55] width 139 height 16
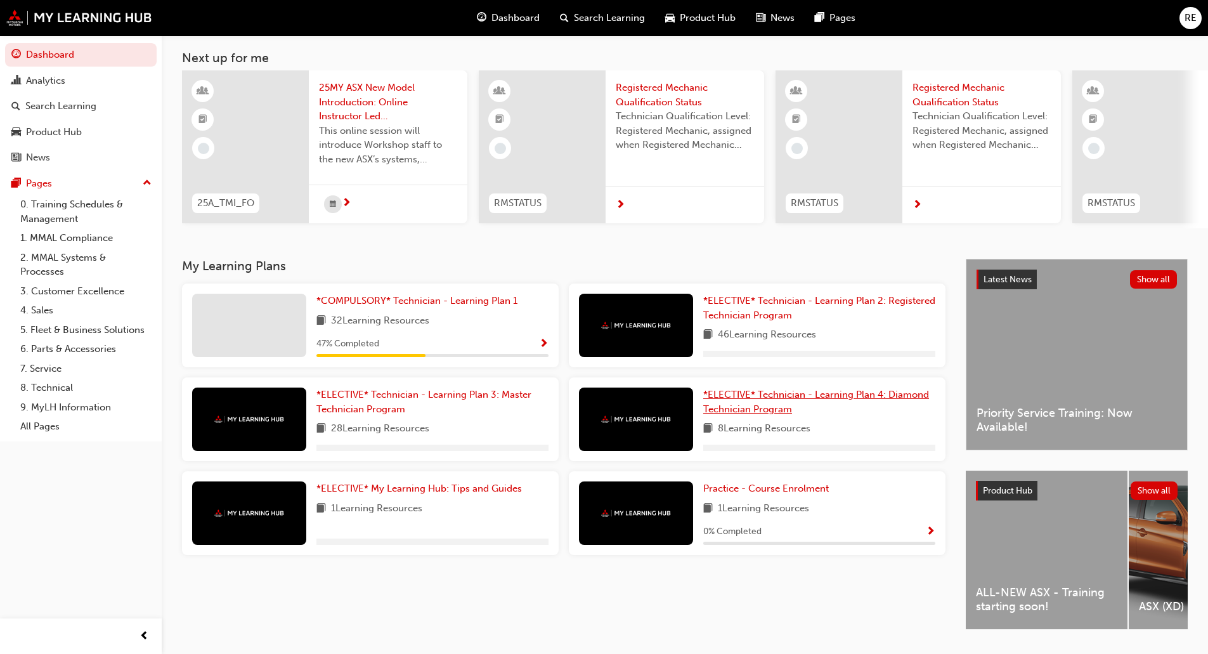
scroll to position [103, 0]
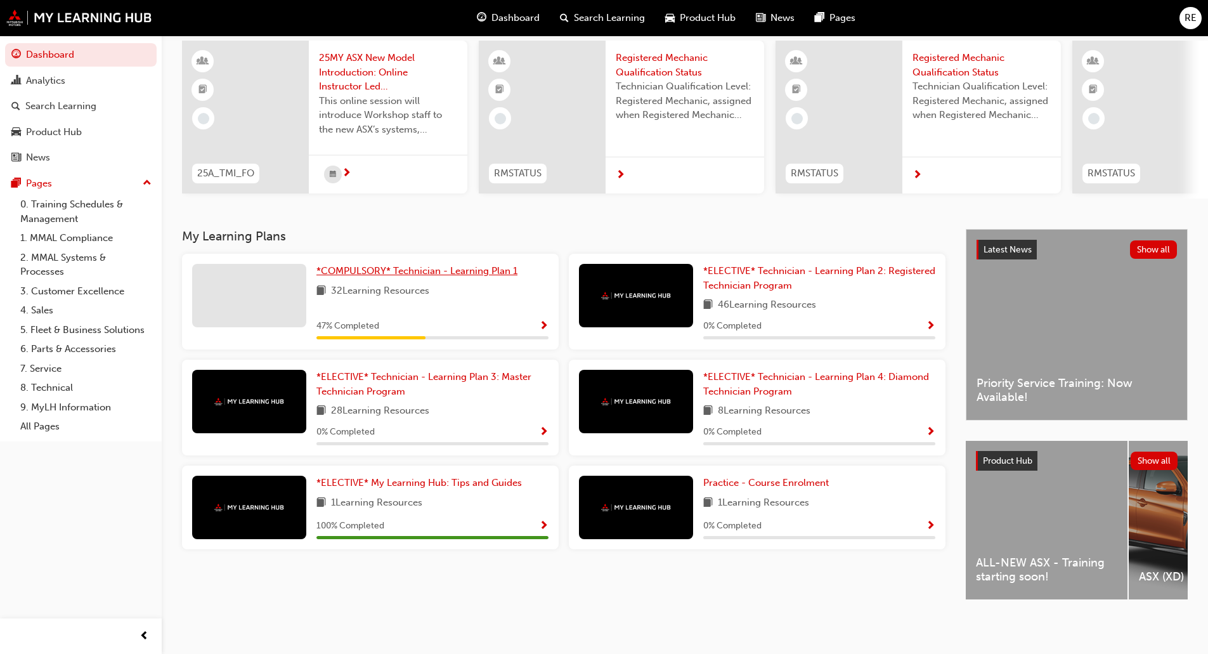
click at [364, 270] on span "*COMPULSORY* Technician - Learning Plan 1" at bounding box center [416, 270] width 201 height 11
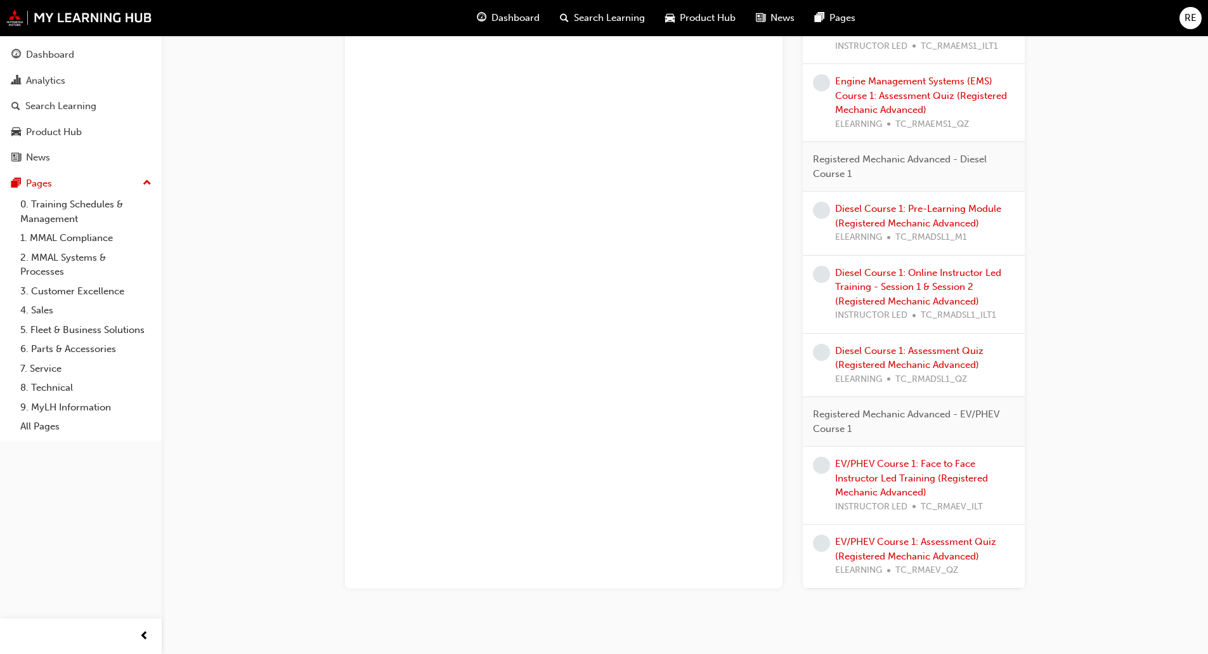
scroll to position [1399, 0]
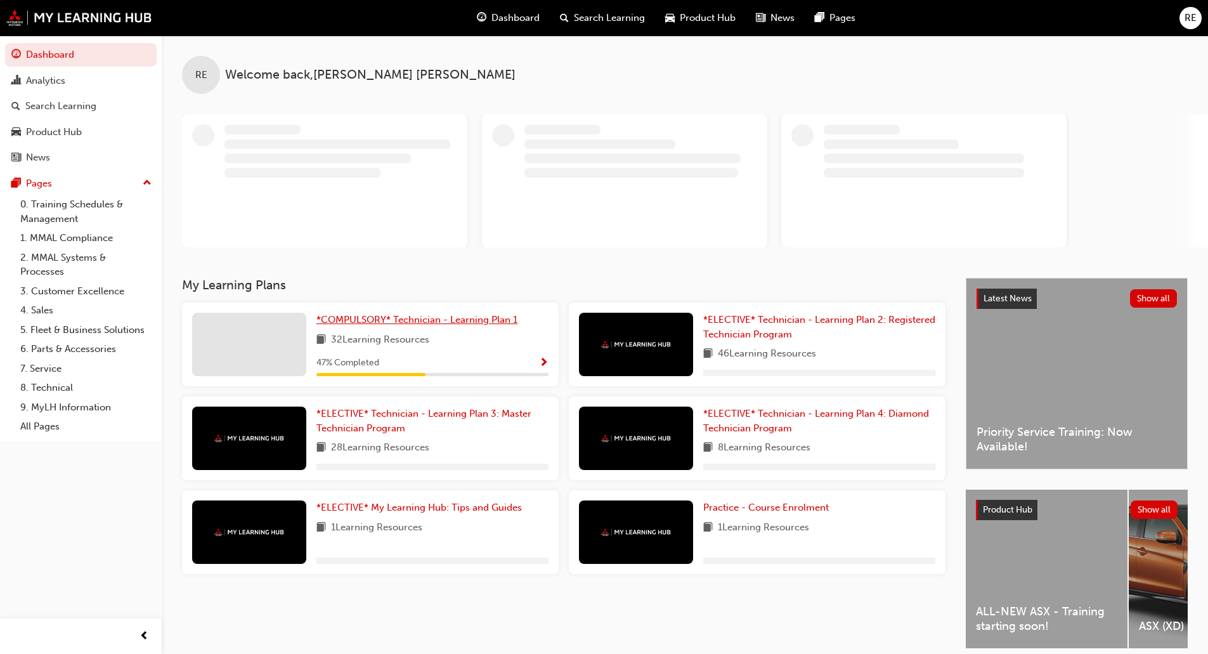
click at [417, 317] on span "*COMPULSORY* Technician - Learning Plan 1" at bounding box center [416, 319] width 201 height 11
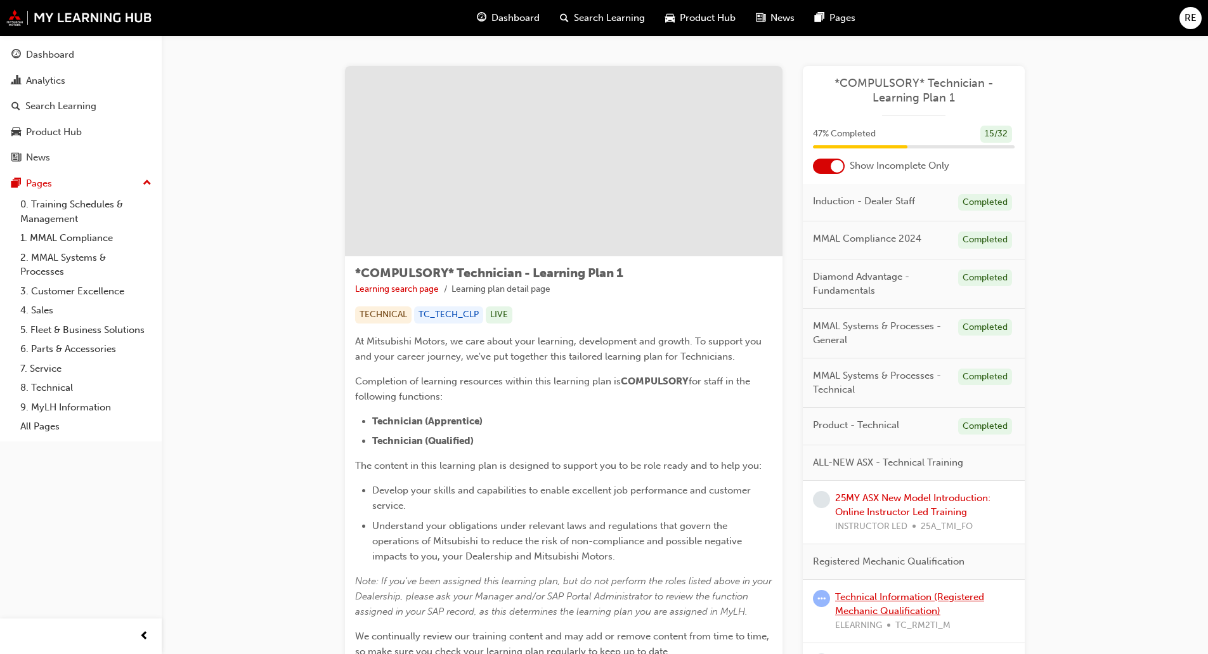
click at [908, 595] on link "Technical Information (Registered Mechanic Qualification)" at bounding box center [909, 604] width 149 height 26
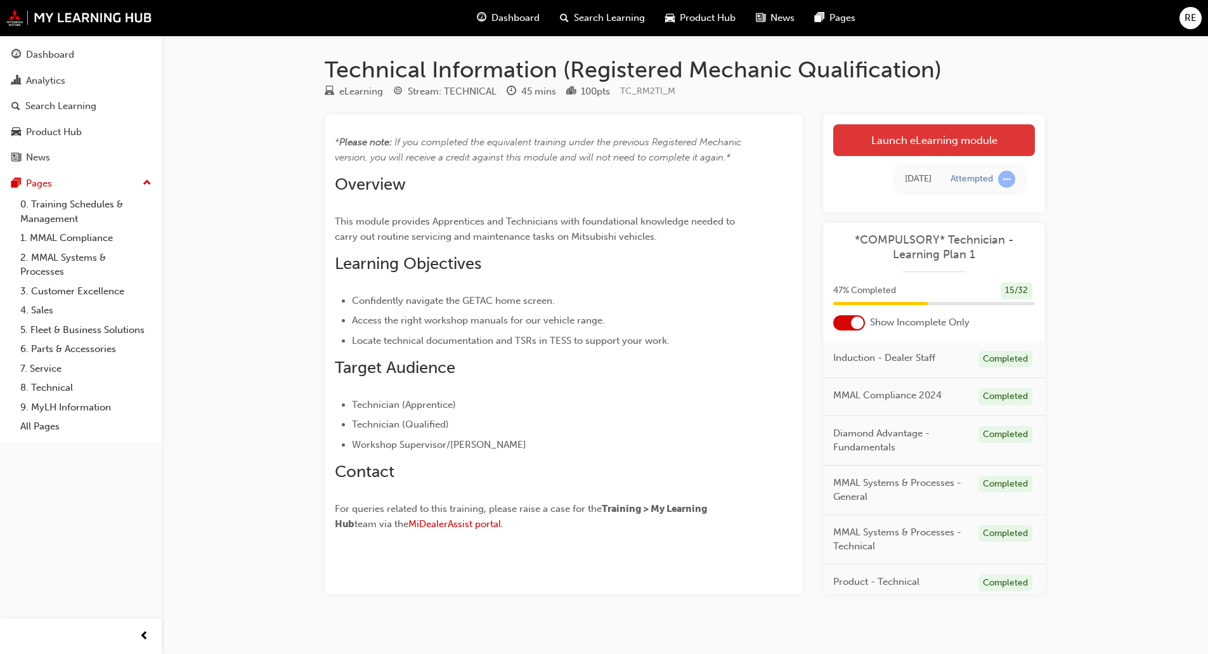
click at [892, 146] on link "Launch eLearning module" at bounding box center [934, 140] width 202 height 32
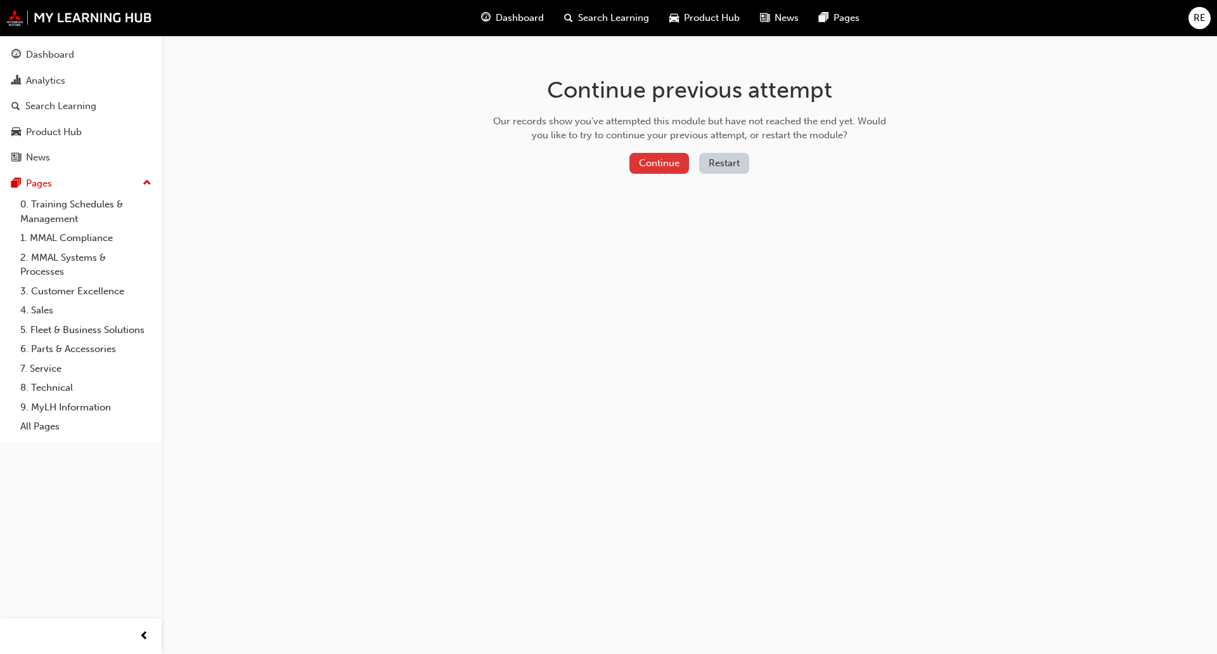
click at [673, 158] on button "Continue" at bounding box center [659, 163] width 60 height 21
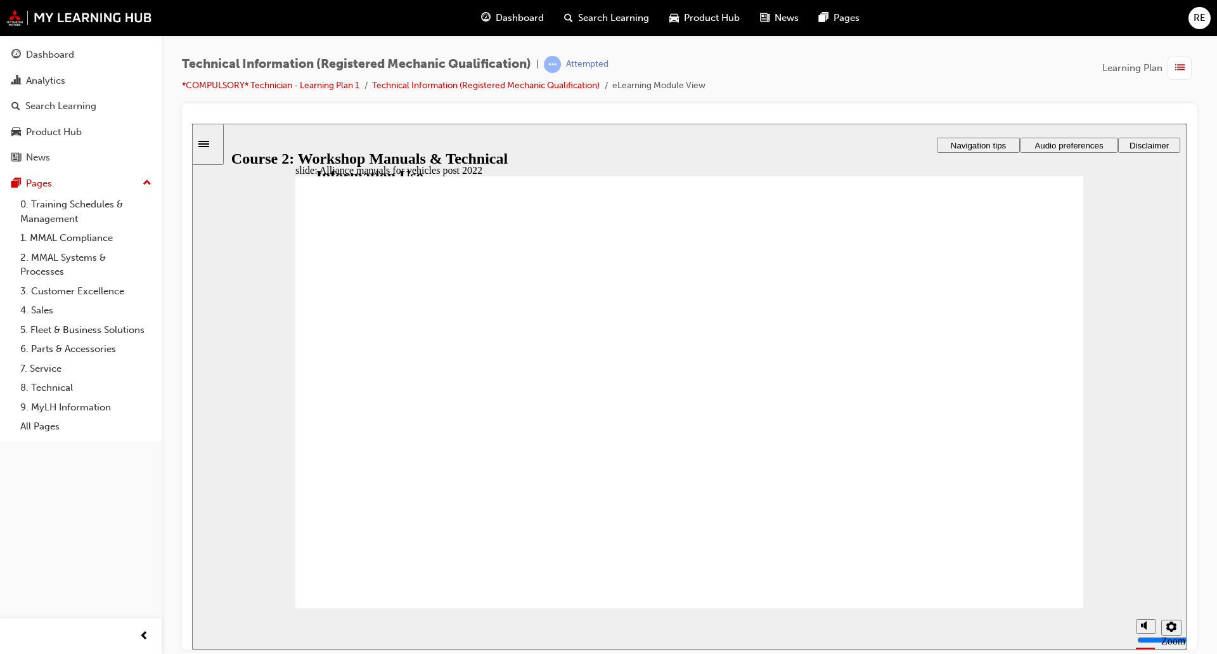
radio input "true"
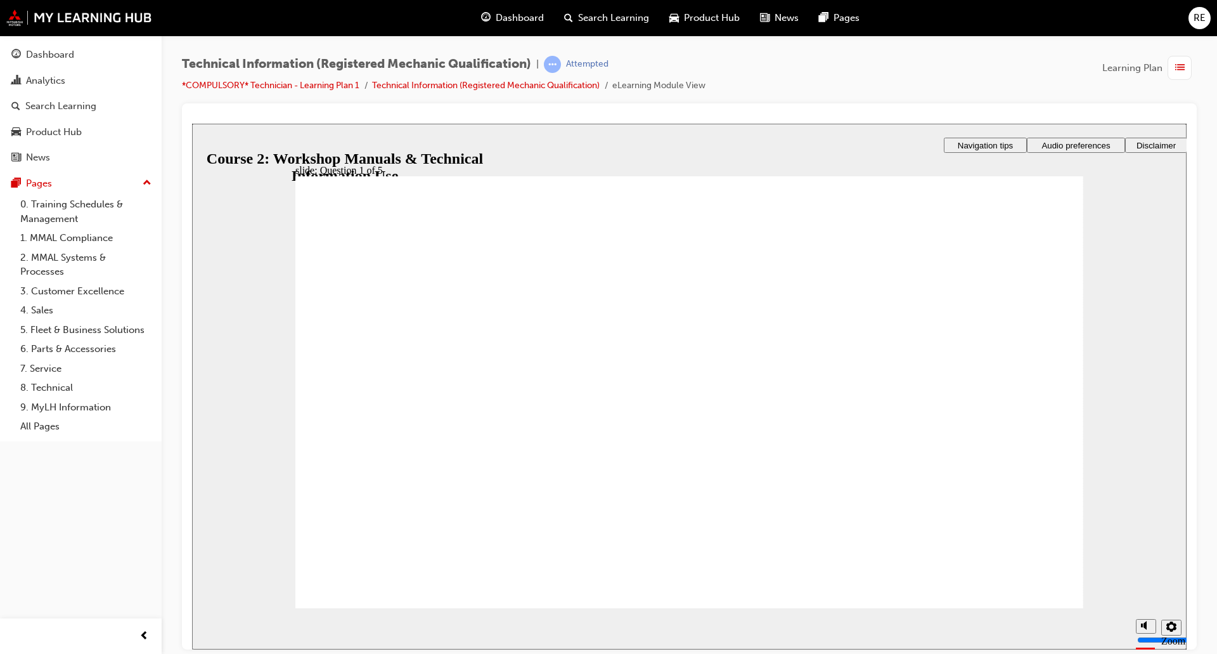
radio input "true"
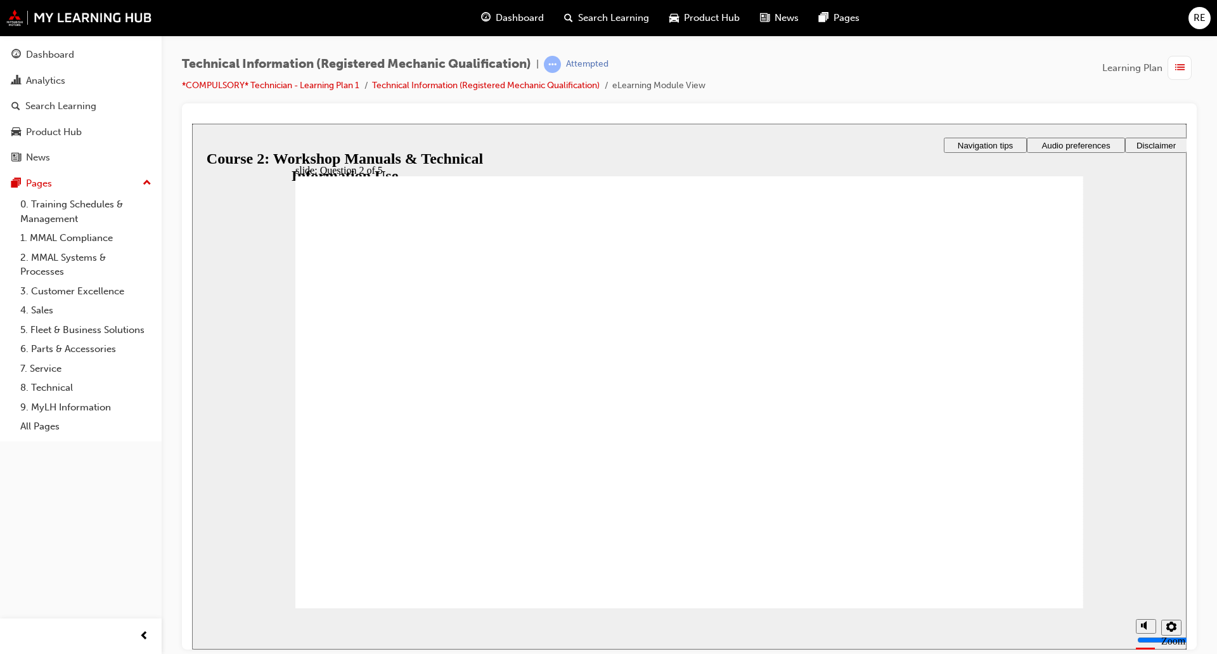
radio input "true"
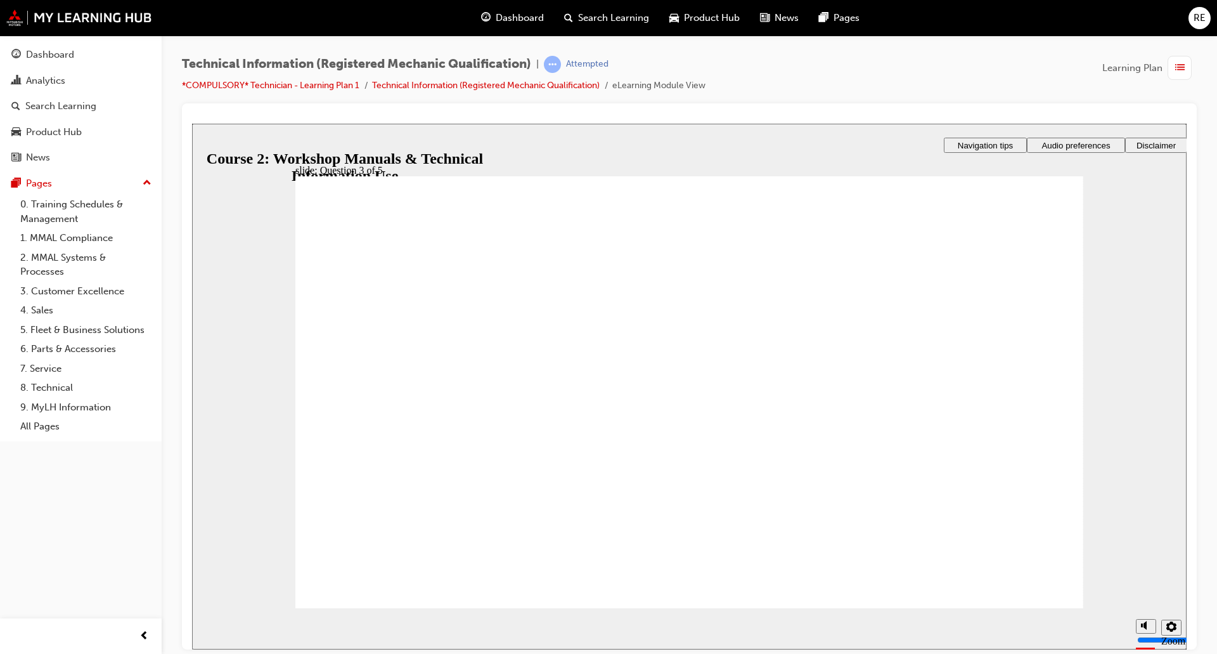
radio input "true"
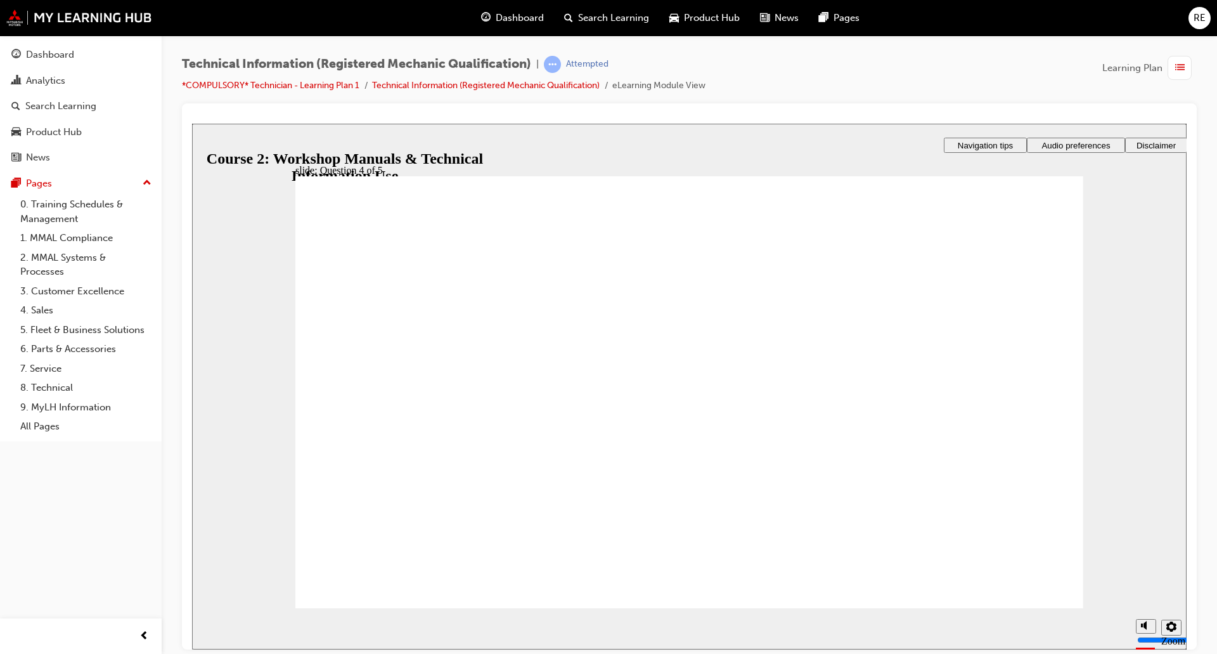
radio input "true"
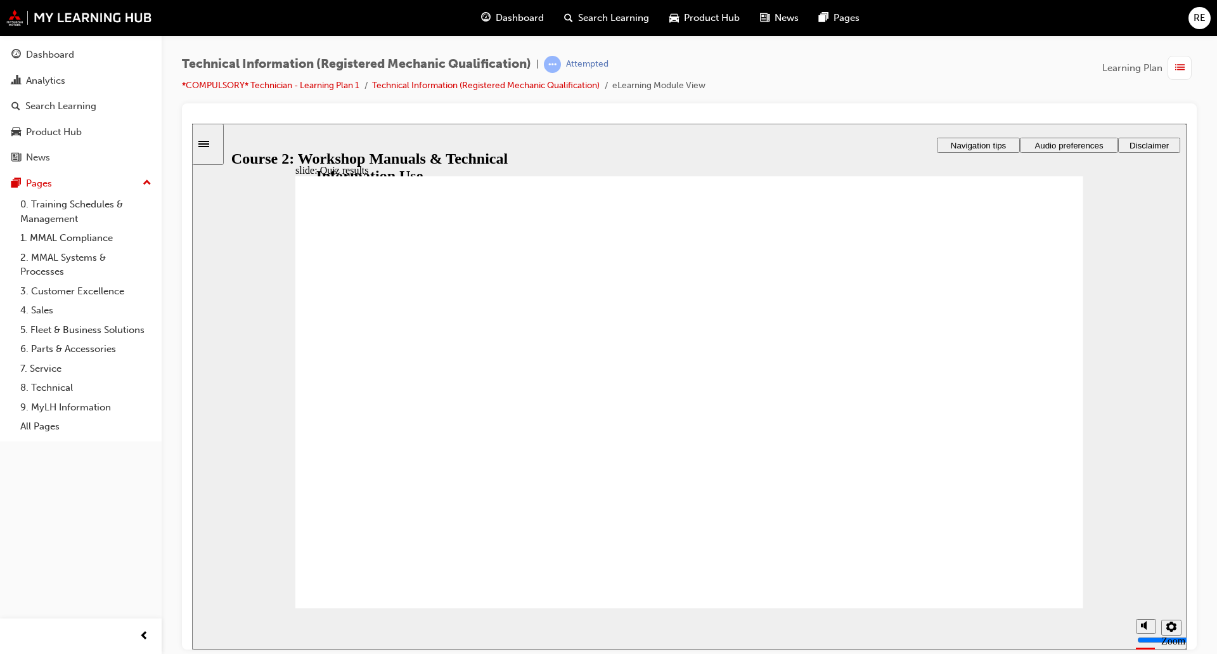
radio input "true"
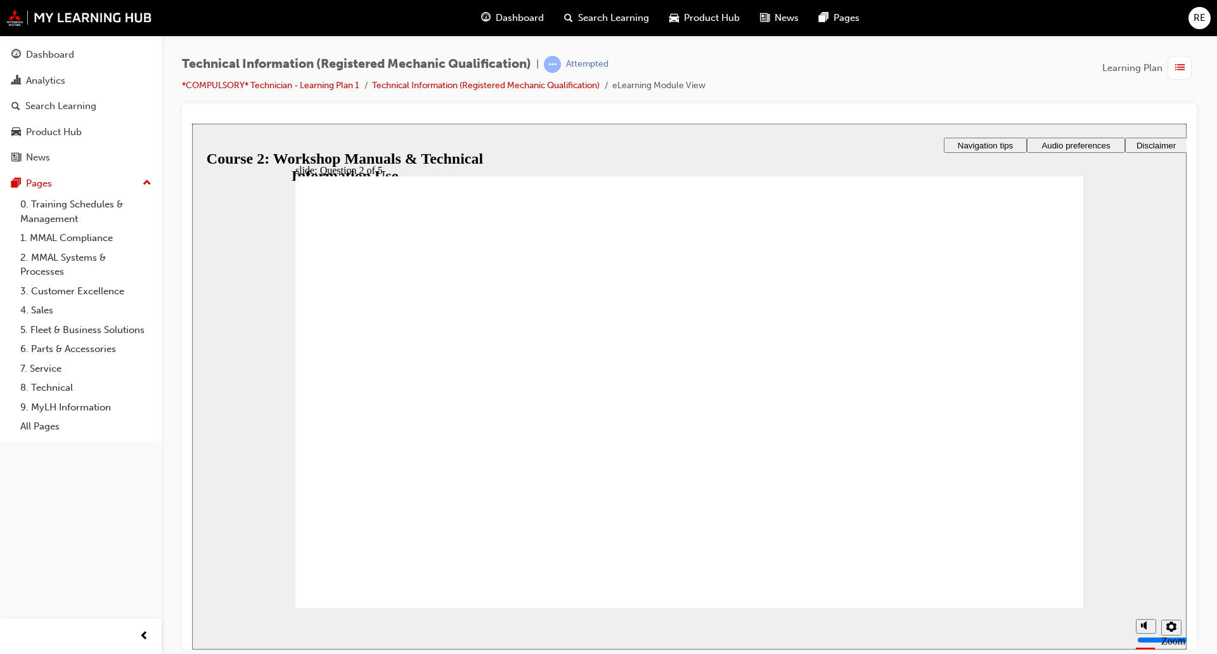
radio input "true"
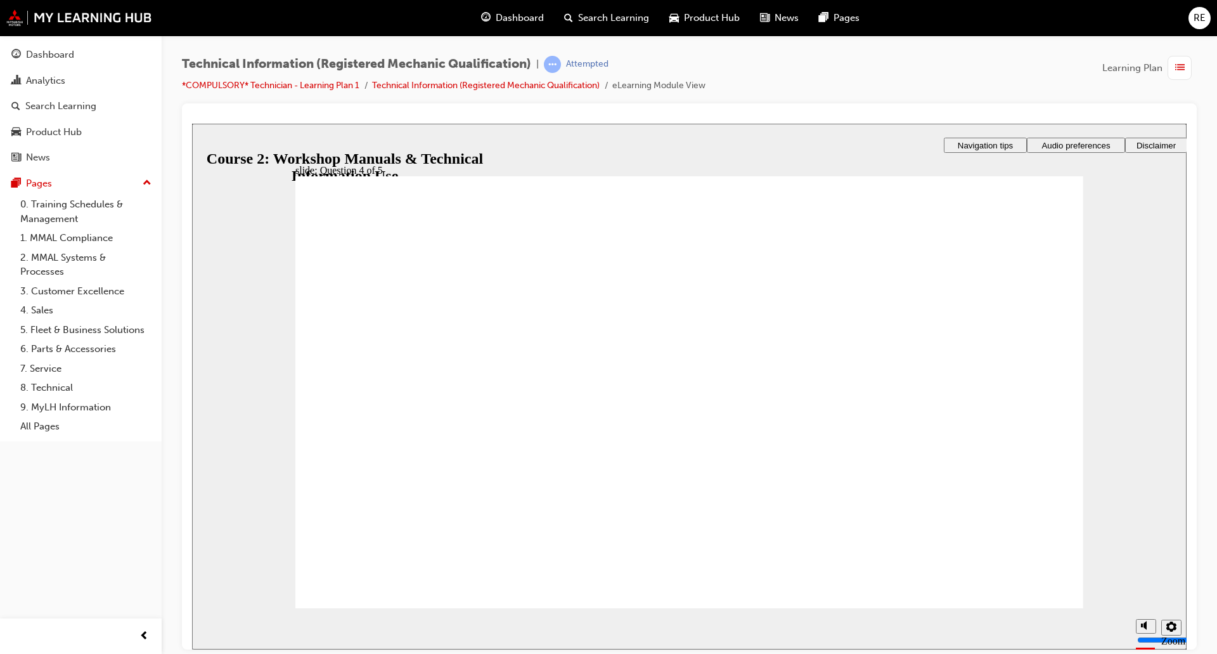
radio input "true"
